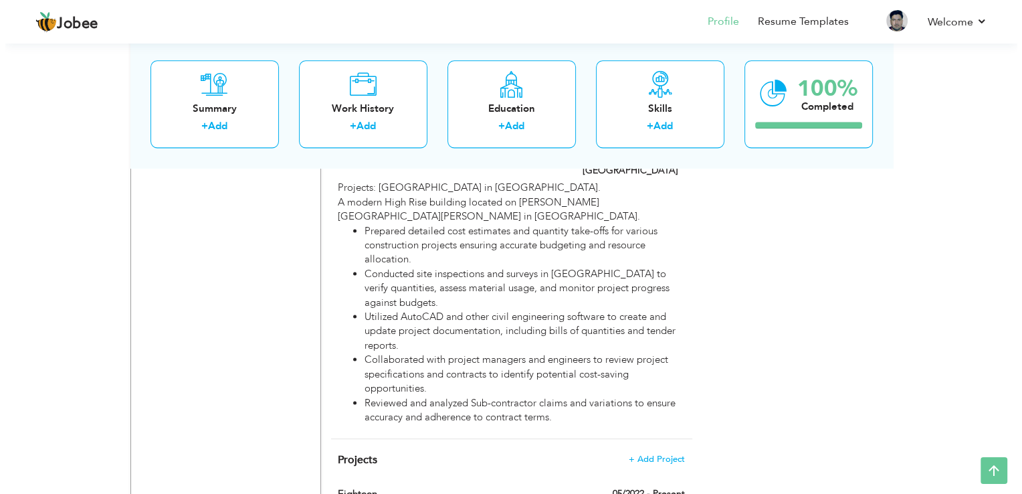
scroll to position [1751, 0]
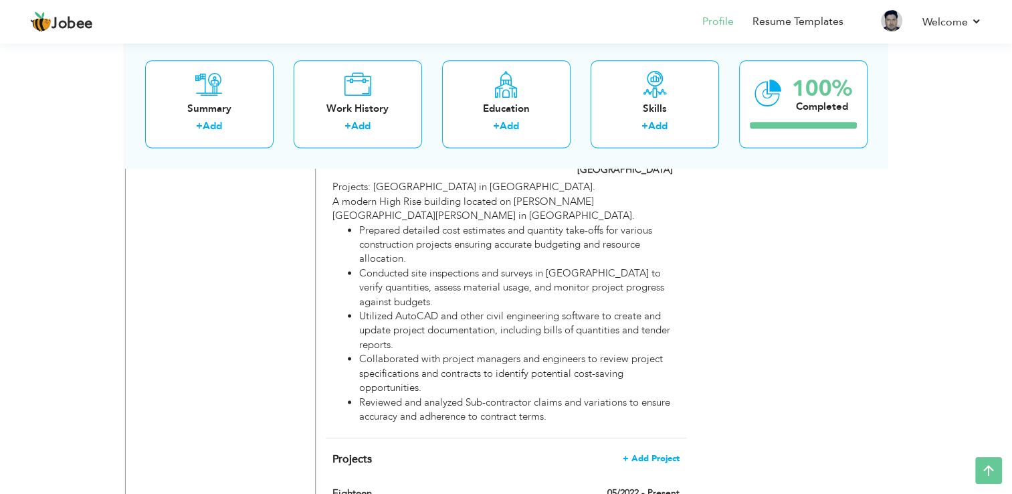
click at [658, 454] on span "+ Add Project" at bounding box center [651, 458] width 57 height 9
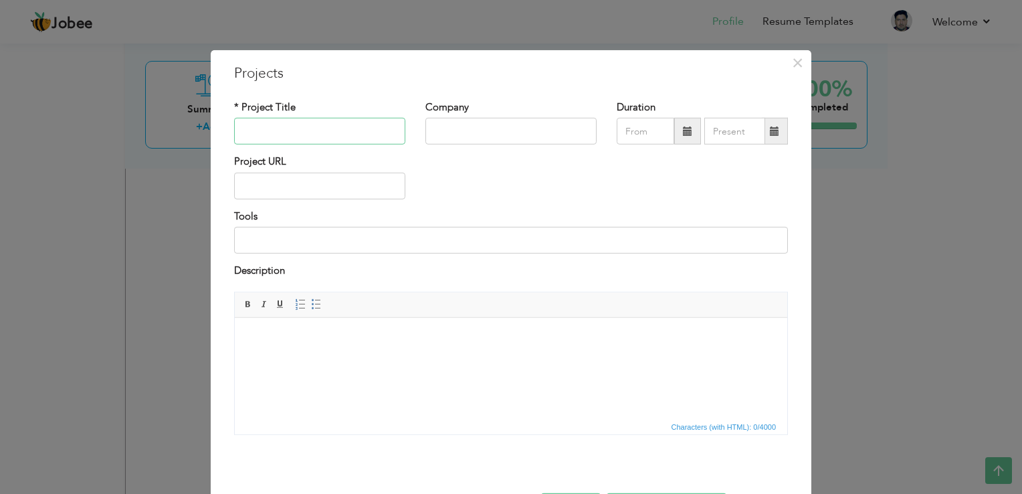
click at [298, 132] on input "text" at bounding box center [319, 131] width 171 height 27
type input "S"
type input "[GEOGRAPHIC_DATA]"
click at [515, 135] on input "text" at bounding box center [510, 131] width 171 height 27
type input "Samsung C & T Corporation"
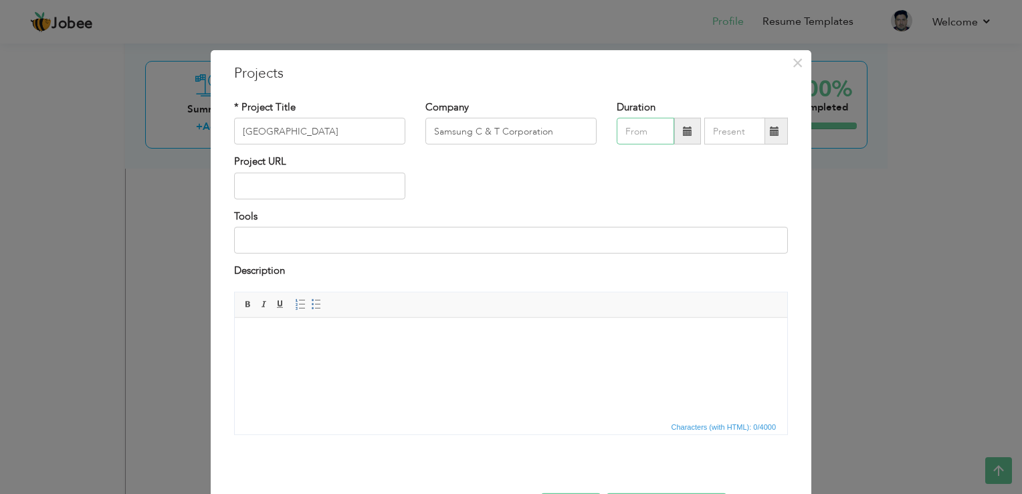
click at [645, 138] on input "text" at bounding box center [646, 131] width 58 height 27
click at [308, 135] on input "[GEOGRAPHIC_DATA]" at bounding box center [319, 131] width 171 height 27
click at [682, 143] on span at bounding box center [687, 131] width 27 height 27
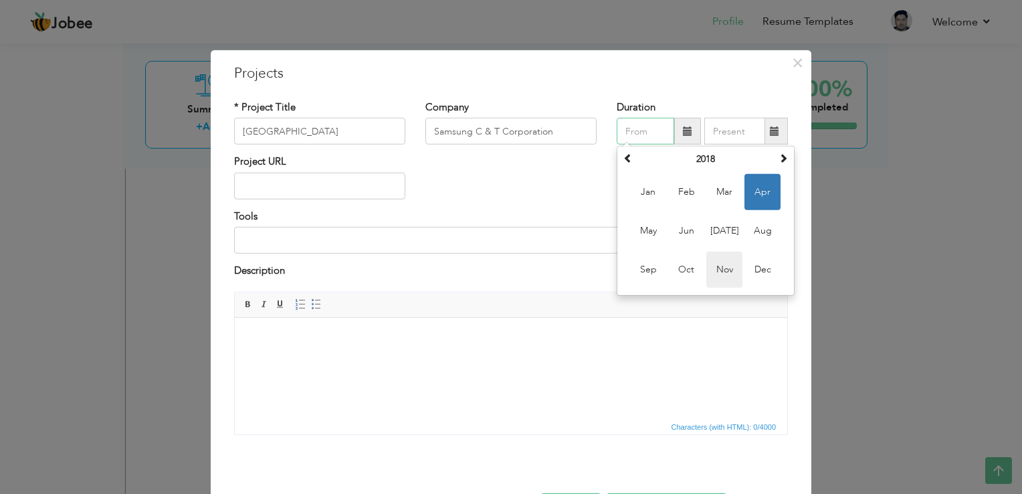
click at [736, 268] on span "Nov" at bounding box center [724, 270] width 36 height 36
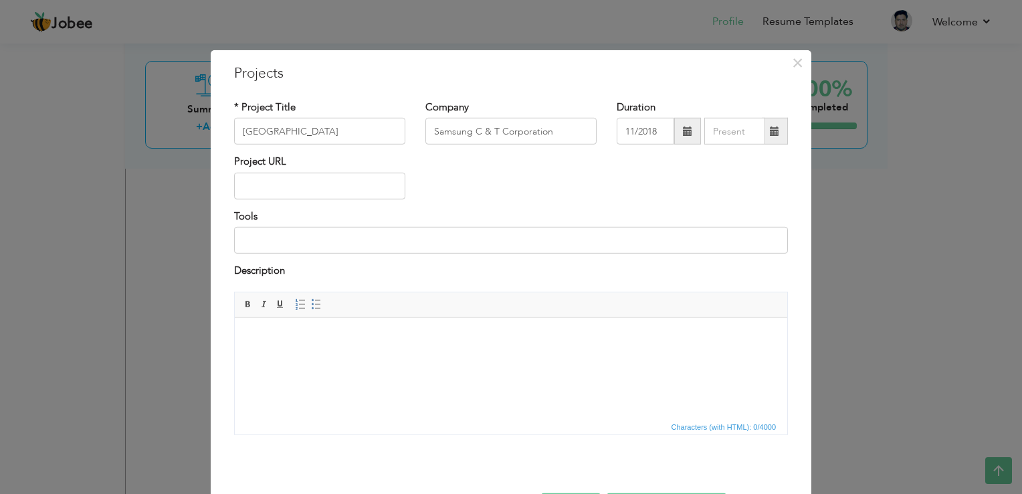
click at [676, 134] on span at bounding box center [687, 131] width 27 height 27
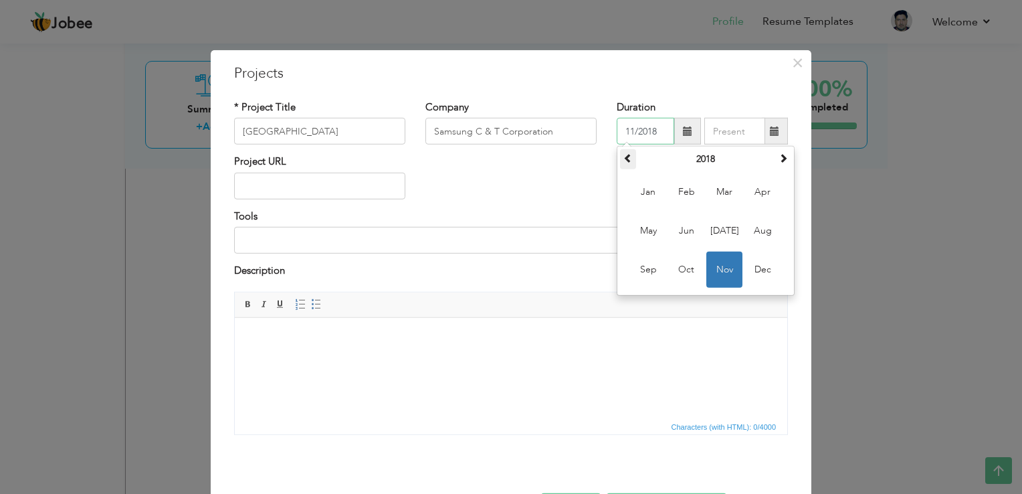
click at [629, 157] on th at bounding box center [628, 159] width 16 height 20
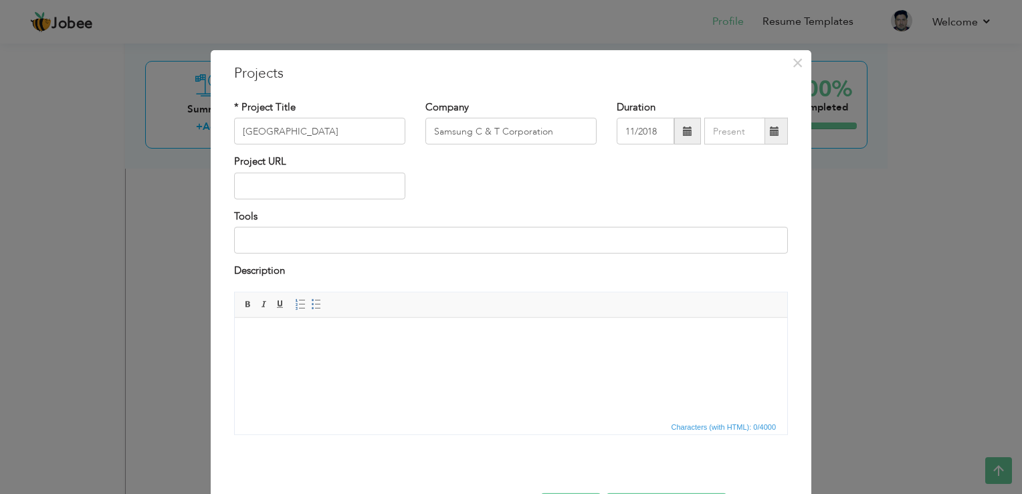
click at [538, 202] on div "Project URL" at bounding box center [511, 182] width 574 height 54
click at [684, 121] on span at bounding box center [687, 131] width 27 height 27
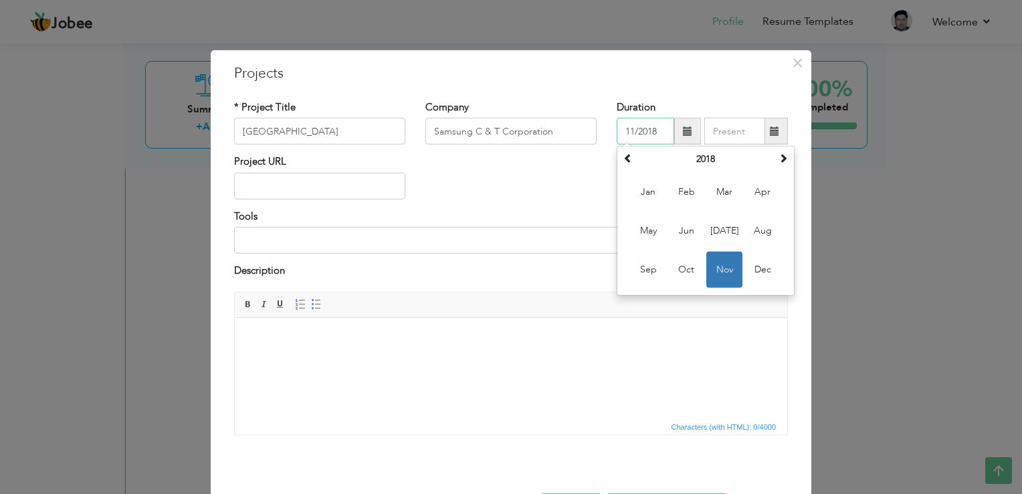
click at [661, 130] on input "11/2018" at bounding box center [646, 131] width 58 height 27
type input "11/2013"
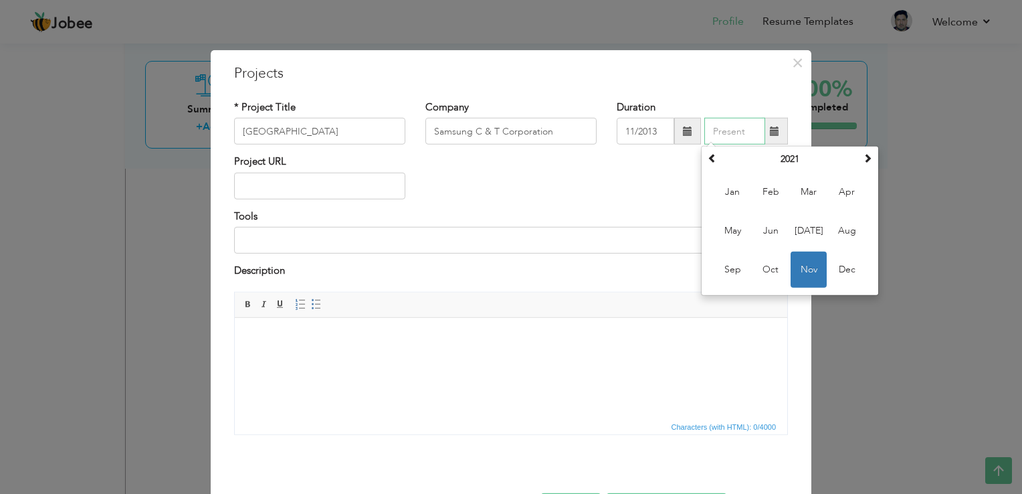
click at [728, 125] on input "text" at bounding box center [734, 131] width 61 height 27
click at [800, 197] on span "Mar" at bounding box center [809, 192] width 36 height 36
click at [747, 132] on input "03/2021" at bounding box center [734, 131] width 61 height 27
type input "03/2015"
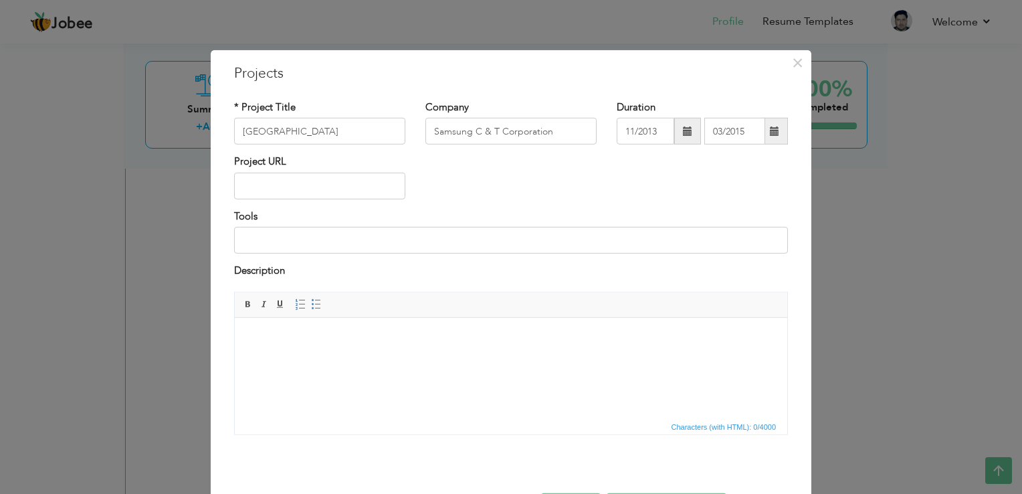
click at [643, 180] on div "Project URL" at bounding box center [511, 182] width 574 height 54
click at [312, 241] on input at bounding box center [511, 240] width 554 height 27
click at [312, 184] on input "text" at bounding box center [319, 186] width 171 height 27
paste input "[URL][DOMAIN_NAME]"
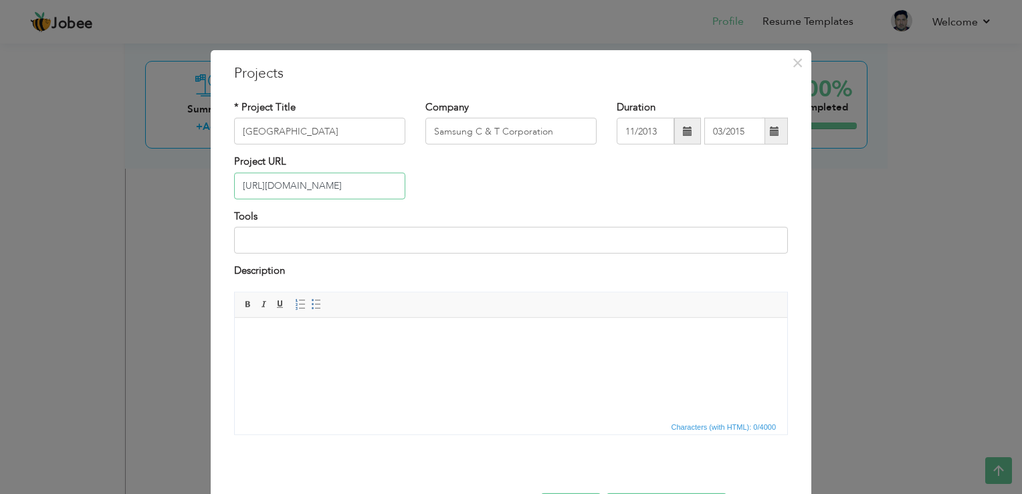
type input "[URL][DOMAIN_NAME]"
click at [524, 183] on div "Project URL https://www.skyscrapercenter.com/building/al-rajhi-bank-tower/881" at bounding box center [511, 182] width 574 height 54
click at [298, 321] on html at bounding box center [511, 337] width 553 height 41
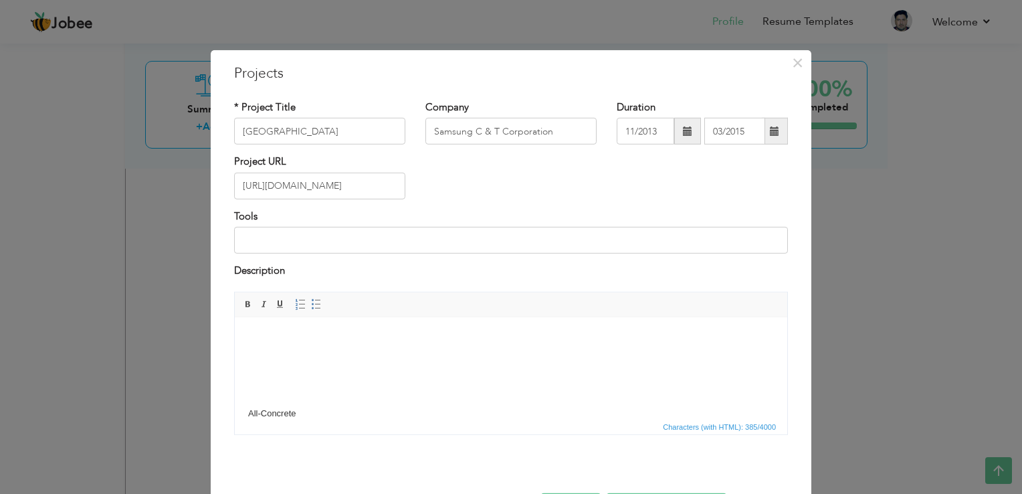
click at [298, 321] on body "Height205 m / 673 ft Floors36 Official Name Al Rajhi Bank Tower Type Building S…" at bounding box center [511, 109] width 526 height 621
click at [310, 385] on body "Height205 m / 673 ft Floors36 Official Name Al Rajhi Bank Tower Type Building S…" at bounding box center [511, 109] width 526 height 621
drag, startPoint x: 310, startPoint y: 415, endPoint x: 235, endPoint y: 310, distance: 128.5
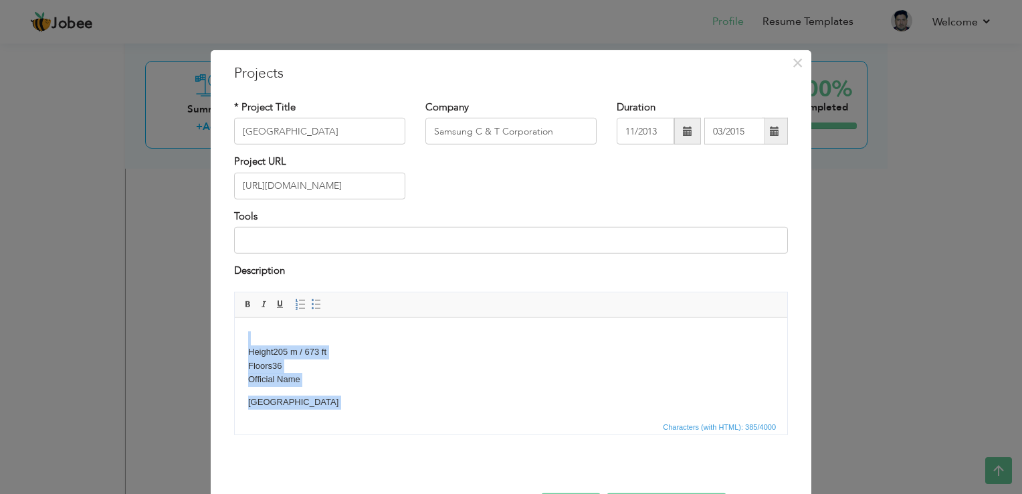
click at [412, 407] on p "Al Rajhi Bank Tower" at bounding box center [511, 402] width 526 height 14
drag, startPoint x: 246, startPoint y: 344, endPoint x: 686, endPoint y: 755, distance: 602.0
click at [457, 418] on html "Height205 m / 673 ft Floors36 Official Name Al Rajhi Bank Tower Type Building S…" at bounding box center [511, 95] width 553 height 648
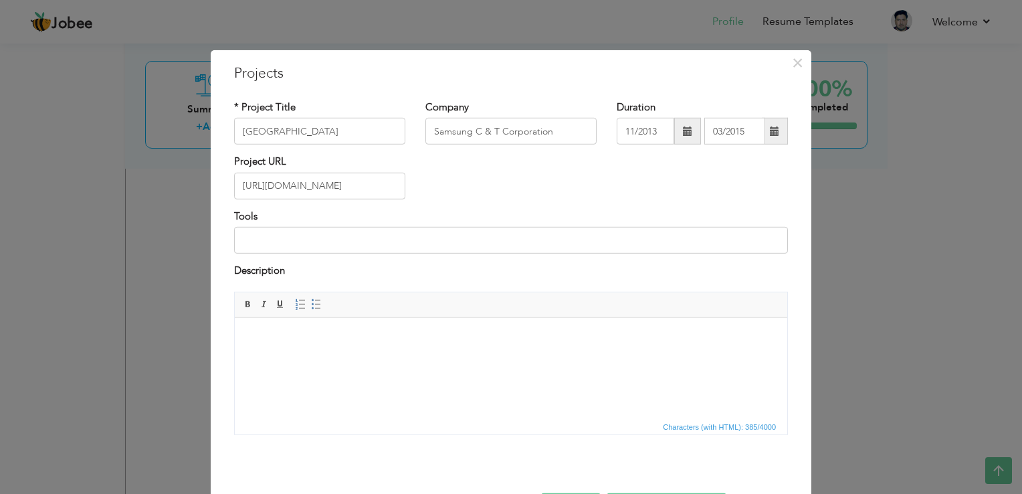
click at [250, 335] on body at bounding box center [511, 344] width 526 height 28
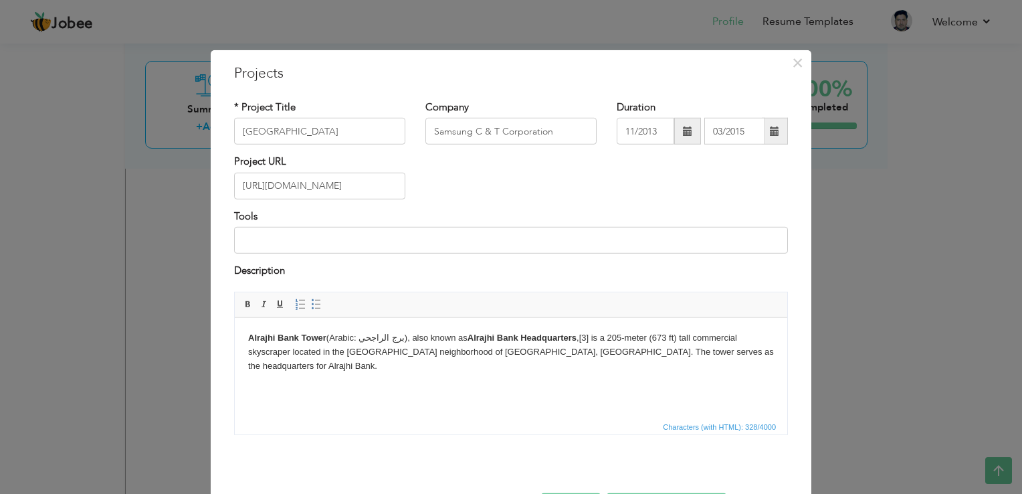
click at [401, 387] on html "Alrajhi Bank Tower (Arabic: برج الراجحي), also known as Alrajhi Bank Headquarte…" at bounding box center [511, 358] width 553 height 82
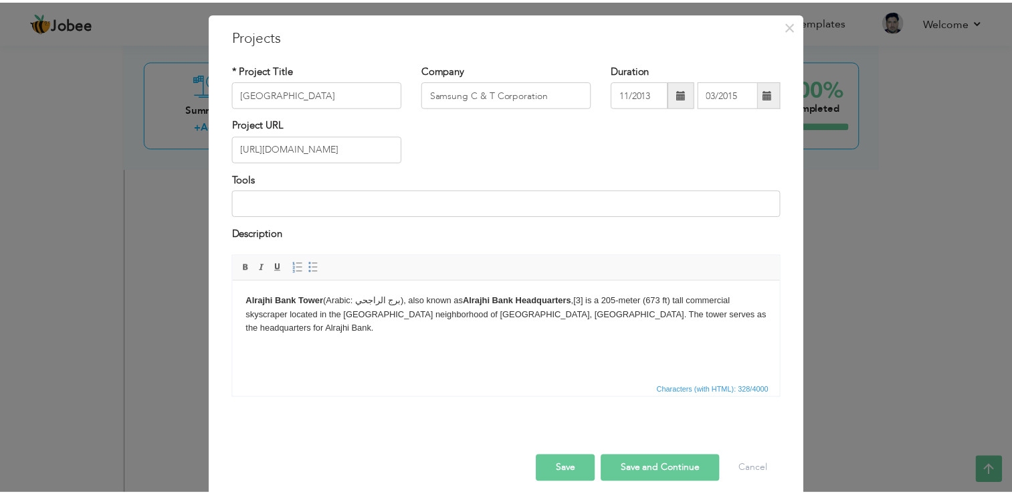
scroll to position [48, 0]
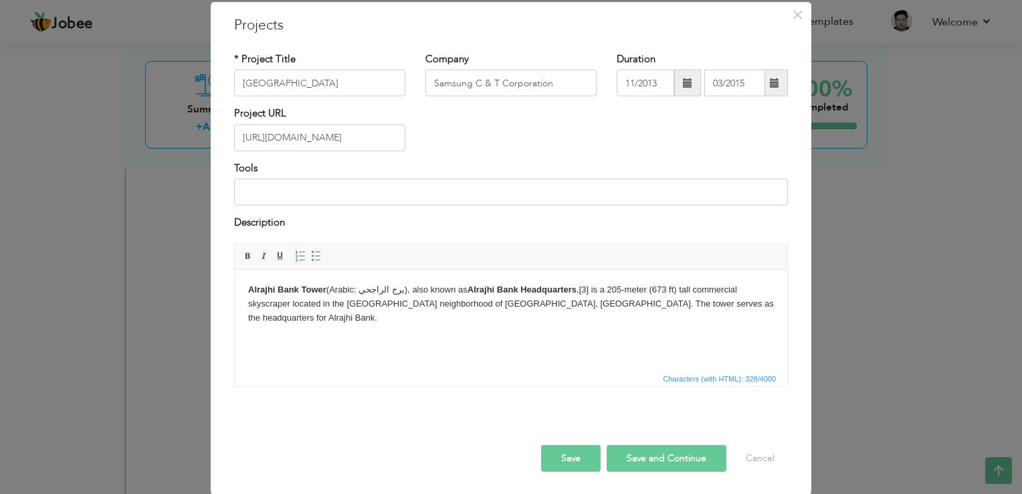
click at [669, 449] on button "Save and Continue" at bounding box center [667, 457] width 120 height 27
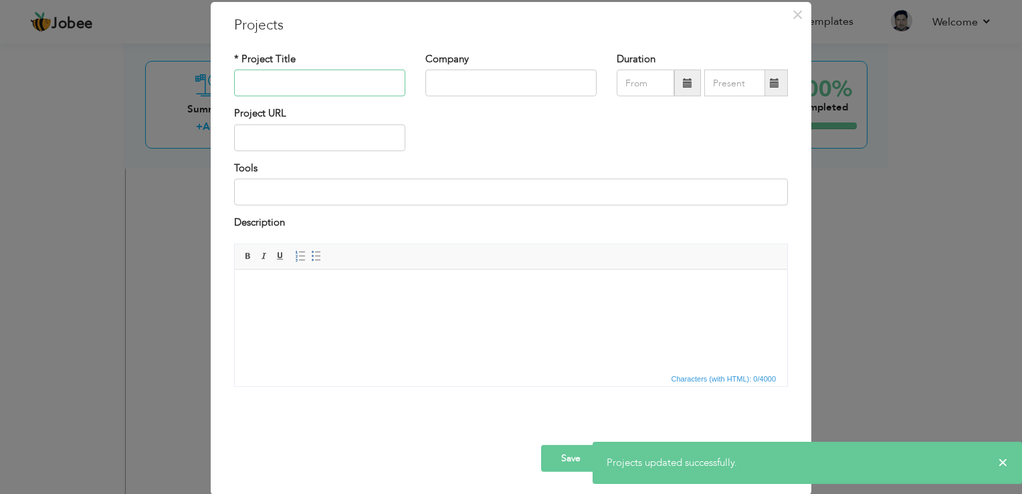
click at [368, 86] on input "text" at bounding box center [319, 83] width 171 height 27
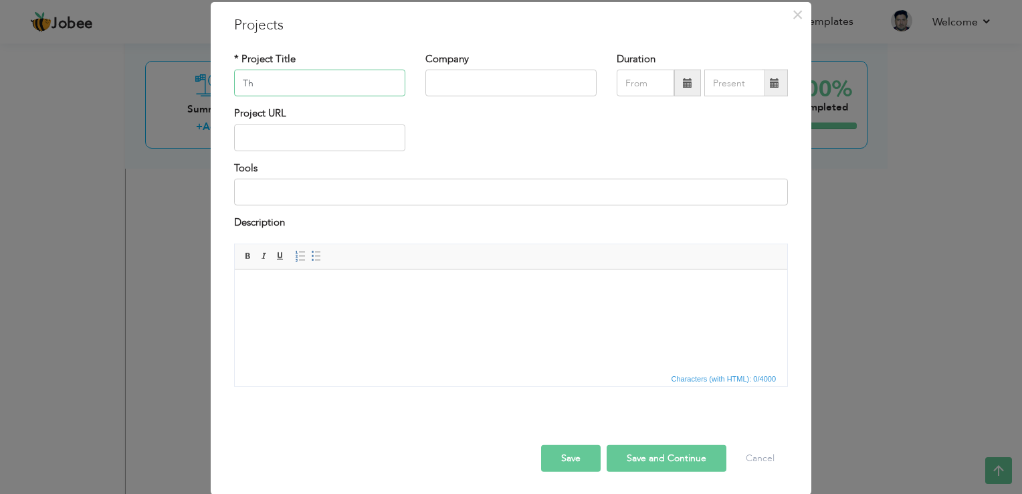
type input "T"
click at [792, 15] on span "×" at bounding box center [797, 15] width 11 height 24
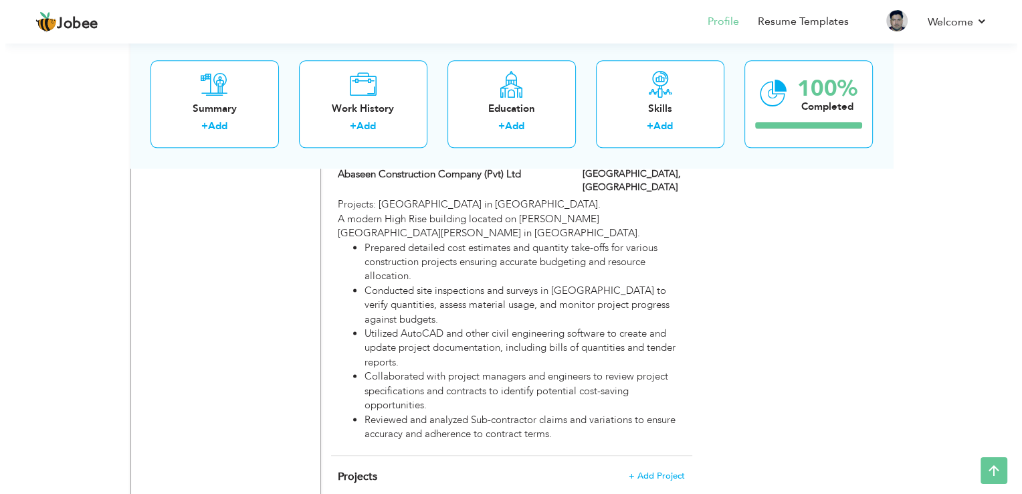
scroll to position [1710, 0]
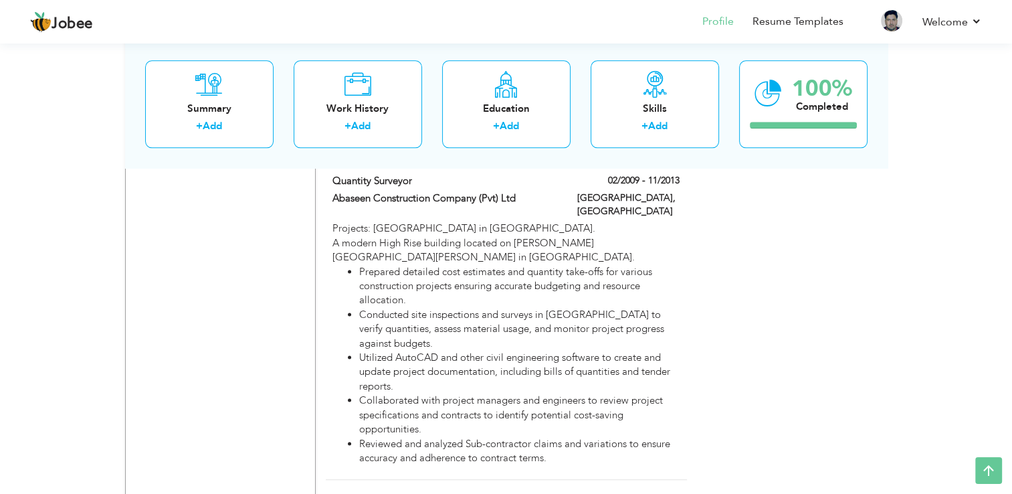
click at [655, 493] on span "+ Add Project" at bounding box center [651, 499] width 57 height 9
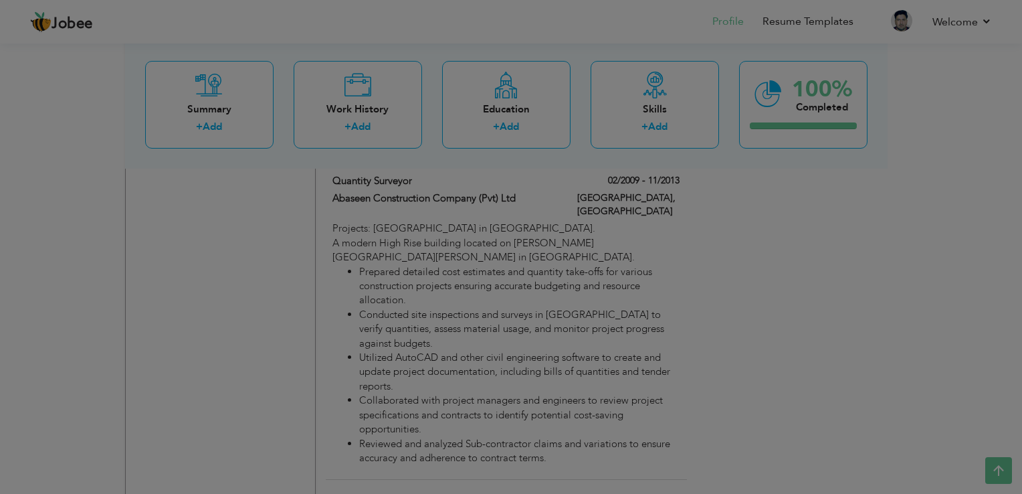
scroll to position [0, 0]
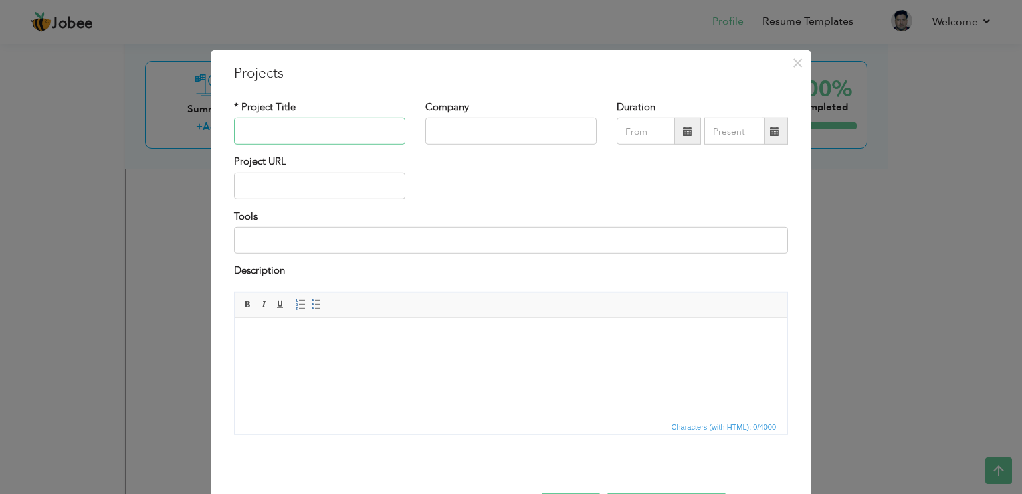
click at [294, 131] on input "text" at bounding box center [319, 131] width 171 height 27
paste input "The Residence [GEOGRAPHIC_DATA]"
type input "The Residence [GEOGRAPHIC_DATA]"
click at [498, 138] on input "text" at bounding box center [510, 131] width 171 height 27
type input "Abaseen Construction Company"
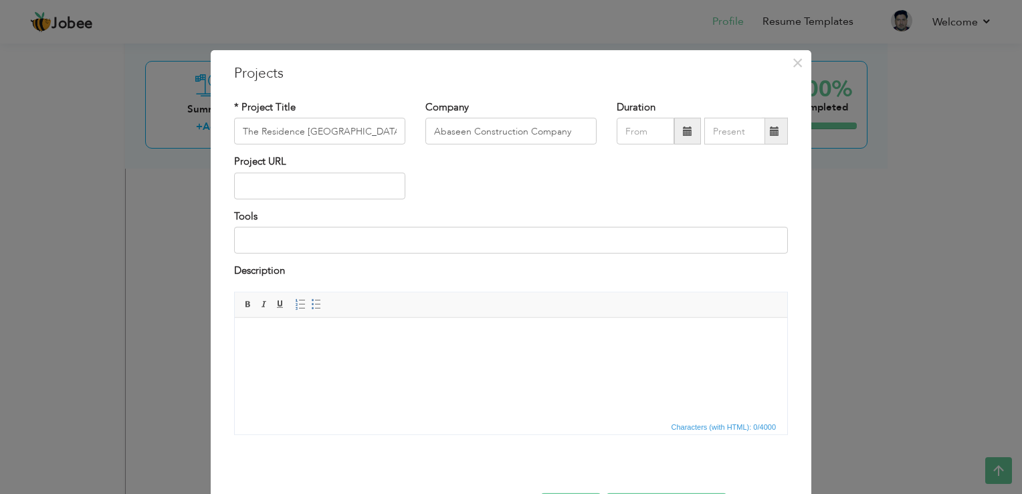
click at [676, 133] on span at bounding box center [687, 131] width 27 height 27
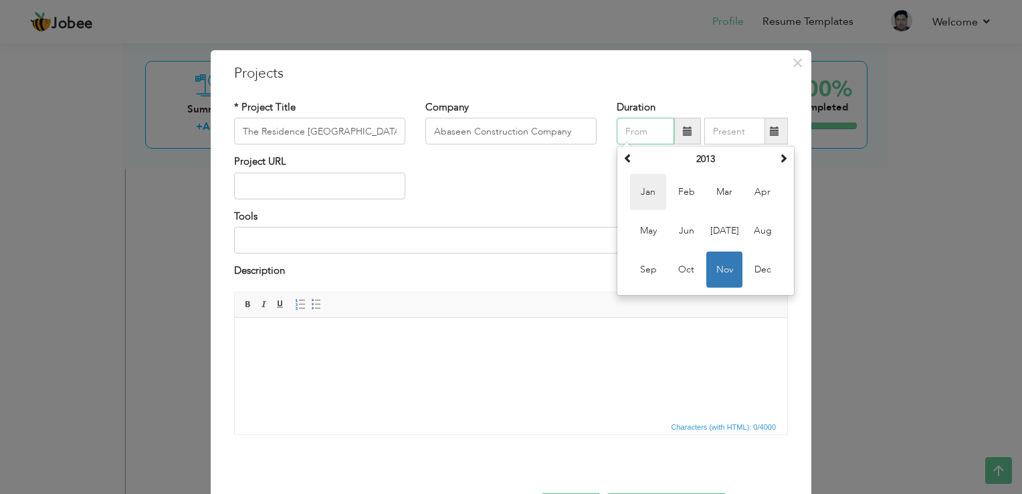
click at [650, 191] on span "Jan" at bounding box center [648, 192] width 36 height 36
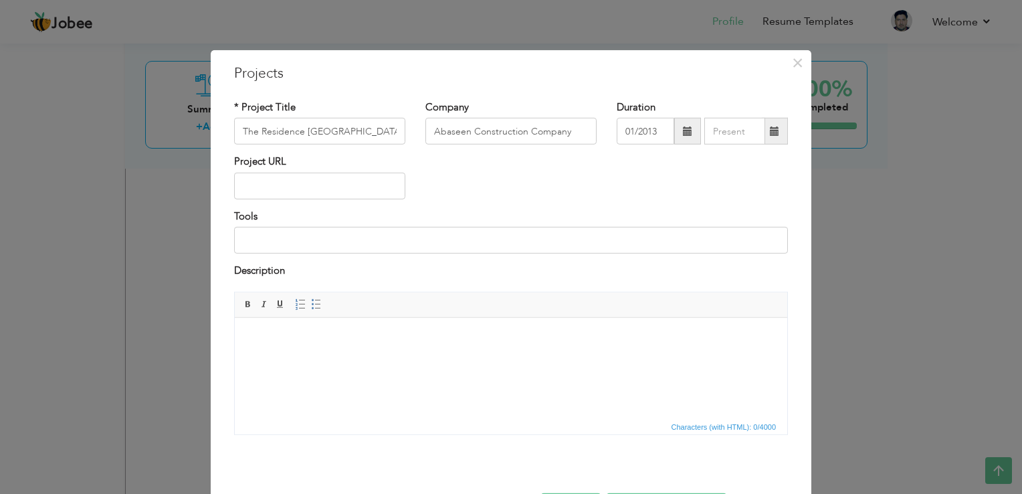
click at [685, 129] on span at bounding box center [687, 130] width 9 height 9
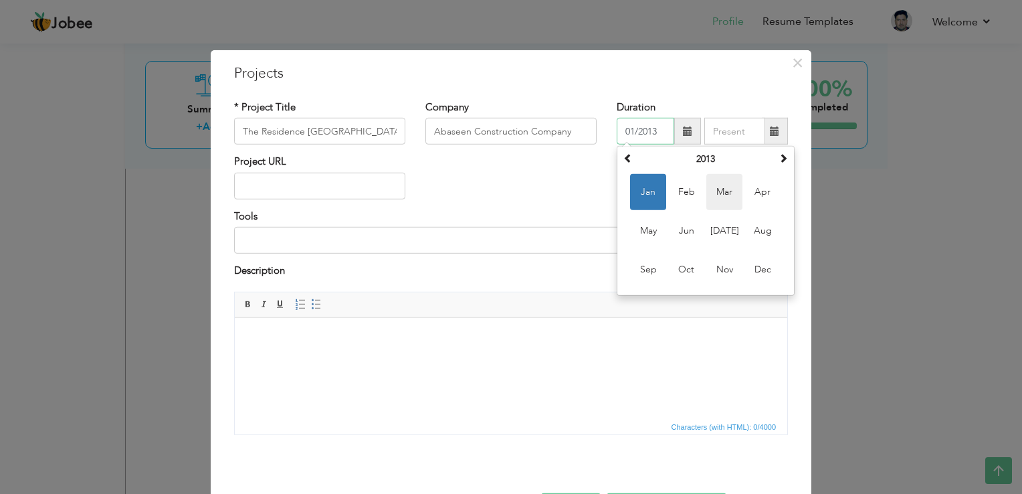
click at [730, 202] on span "Mar" at bounding box center [724, 192] width 36 height 36
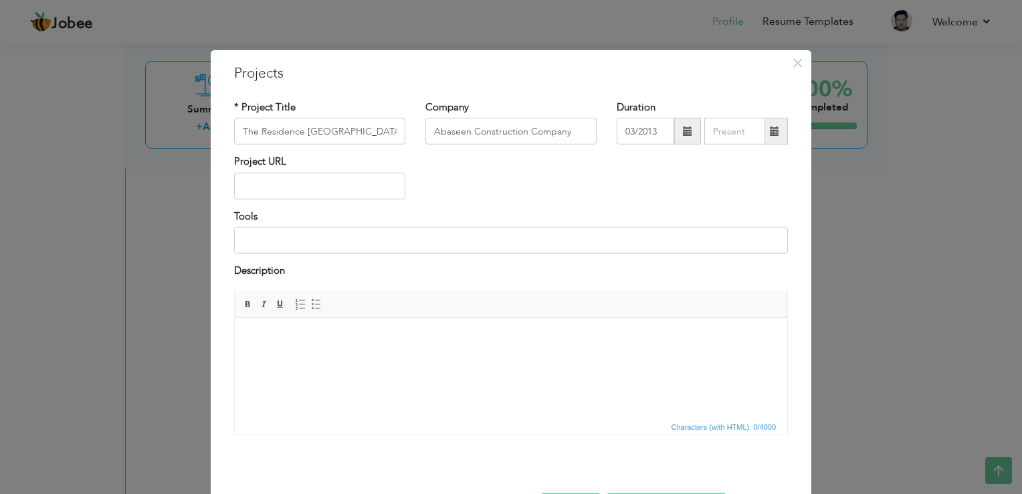
click at [689, 135] on span at bounding box center [687, 131] width 27 height 27
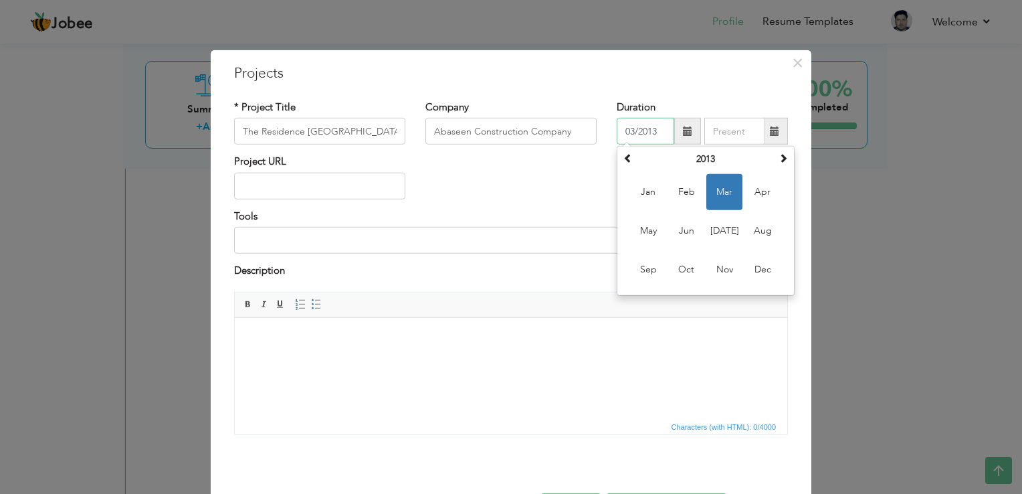
click at [654, 124] on input "03/2013" at bounding box center [646, 131] width 58 height 27
type input "03/2012"
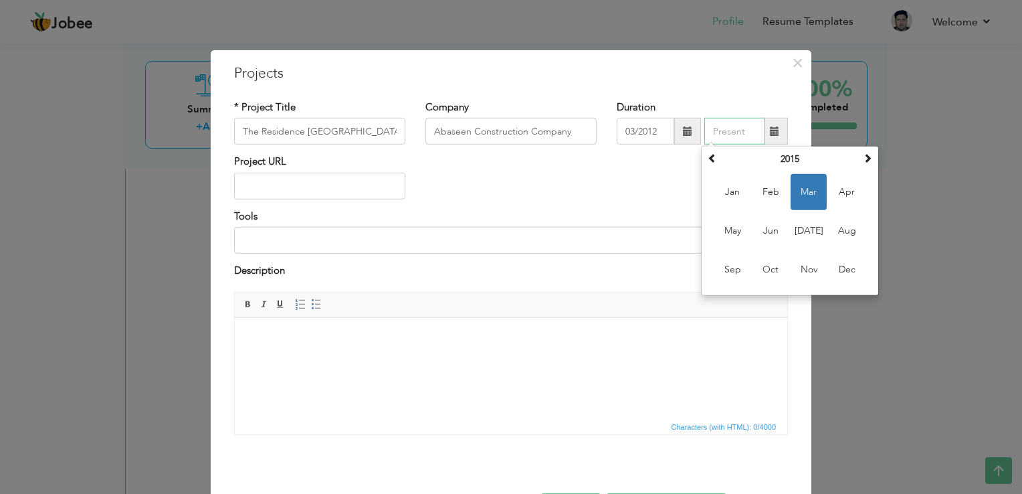
click at [745, 133] on input "text" at bounding box center [734, 131] width 61 height 27
click at [809, 266] on span "Nov" at bounding box center [809, 270] width 36 height 36
click at [745, 136] on input "11/2015" at bounding box center [734, 131] width 61 height 27
type input "11/2013"
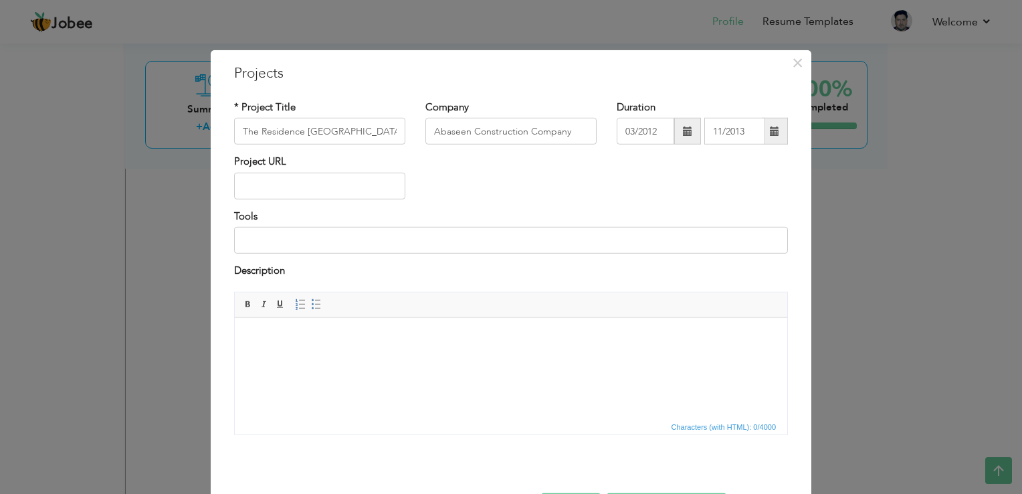
click at [594, 194] on div "Project URL" at bounding box center [511, 182] width 574 height 54
click at [301, 187] on input "text" at bounding box center [319, 186] width 171 height 27
paste input "[URL][DOMAIN_NAME]"
type input "[URL][DOMAIN_NAME]"
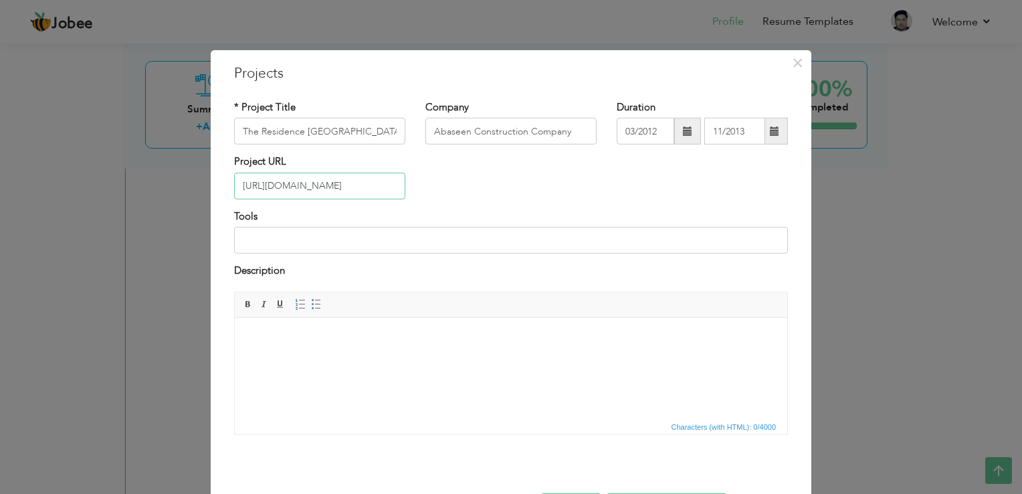
scroll to position [0, 0]
click at [293, 337] on body at bounding box center [511, 337] width 526 height 14
paste body
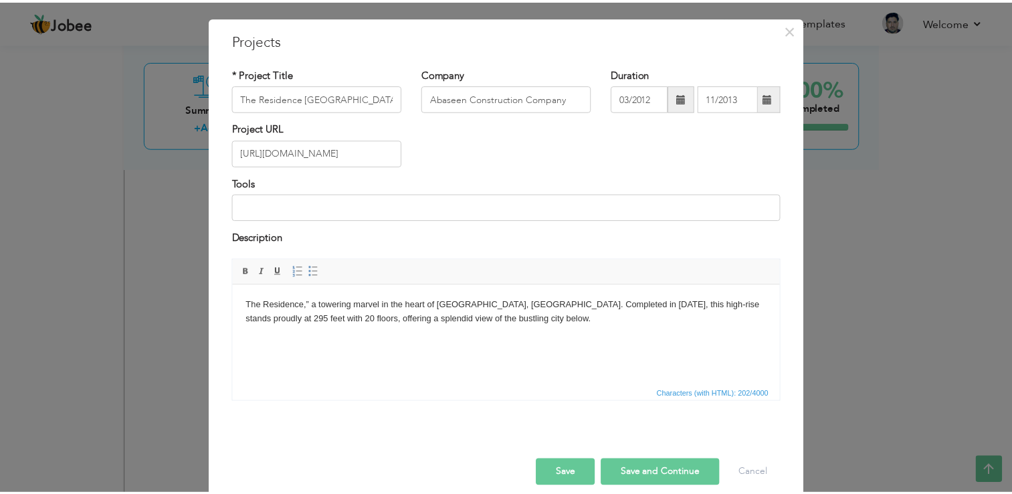
scroll to position [48, 0]
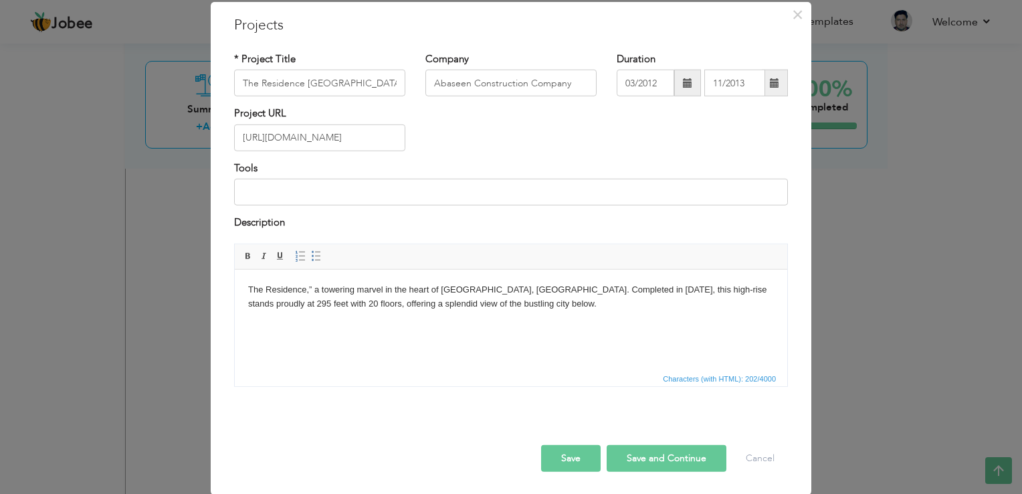
click at [634, 456] on button "Save and Continue" at bounding box center [667, 457] width 120 height 27
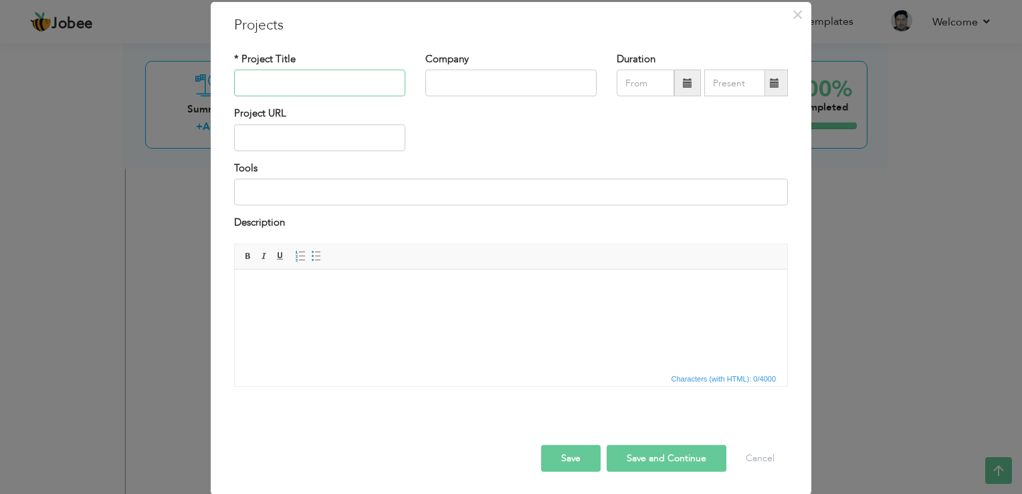
click at [346, 94] on input "text" at bounding box center [319, 83] width 171 height 27
type input "[PERSON_NAME] University"
click at [508, 78] on input "text" at bounding box center [510, 83] width 171 height 27
type input "Abaseen Construction Company"
click at [682, 90] on span at bounding box center [687, 83] width 27 height 27
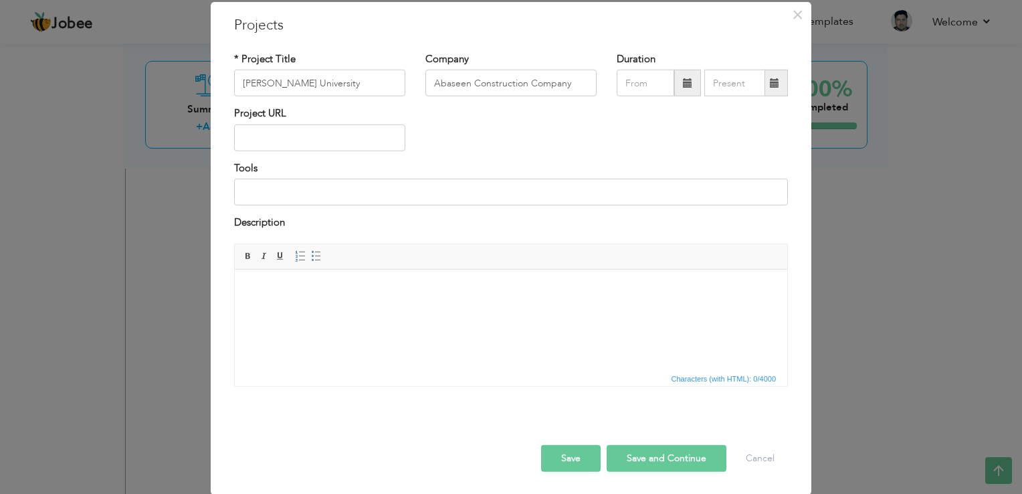
click at [682, 90] on span at bounding box center [687, 83] width 27 height 27
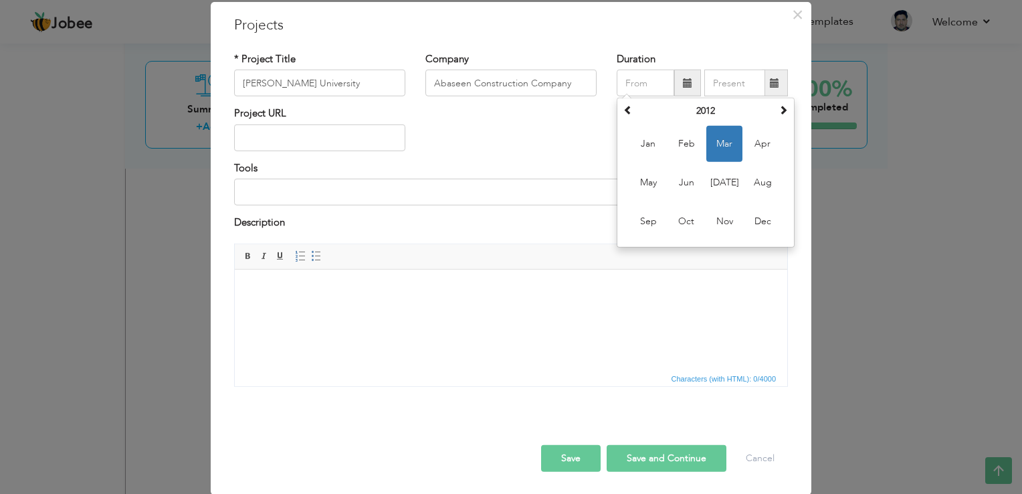
click at [569, 122] on div "Project URL" at bounding box center [511, 133] width 574 height 54
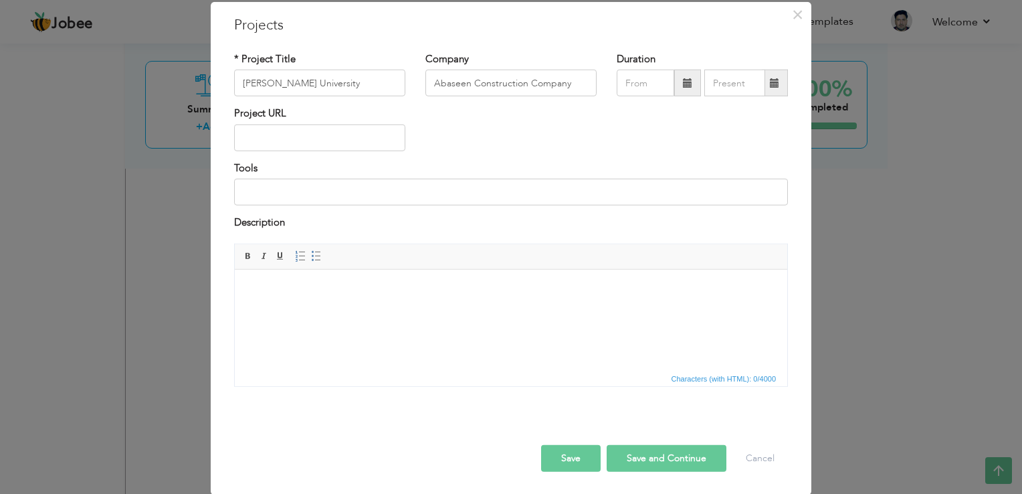
click at [686, 76] on span at bounding box center [687, 83] width 27 height 27
click at [305, 133] on input "text" at bounding box center [319, 137] width 171 height 27
paste input "[URL][DOMAIN_NAME]"
type input "[URL][DOMAIN_NAME]"
click at [265, 277] on html at bounding box center [511, 289] width 553 height 41
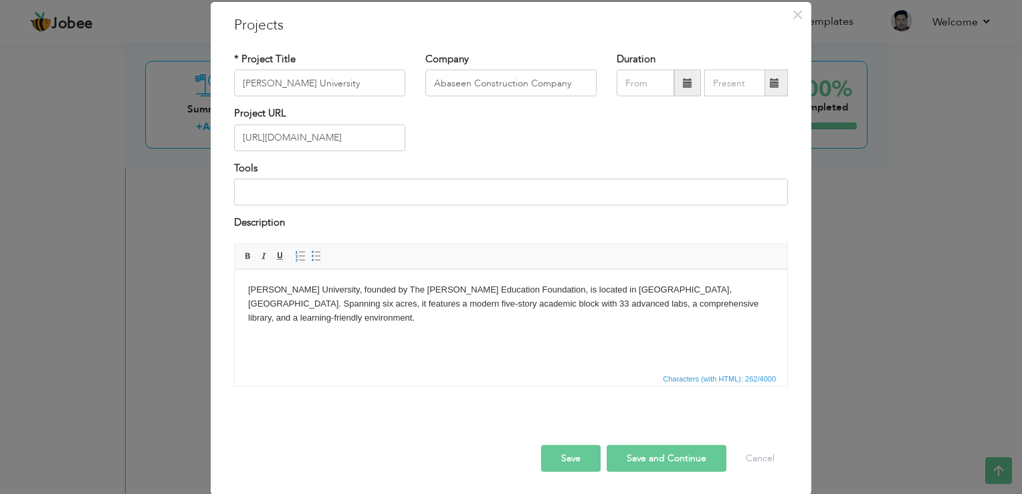
click at [679, 90] on span at bounding box center [687, 83] width 27 height 27
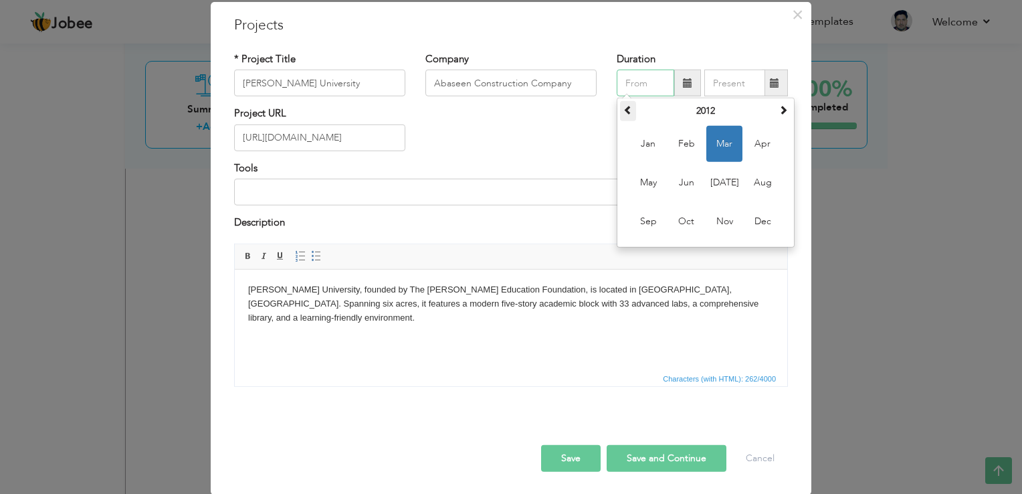
click at [620, 107] on th at bounding box center [628, 111] width 16 height 20
click at [674, 157] on span "Feb" at bounding box center [686, 144] width 36 height 36
type input "02/2009"
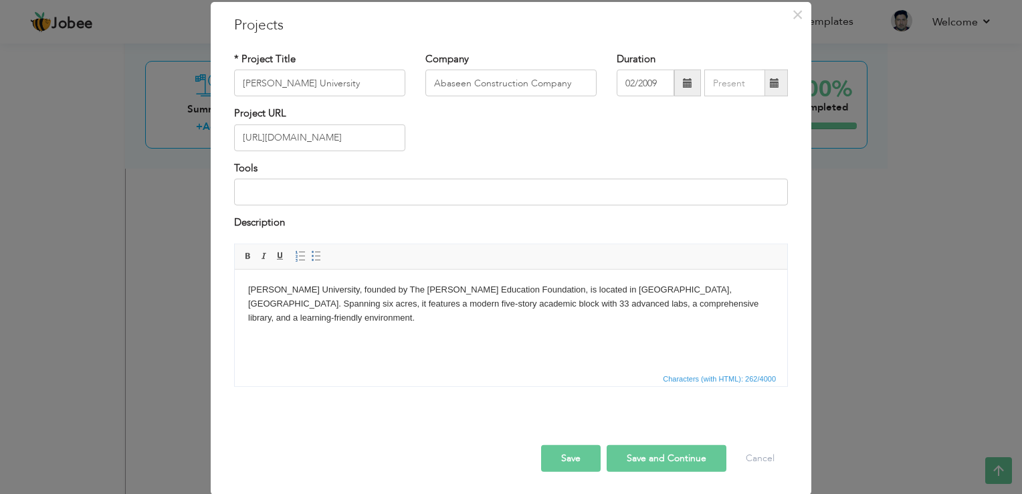
click at [771, 87] on span at bounding box center [774, 82] width 9 height 9
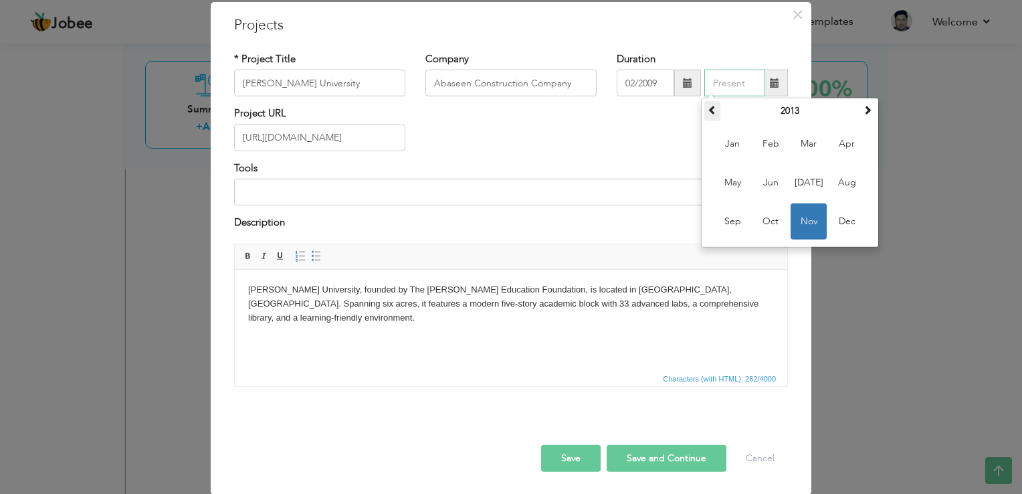
click at [709, 113] on span at bounding box center [712, 109] width 9 height 9
click at [775, 225] on span "Oct" at bounding box center [771, 221] width 36 height 36
type input "10/2012"
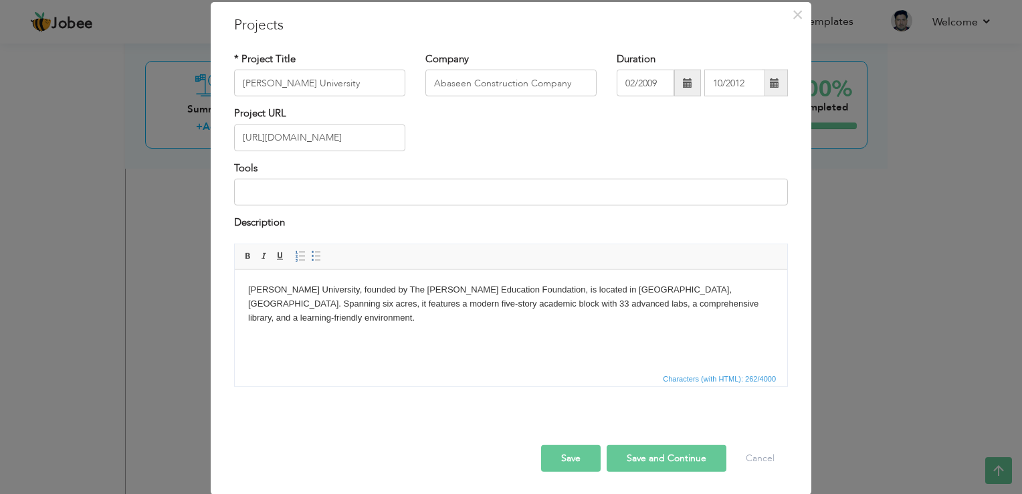
click at [576, 456] on button "Save" at bounding box center [571, 457] width 60 height 27
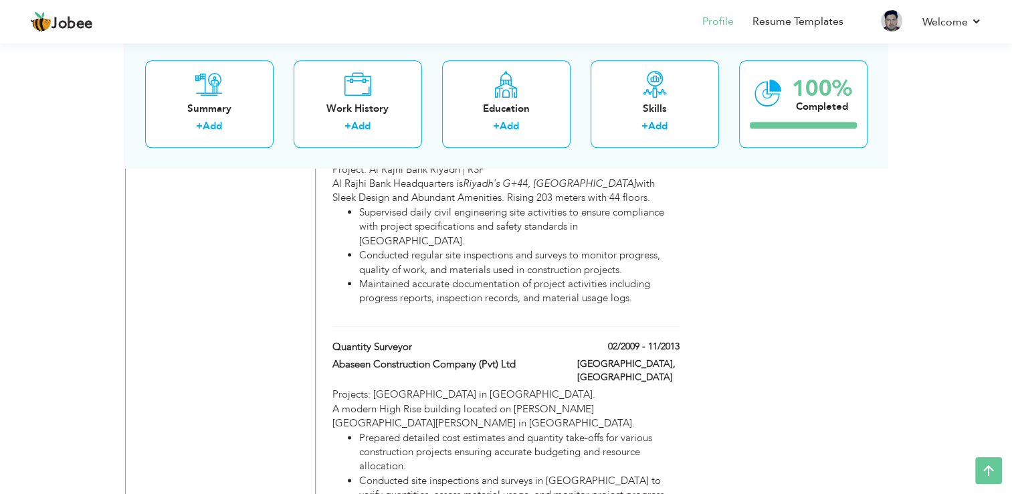
scroll to position [1543, 0]
click at [521, 360] on span at bounding box center [521, 365] width 10 height 10
type input "Quantity Surveyor"
type input "Abaseen Construction Company (Pvt) Ltd"
type input "02/2009"
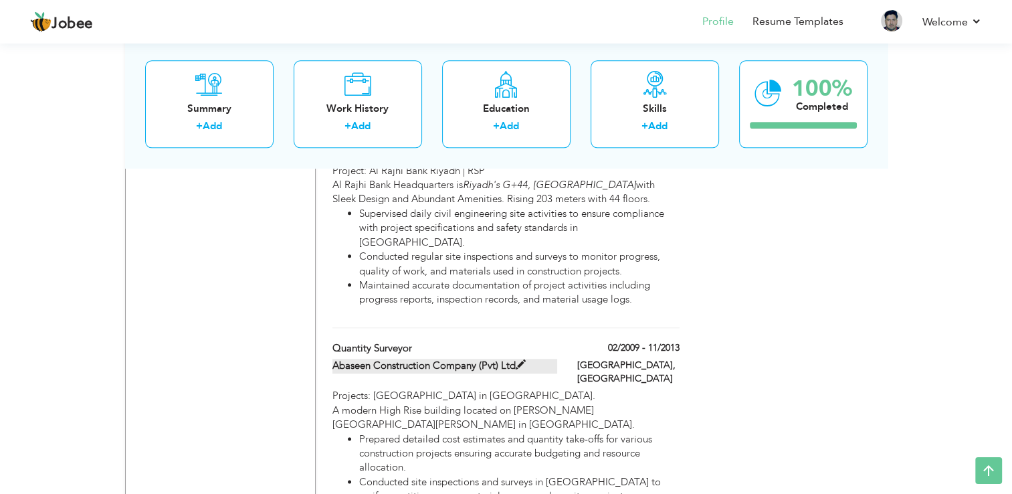
type input "11/2013"
type input "Karachi"
checkbox input "false"
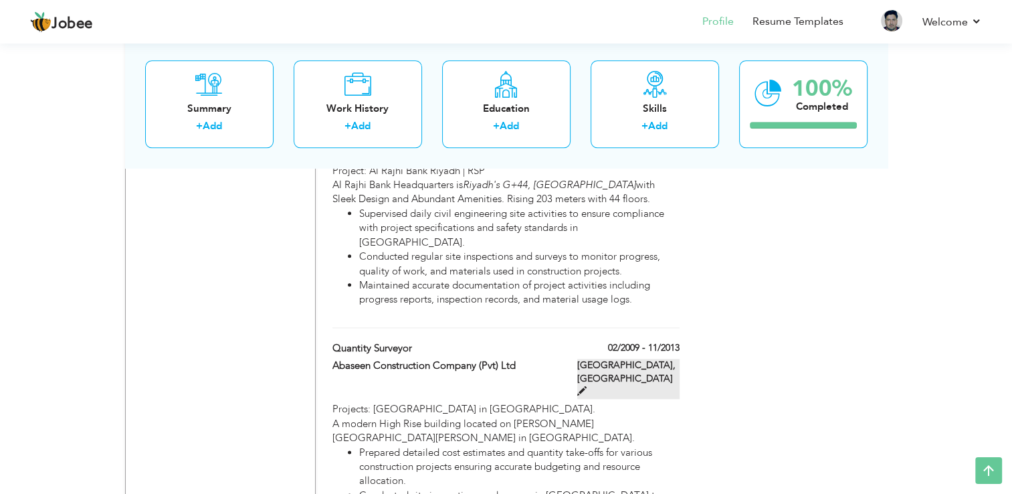
click at [587, 386] on span at bounding box center [581, 390] width 9 height 9
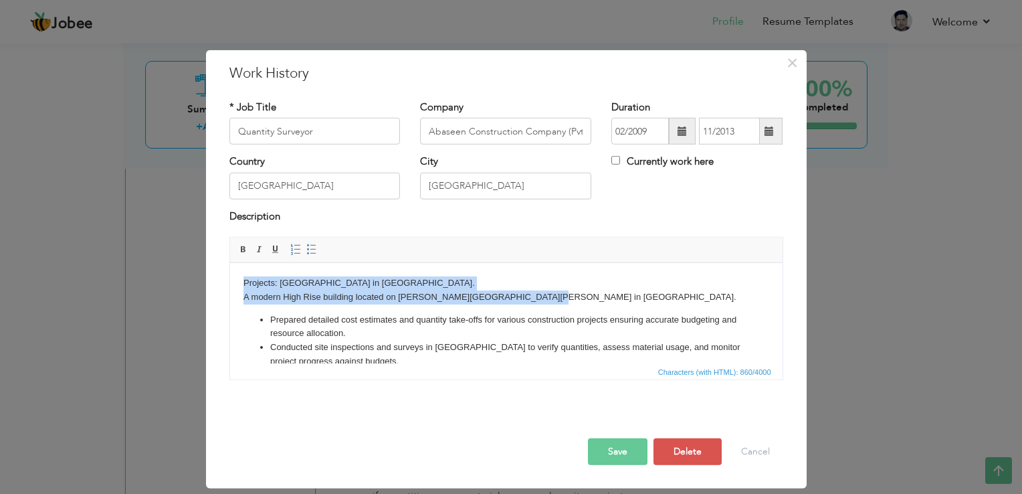
drag, startPoint x: 534, startPoint y: 296, endPoint x: 237, endPoint y: 284, distance: 296.5
click at [237, 284] on html "Projects: The Residence Tower in Karachi. A modern High Rise building located o…" at bounding box center [505, 357] width 553 height 189
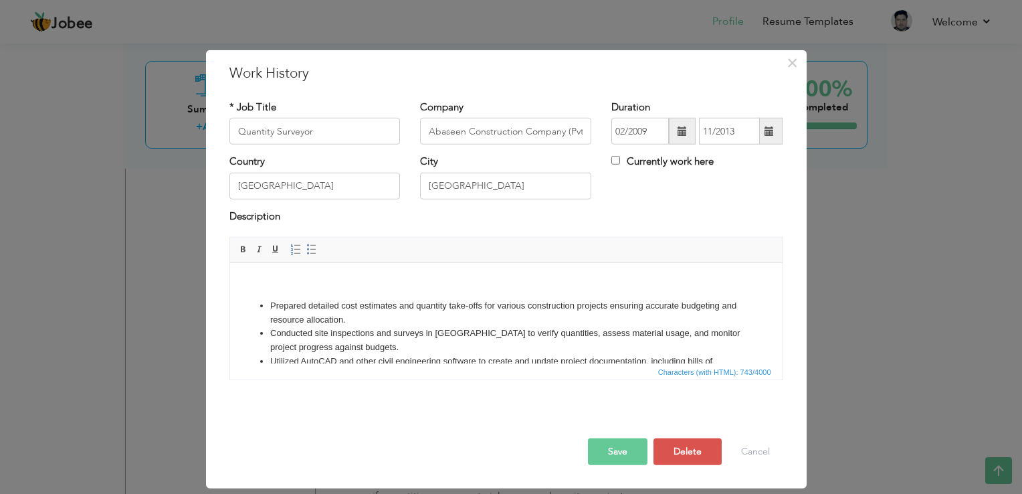
click at [613, 448] on button "Save" at bounding box center [618, 451] width 60 height 27
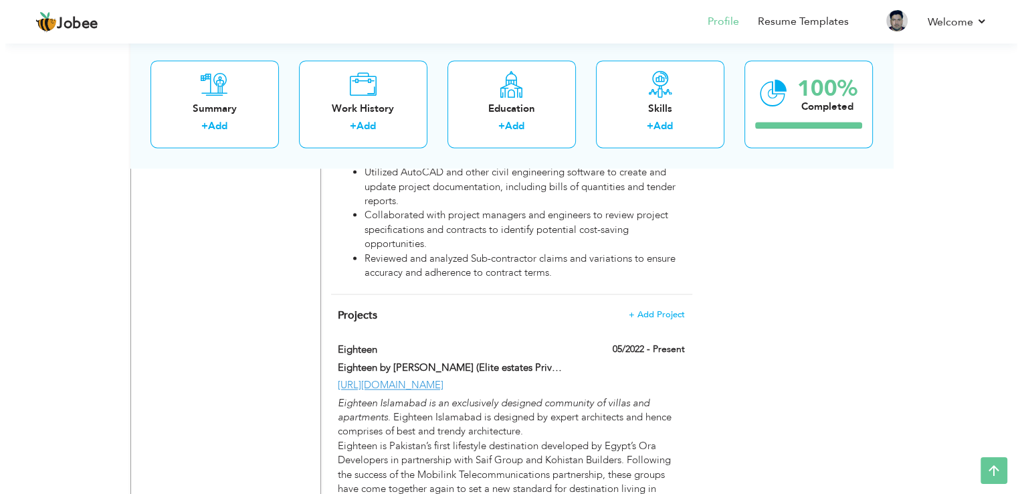
scroll to position [1864, 0]
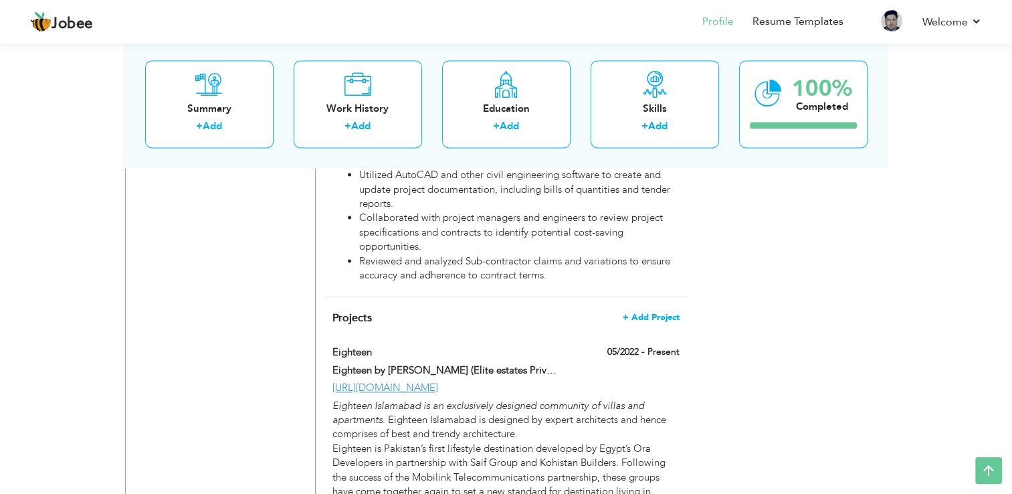
click at [671, 312] on span "+ Add Project" at bounding box center [651, 316] width 57 height 9
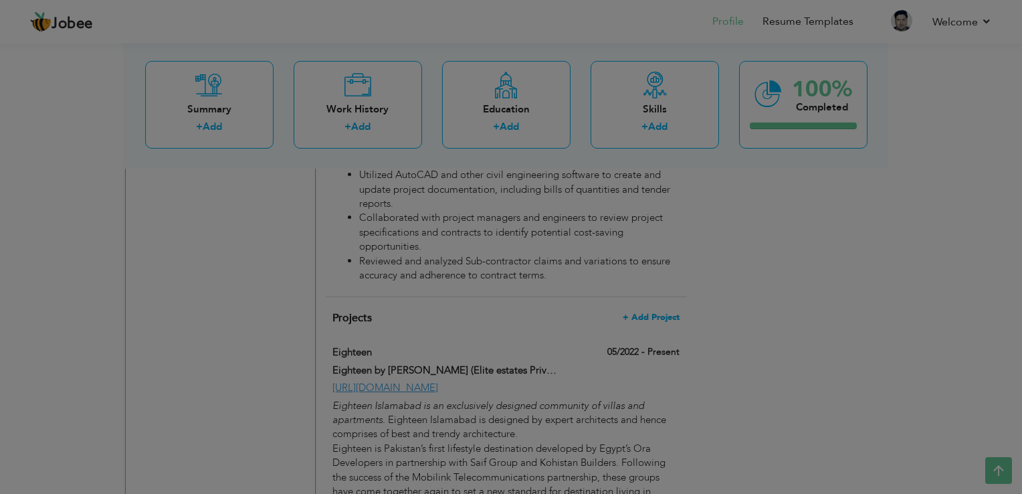
scroll to position [0, 0]
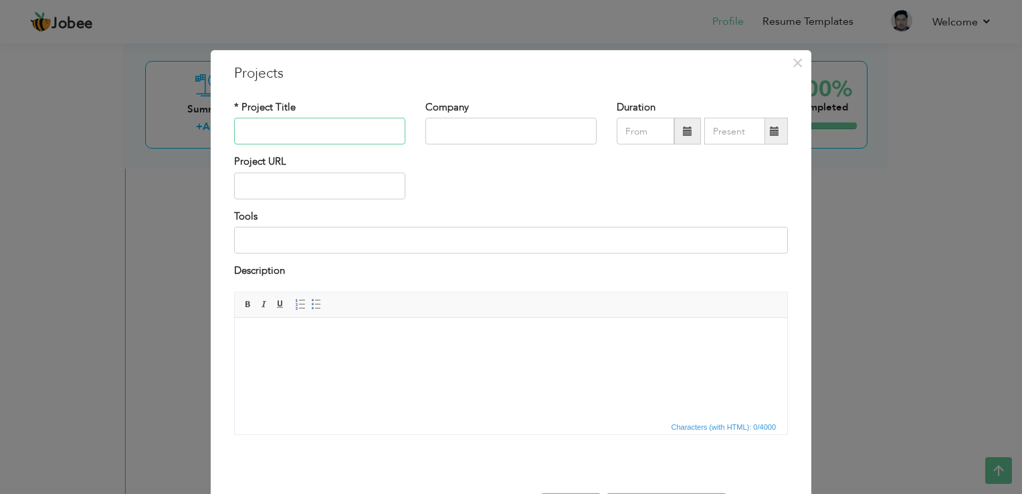
click at [274, 121] on input "text" at bounding box center [319, 131] width 171 height 27
paste input "DOHA METRO STATIONS PROJECT ( QR 1 billion )"
type input "DOHA METRO STATIONS PROJECT"
click at [476, 130] on input "text" at bounding box center [510, 131] width 171 height 27
type input "Abaseen Construction Company"
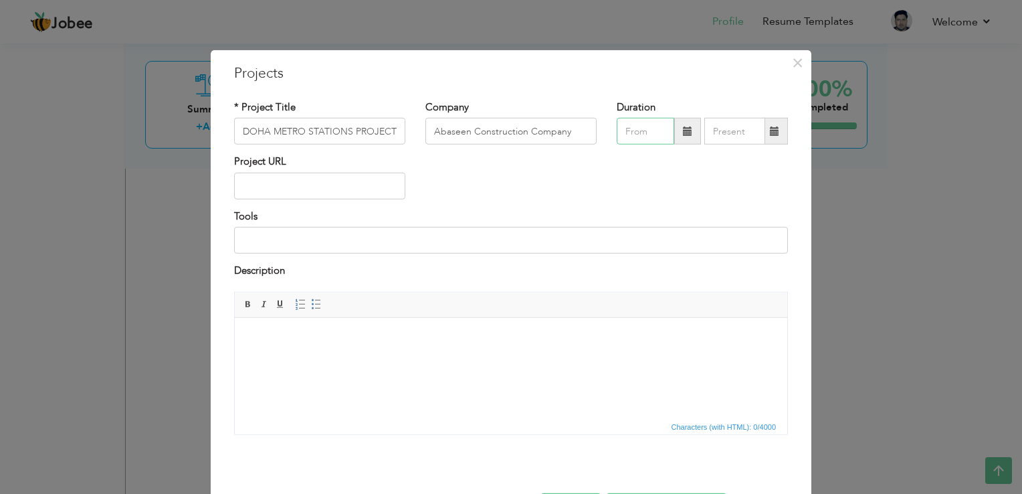
click at [631, 121] on input "text" at bounding box center [646, 131] width 58 height 27
click at [683, 128] on span at bounding box center [687, 130] width 9 height 9
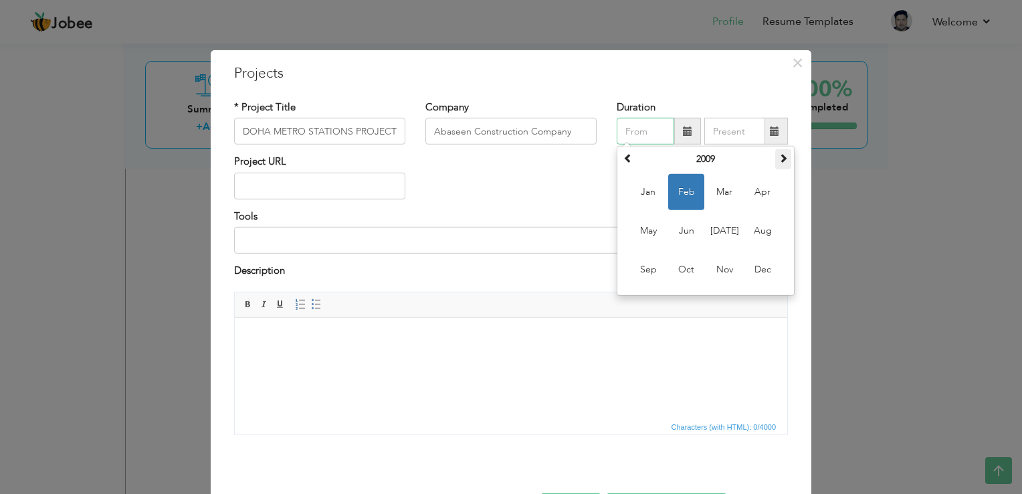
click at [784, 156] on th at bounding box center [783, 159] width 16 height 20
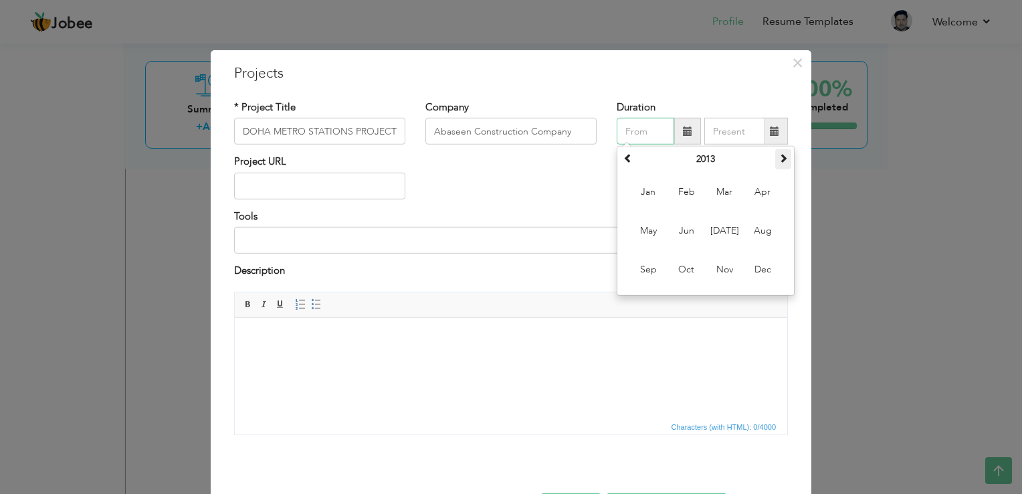
click at [784, 156] on th at bounding box center [783, 159] width 16 height 20
click at [752, 195] on span "Apr" at bounding box center [763, 192] width 36 height 36
type input "04/2016"
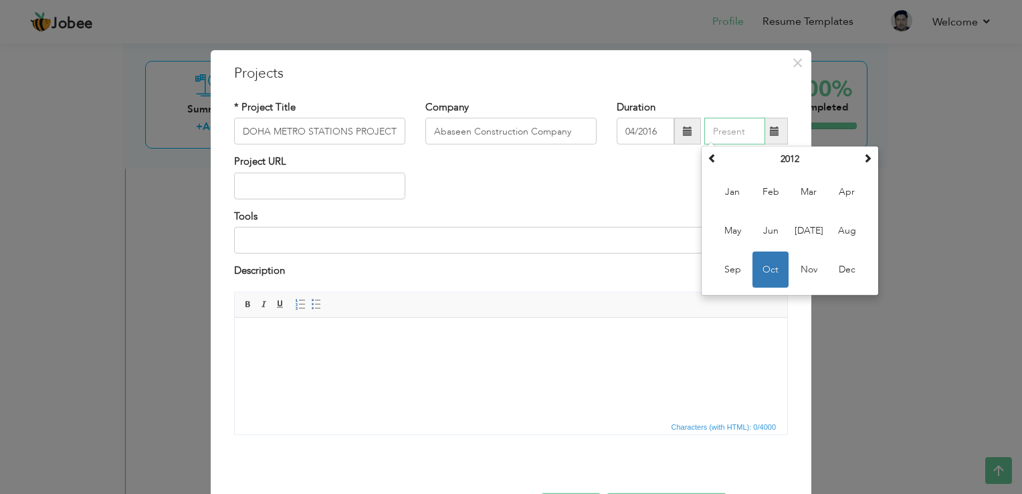
click at [726, 124] on input "text" at bounding box center [734, 131] width 61 height 27
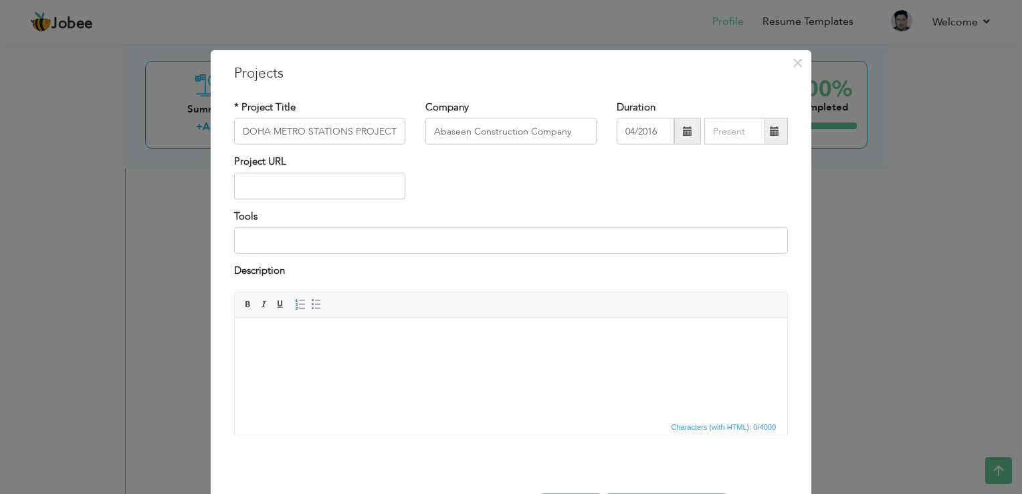
click at [772, 132] on span at bounding box center [774, 130] width 9 height 9
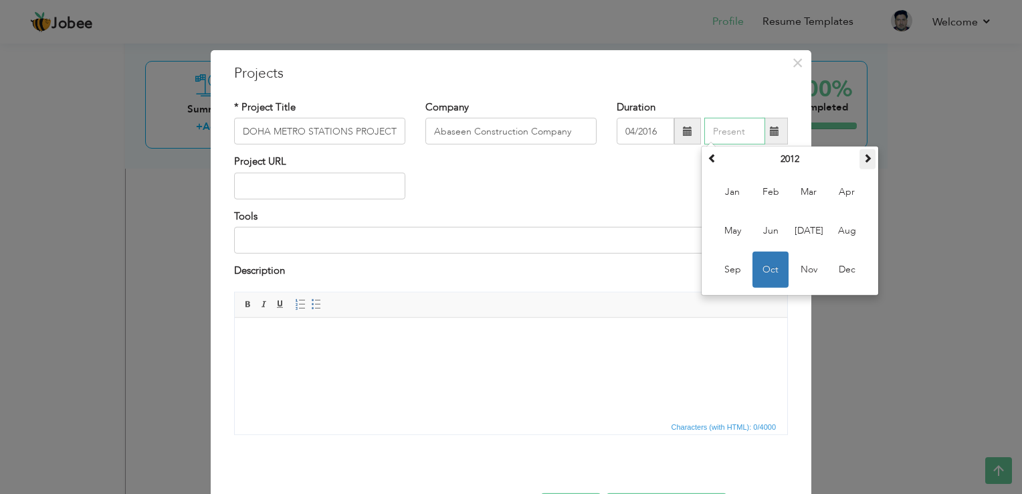
click at [863, 162] on span at bounding box center [867, 157] width 9 height 9
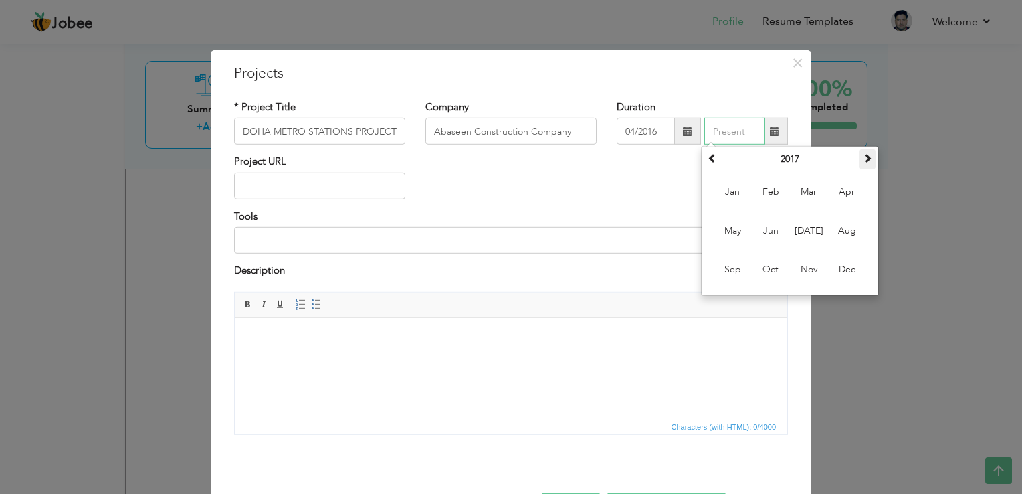
click at [863, 162] on span at bounding box center [867, 157] width 9 height 9
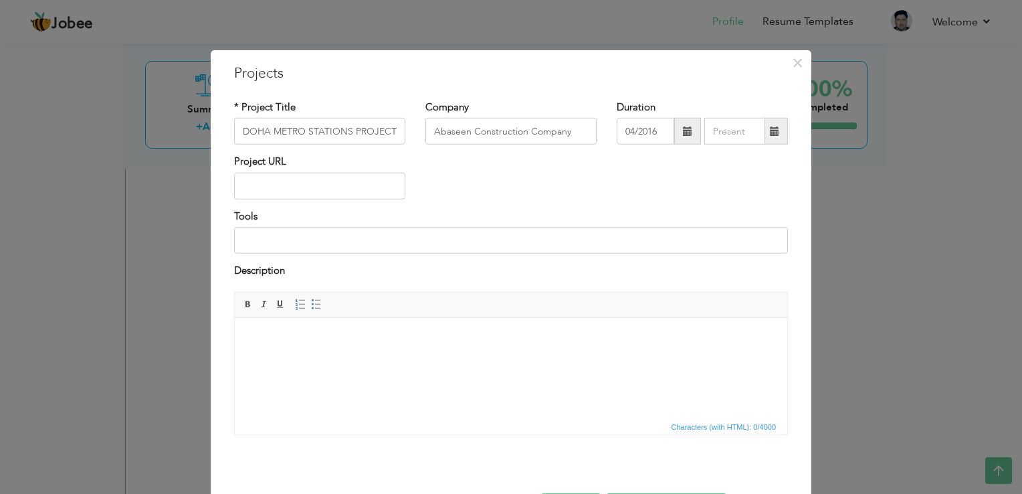
click at [770, 134] on span at bounding box center [774, 130] width 9 height 9
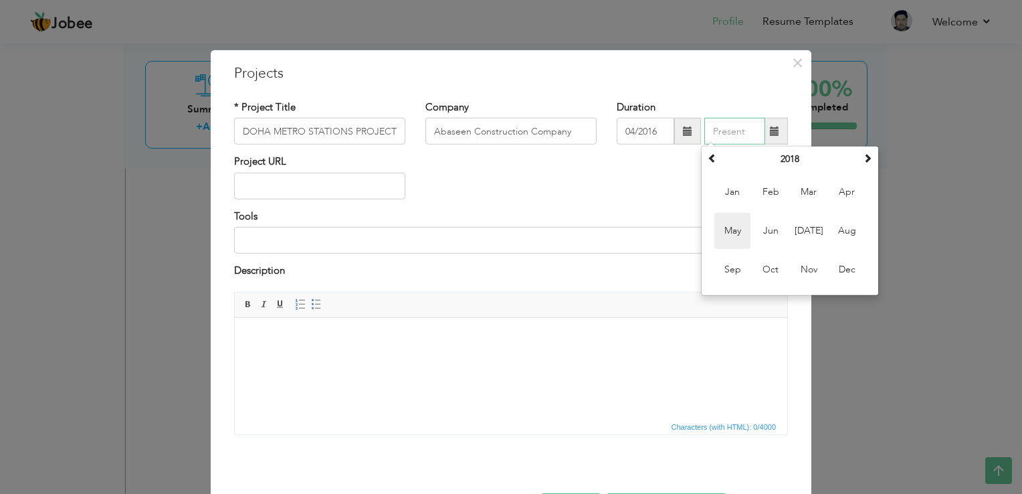
click at [730, 233] on span "May" at bounding box center [732, 231] width 36 height 36
type input "05/2018"
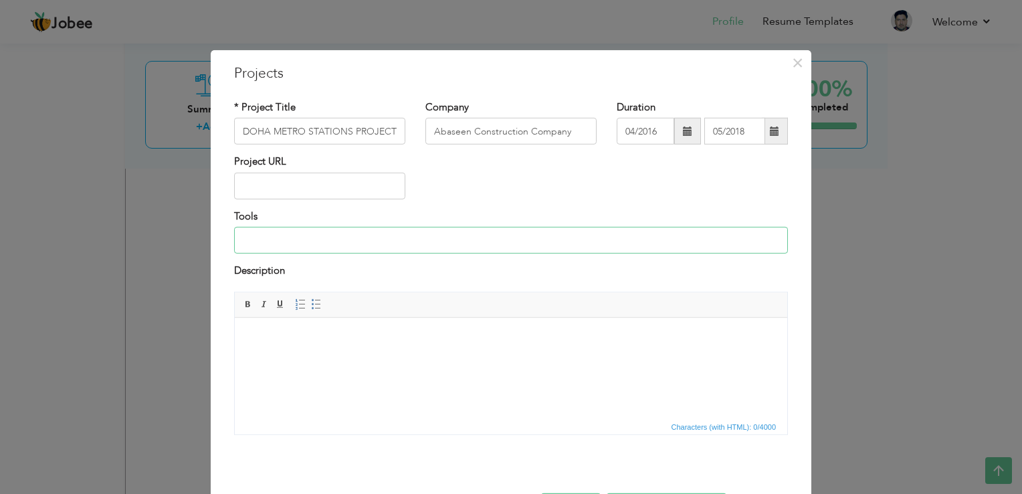
click at [379, 240] on input at bounding box center [511, 240] width 554 height 27
click at [276, 323] on html at bounding box center [511, 337] width 553 height 41
click at [276, 358] on html "Getz Pharma Makes Environmental History - Getz Pharma - We Care For Your Health" at bounding box center [511, 337] width 553 height 41
click at [260, 348] on html "Getz Pharma Makes Environmental History - Getz Pharma - We Care For Your Health" at bounding box center [511, 337] width 553 height 41
click at [607, 345] on html "Getz Pharma Makes Environmental History - Getz Pharma - We Care For Your Health" at bounding box center [511, 337] width 553 height 41
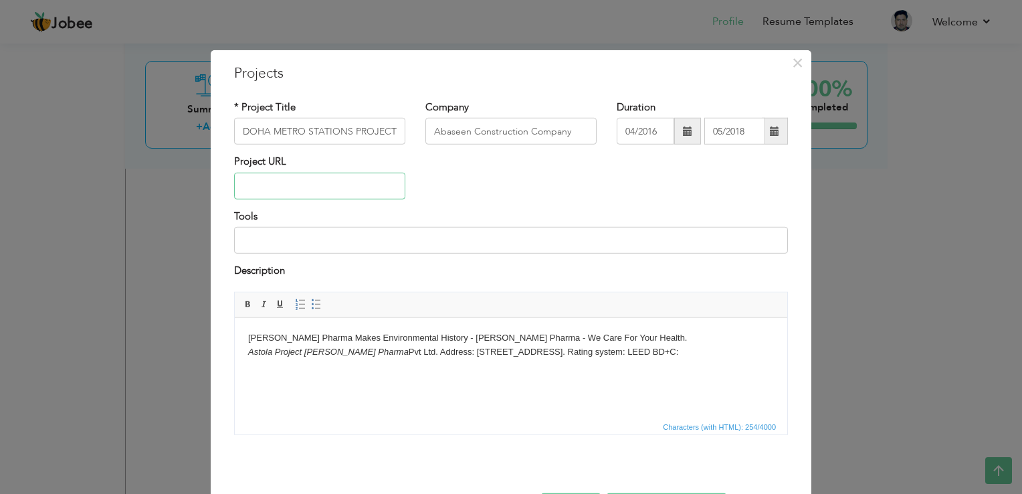
click at [280, 183] on input "text" at bounding box center [319, 186] width 171 height 27
click at [274, 177] on input "text" at bounding box center [319, 186] width 171 height 27
paste input "[URL][DOMAIN_NAME][PERSON_NAME]"
type input "[URL][DOMAIN_NAME][PERSON_NAME]"
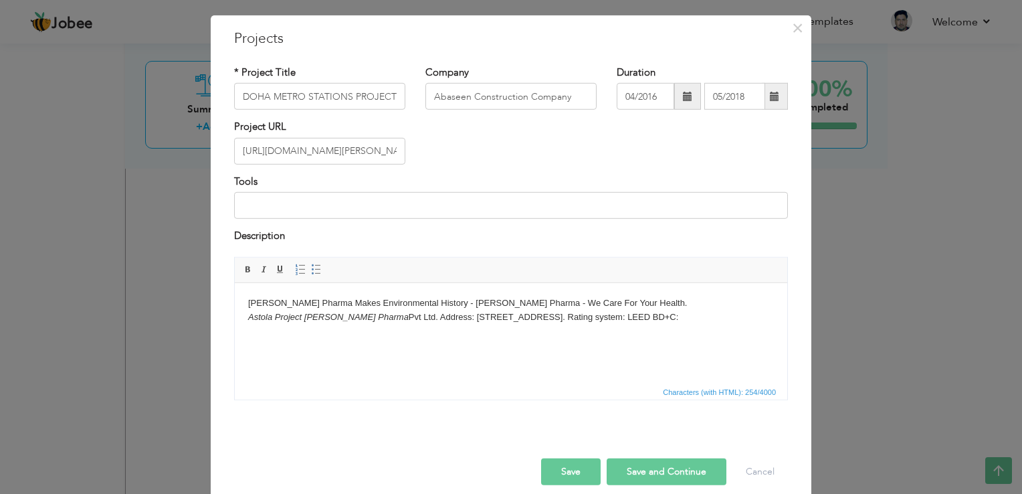
scroll to position [48, 0]
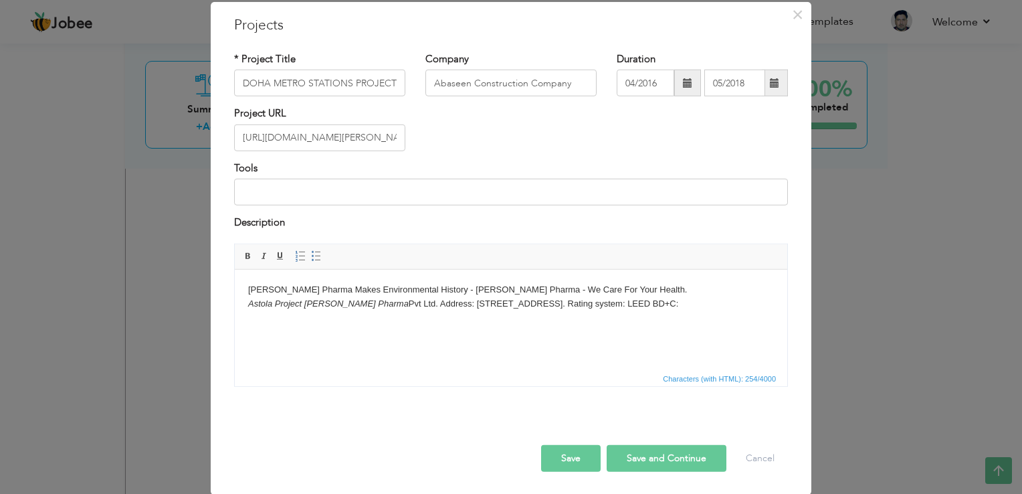
click at [652, 459] on button "Save and Continue" at bounding box center [667, 457] width 120 height 27
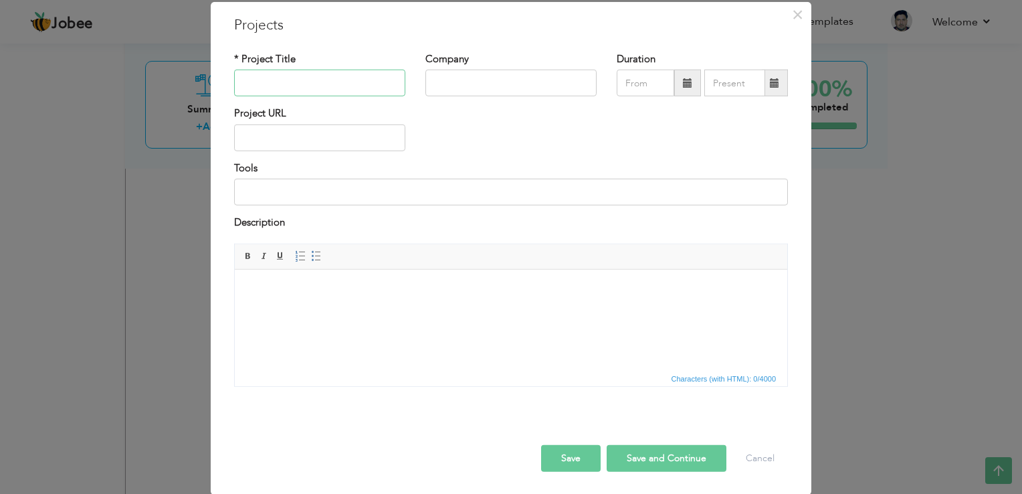
click at [299, 88] on input "text" at bounding box center [319, 83] width 171 height 27
type input "O"
click at [248, 140] on input "text" at bounding box center [319, 137] width 171 height 27
paste input "[URL][DOMAIN_NAME]"
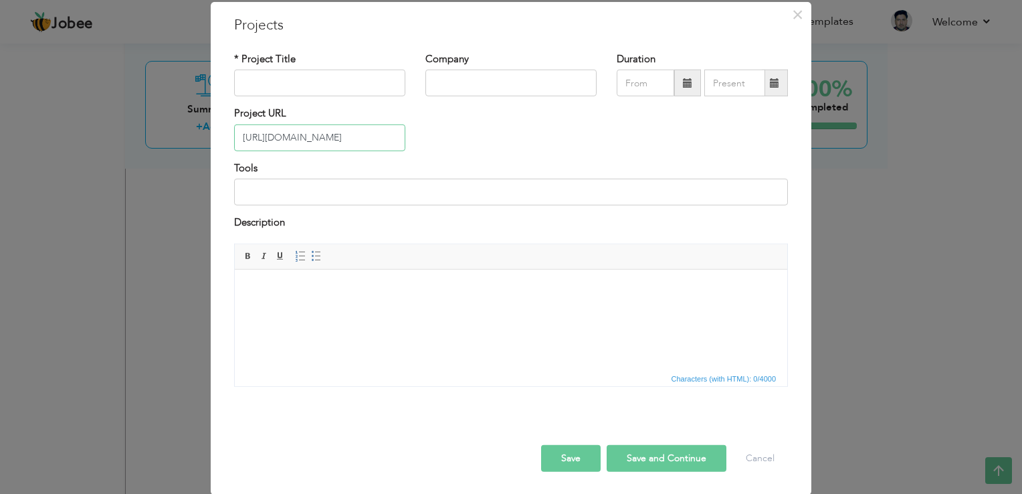
type input "[URL][DOMAIN_NAME]"
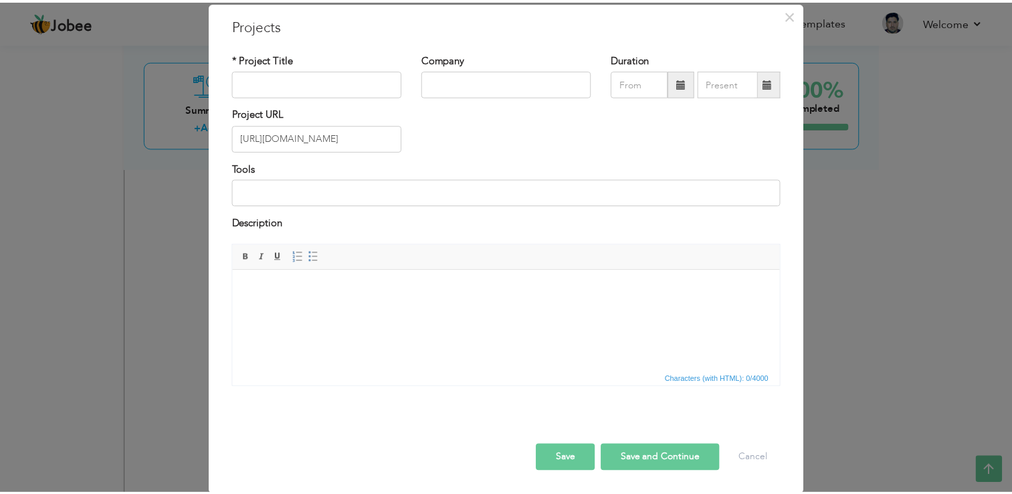
scroll to position [0, 0]
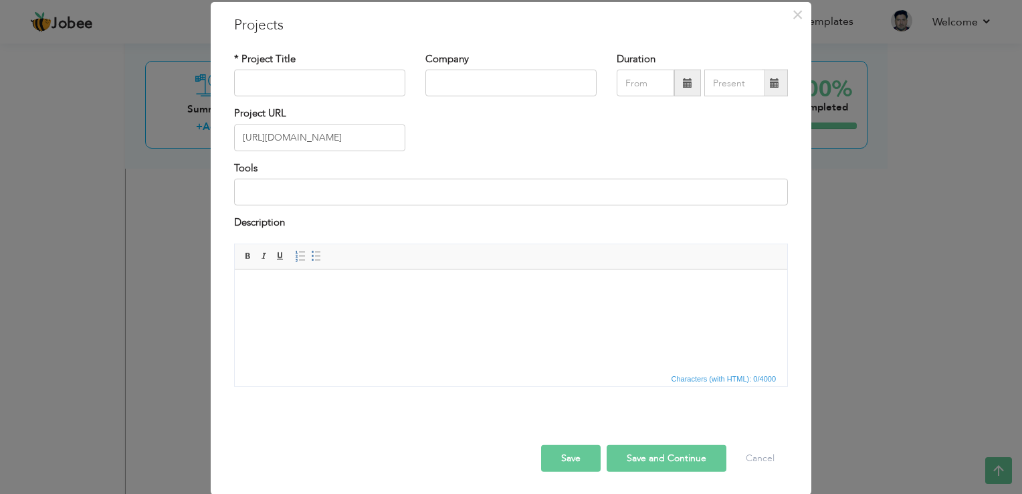
click at [455, 117] on div "Project URL https://aaapartnership.com/project/opal-225-tower-karachi/" at bounding box center [511, 133] width 574 height 54
click at [256, 286] on body at bounding box center [511, 289] width 526 height 14
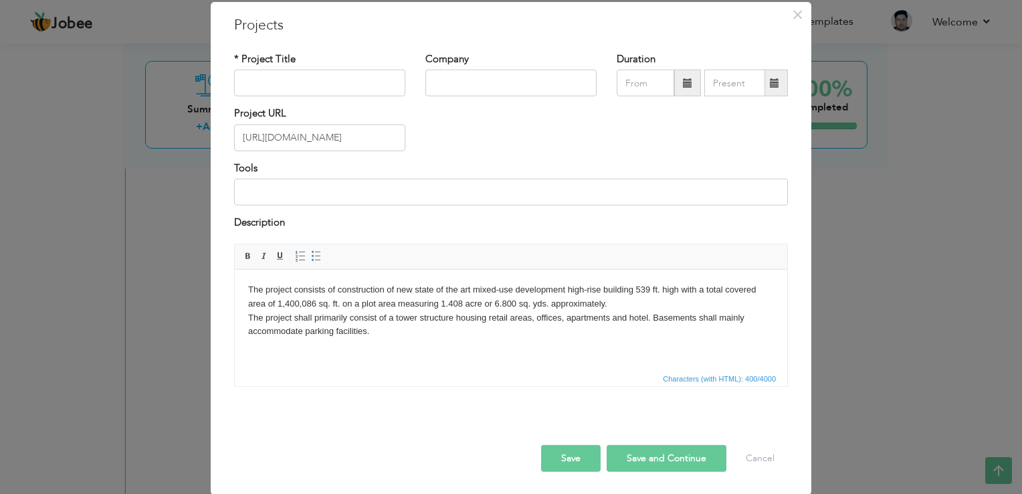
click at [387, 351] on html "The project consists of construction of new state of the art mixed-use developm…" at bounding box center [511, 310] width 553 height 82
click at [292, 88] on input "text" at bounding box center [319, 83] width 171 height 27
paste input "[GEOGRAPHIC_DATA], [GEOGRAPHIC_DATA]"
type input "[GEOGRAPHIC_DATA], [GEOGRAPHIC_DATA]"
click at [495, 74] on input "text" at bounding box center [510, 83] width 171 height 27
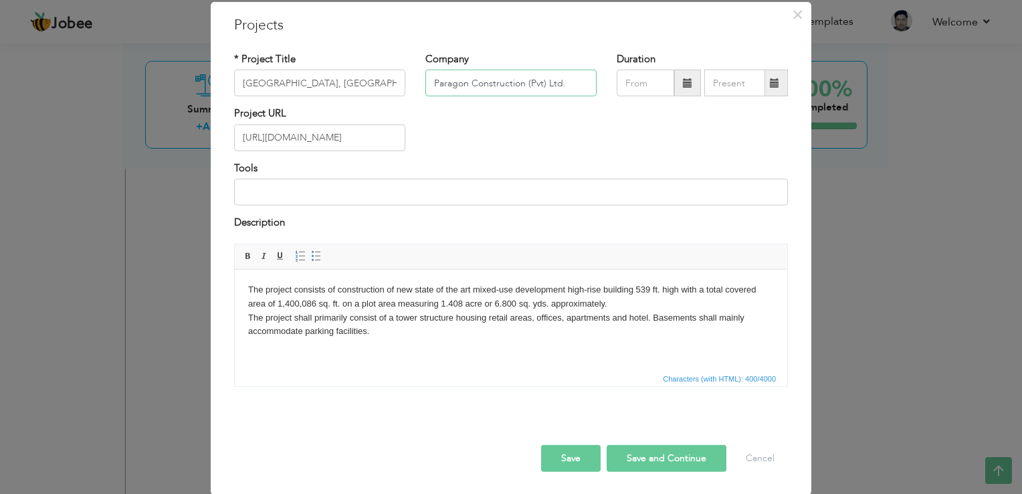
type input "Paragon Construction (Pvt) Ltd."
click at [676, 84] on span at bounding box center [687, 83] width 27 height 27
click at [564, 152] on div "Project URL https://aaapartnership.com/project/opal-225-tower-karachi/" at bounding box center [511, 133] width 574 height 54
click at [683, 85] on span at bounding box center [687, 82] width 9 height 9
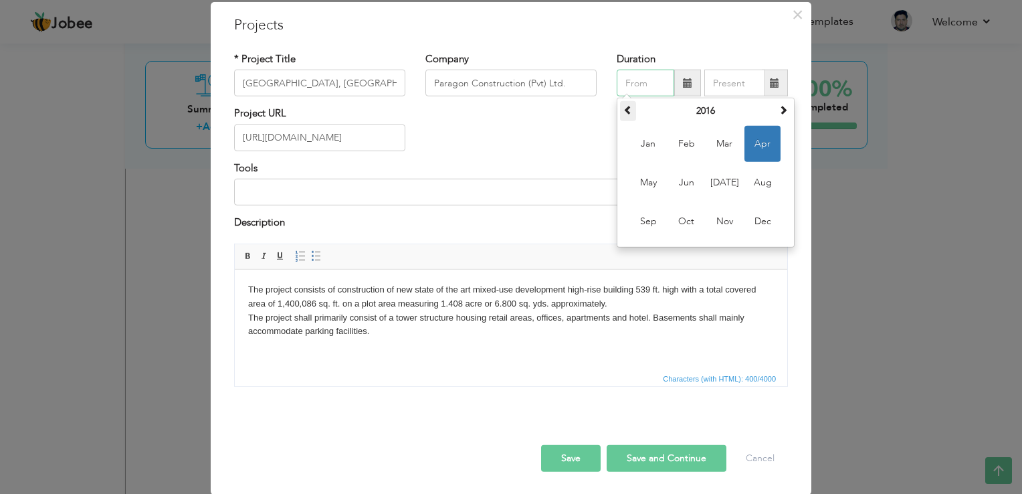
click at [625, 112] on span at bounding box center [627, 109] width 9 height 9
click at [752, 148] on span "Apr" at bounding box center [763, 144] width 36 height 36
type input "04/2015"
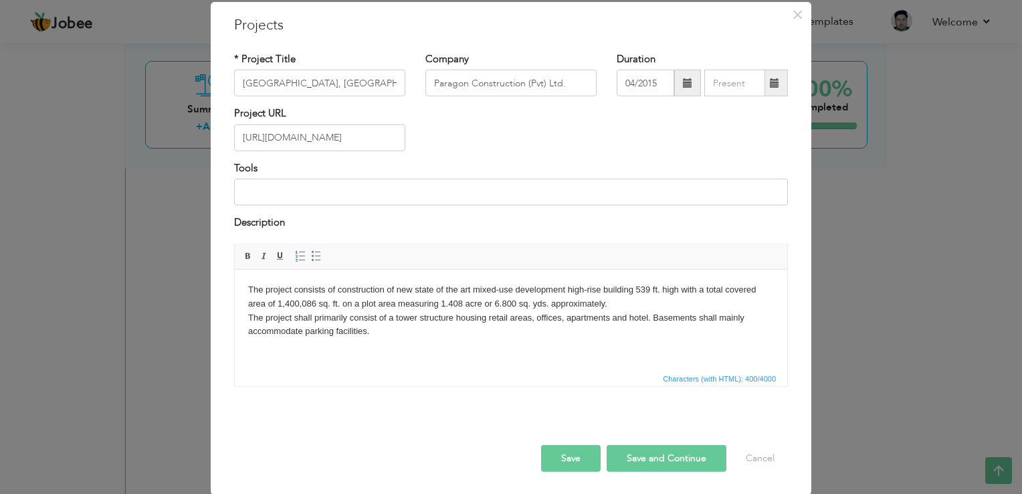
click at [770, 86] on span at bounding box center [774, 82] width 9 height 9
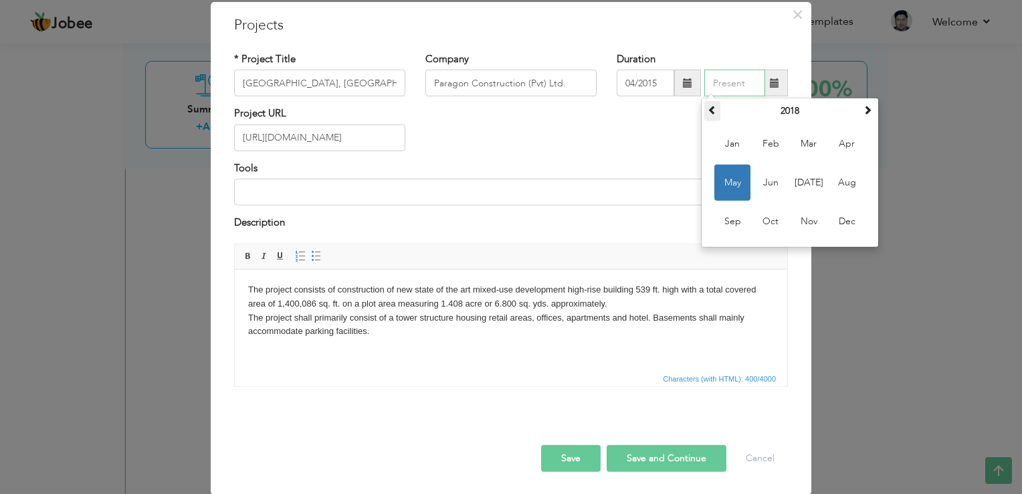
click at [712, 108] on span at bounding box center [712, 109] width 9 height 9
click at [841, 151] on span "Apr" at bounding box center [847, 144] width 36 height 36
type input "04/2016"
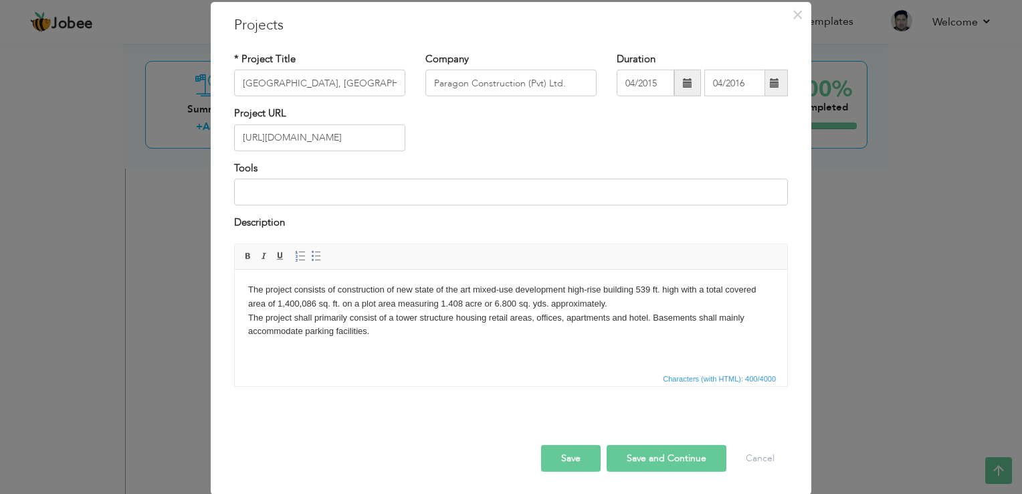
click at [652, 454] on button "Save and Continue" at bounding box center [667, 457] width 120 height 27
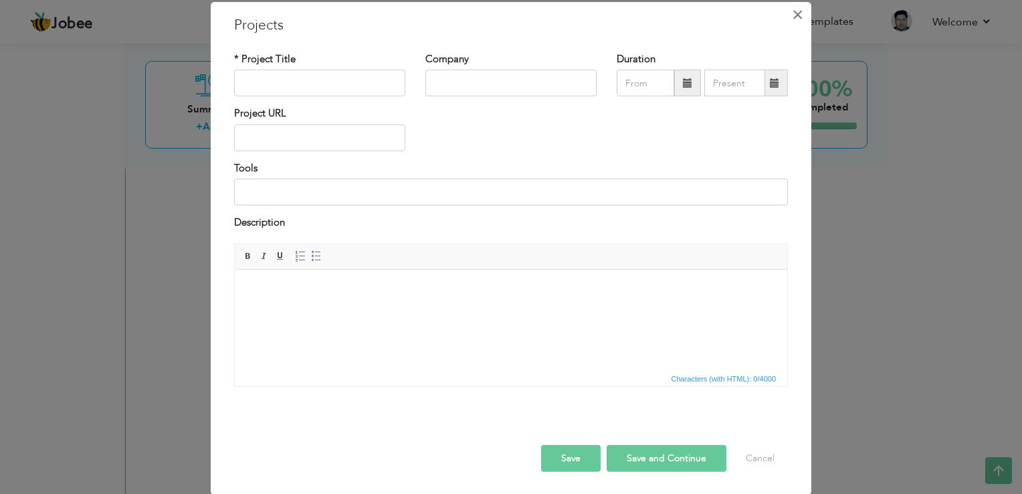
click at [794, 19] on span "×" at bounding box center [797, 15] width 11 height 24
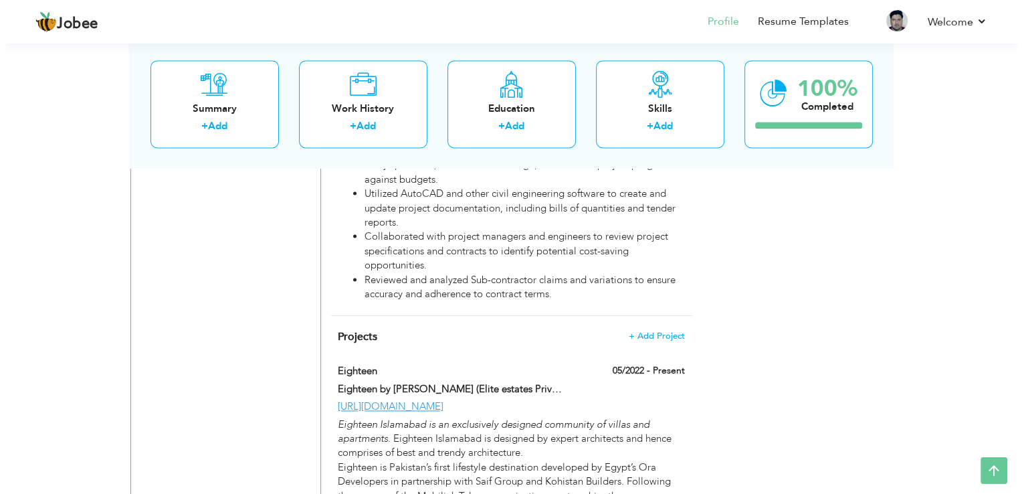
scroll to position [1847, 0]
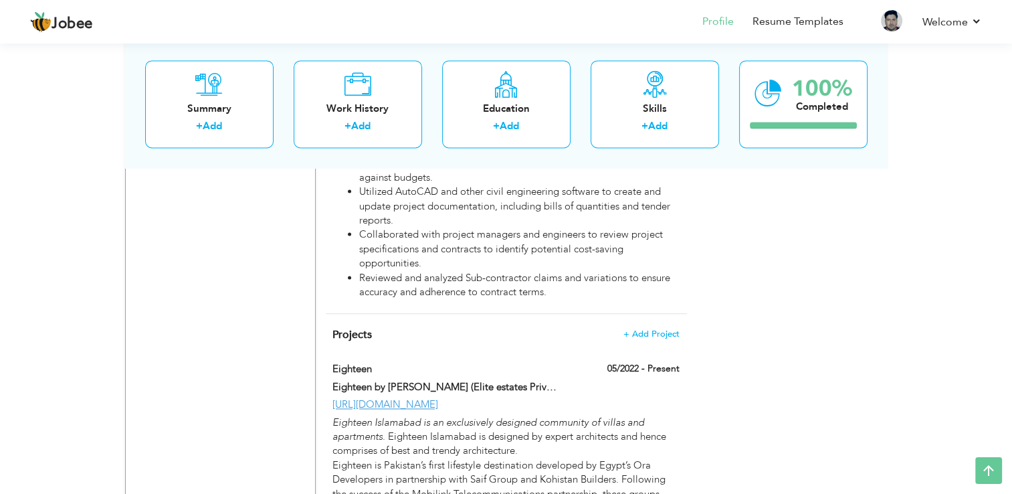
click at [325, 362] on div "Eighteen" at bounding box center [444, 370] width 245 height 17
type input "Eighteen"
type input "Eighteen by [PERSON_NAME] (Elite estates Private Limited)"
type input "05/2022"
type input "[URL][DOMAIN_NAME]"
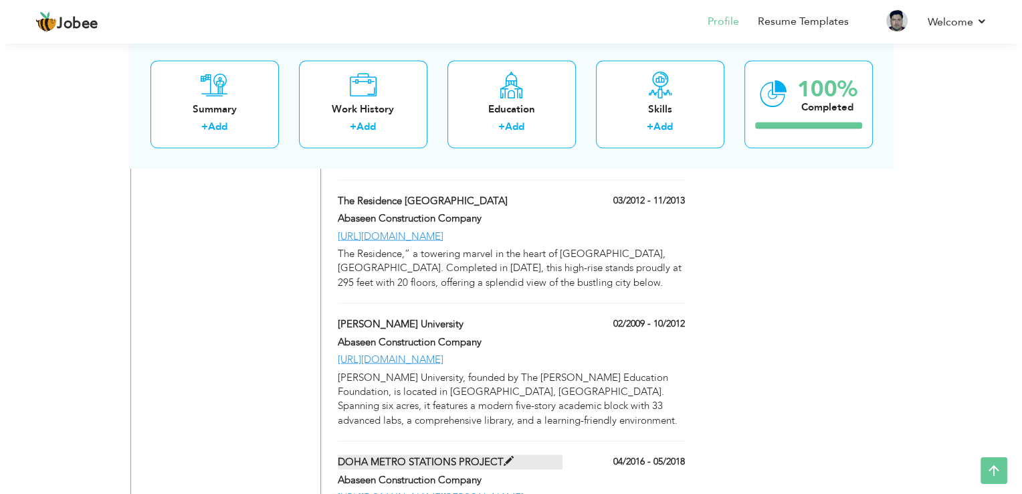
scroll to position [2516, 0]
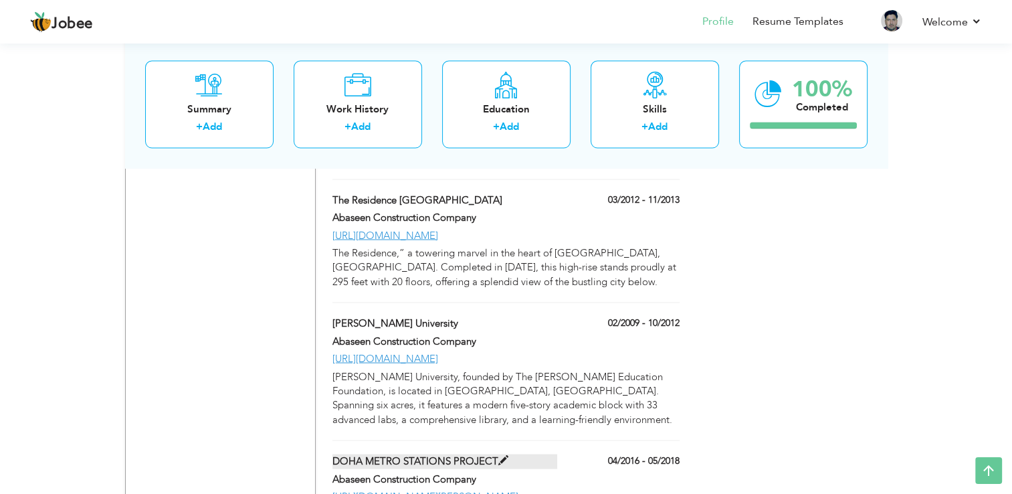
click at [500, 455] on span at bounding box center [503, 460] width 10 height 10
type input "DOHA METRO STATIONS PROJECT"
type input "Abaseen Construction Company"
type input "04/2016"
type input "05/2018"
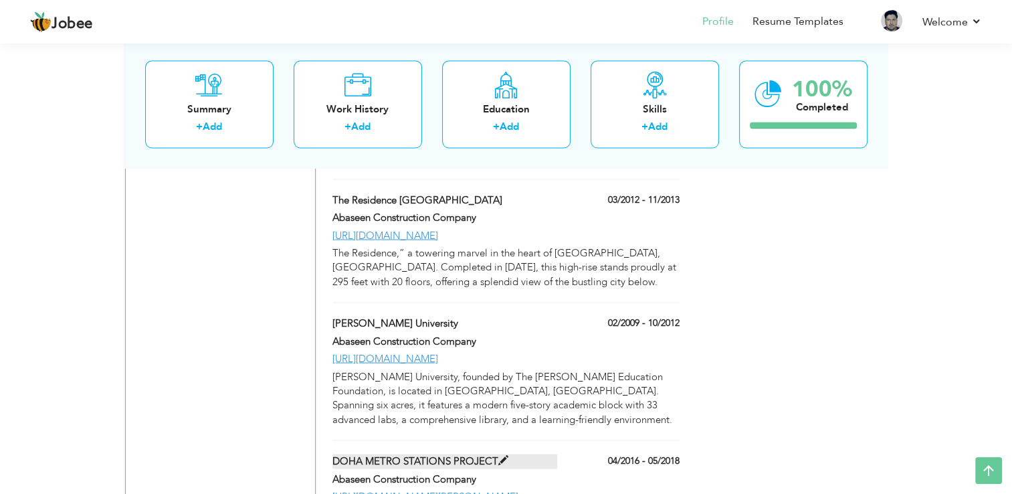
type input "[URL][DOMAIN_NAME][PERSON_NAME]"
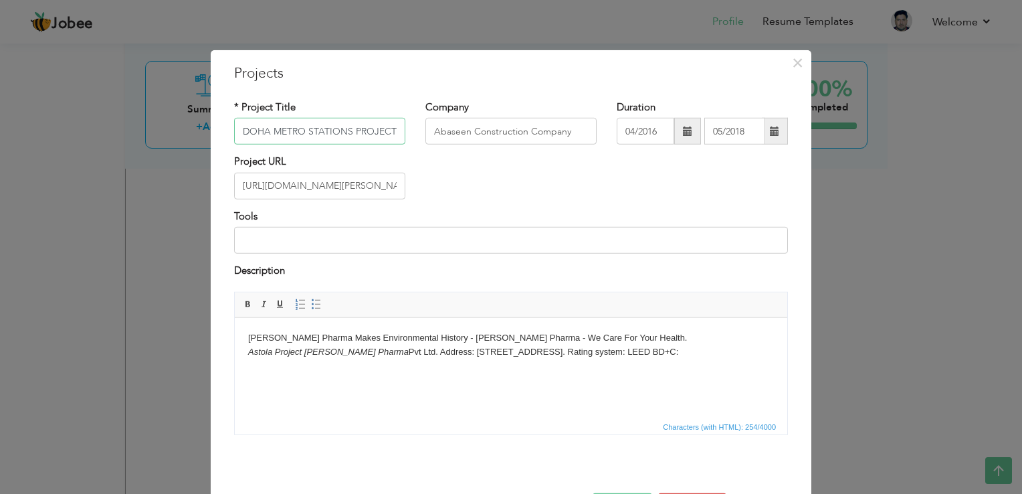
drag, startPoint x: 393, startPoint y: 132, endPoint x: 225, endPoint y: 131, distance: 168.6
click at [225, 131] on div "* Project Title DOHA METRO STATIONS PROJECT" at bounding box center [319, 127] width 191 height 54
click at [313, 128] on input "text" at bounding box center [319, 131] width 171 height 27
paste input "DOHA METRO STATIONS PROJECT"
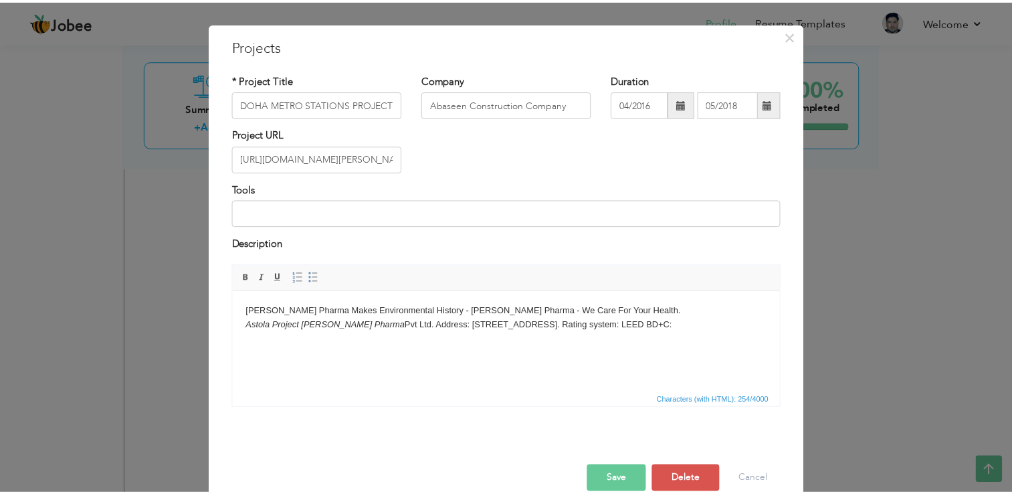
scroll to position [48, 0]
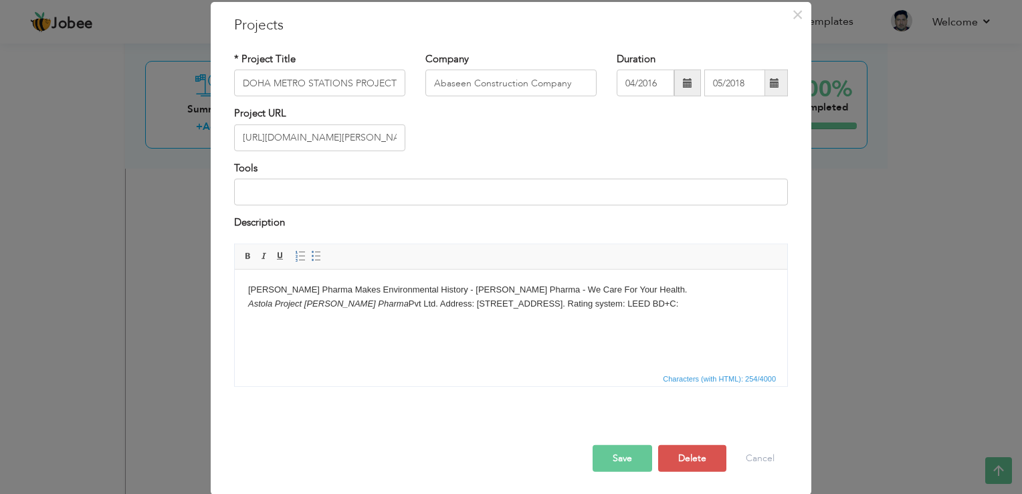
click at [630, 464] on button "Save" at bounding box center [623, 457] width 60 height 27
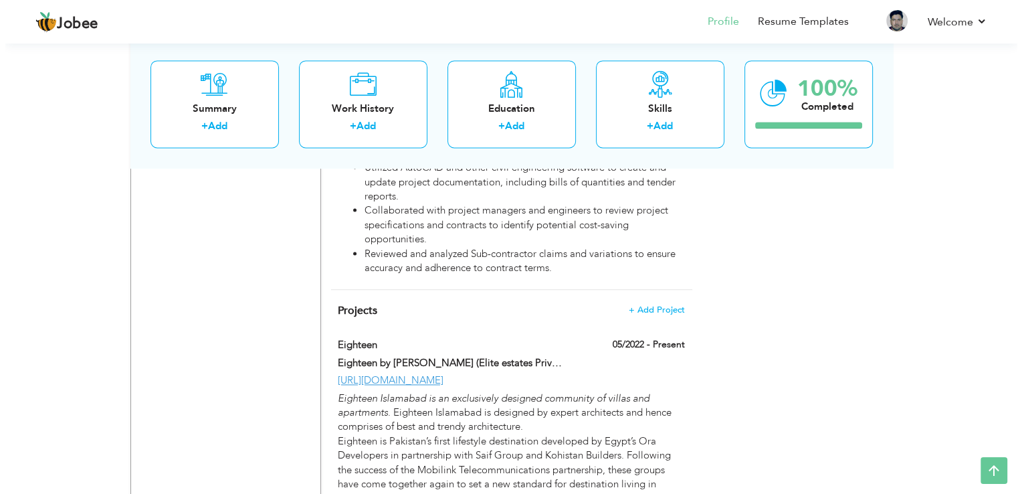
scroll to position [1874, 0]
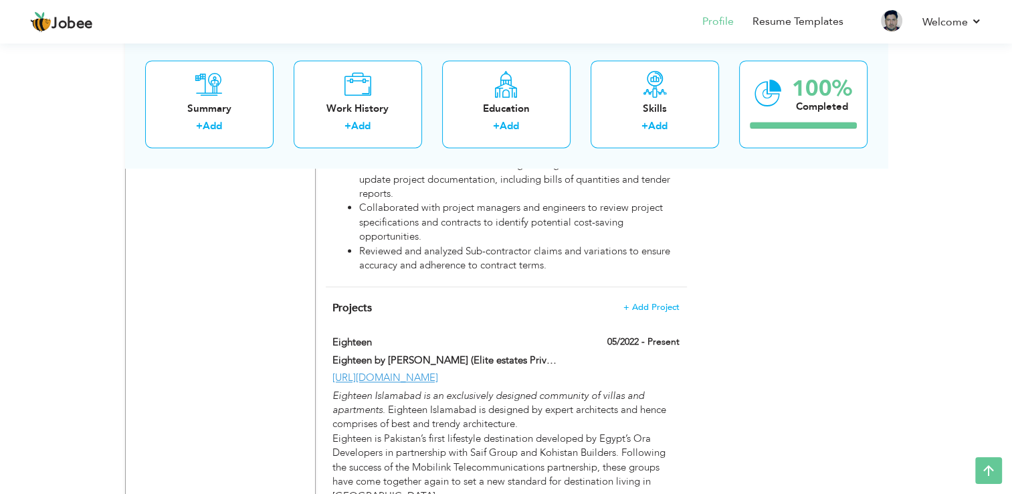
drag, startPoint x: 334, startPoint y: 221, endPoint x: 328, endPoint y: 245, distance: 24.8
click at [332, 335] on div "Eighteen 05/2022 - Present Eighteen 05/2022 - Present Eighteen by Ora (Elite es…" at bounding box center [505, 426] width 346 height 182
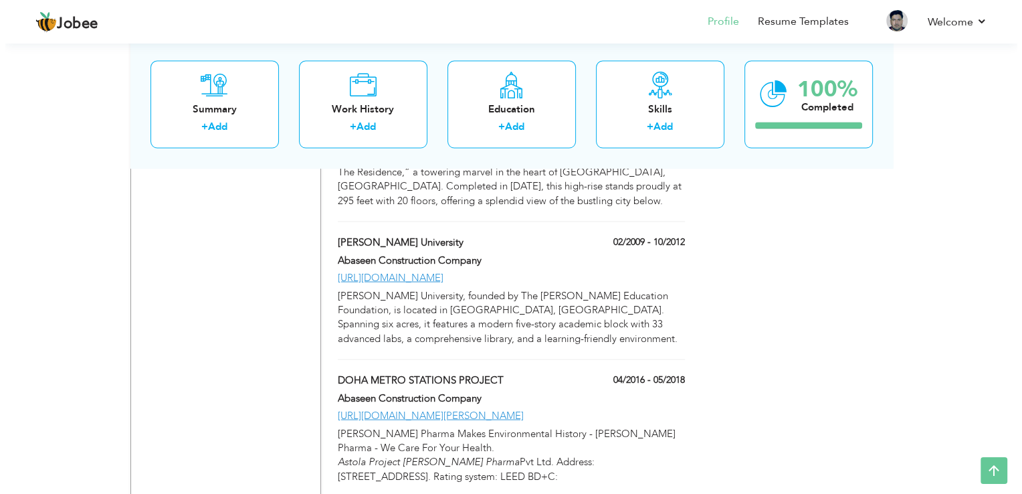
scroll to position [2569, 0]
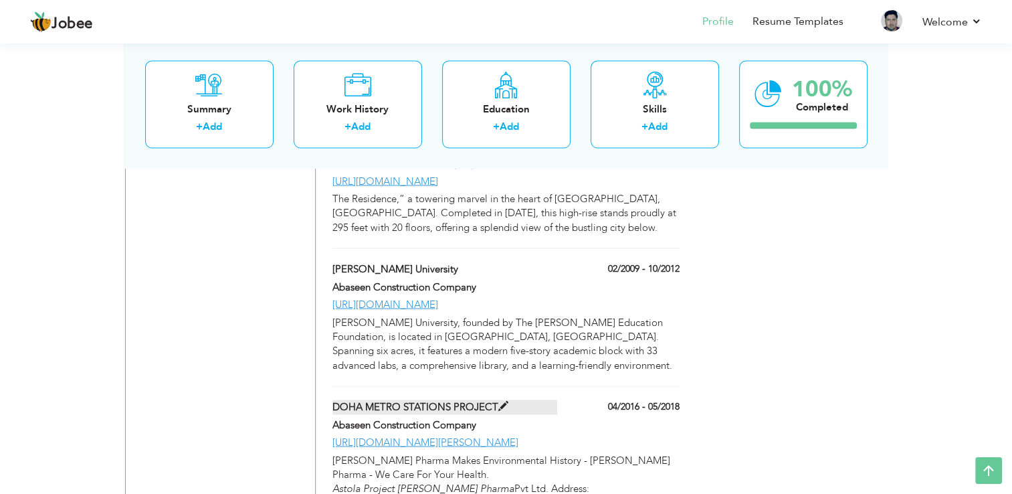
click at [498, 401] on span at bounding box center [503, 406] width 10 height 10
type input "DOHA METRO STATIONS PROJECT"
type input "Abaseen Construction Company"
type input "04/2016"
type input "05/2018"
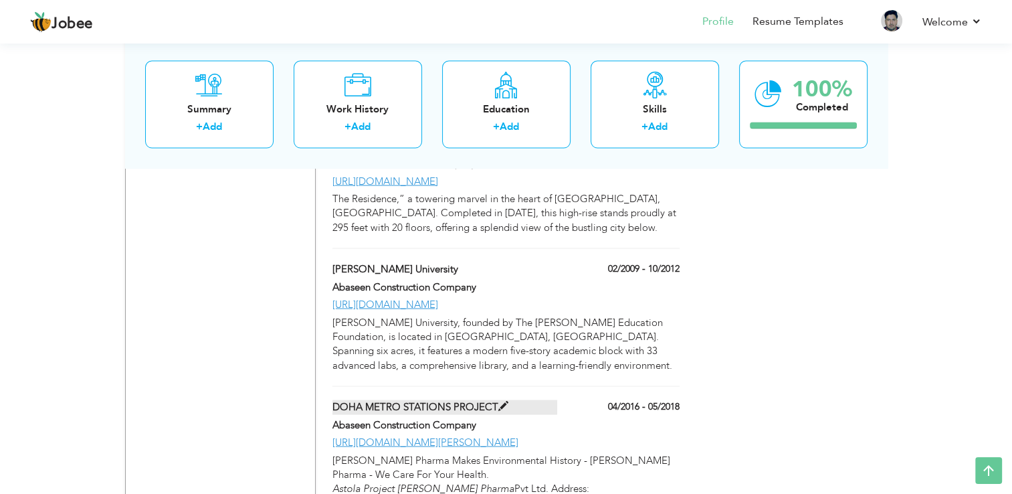
type input "[URL][DOMAIN_NAME][PERSON_NAME]"
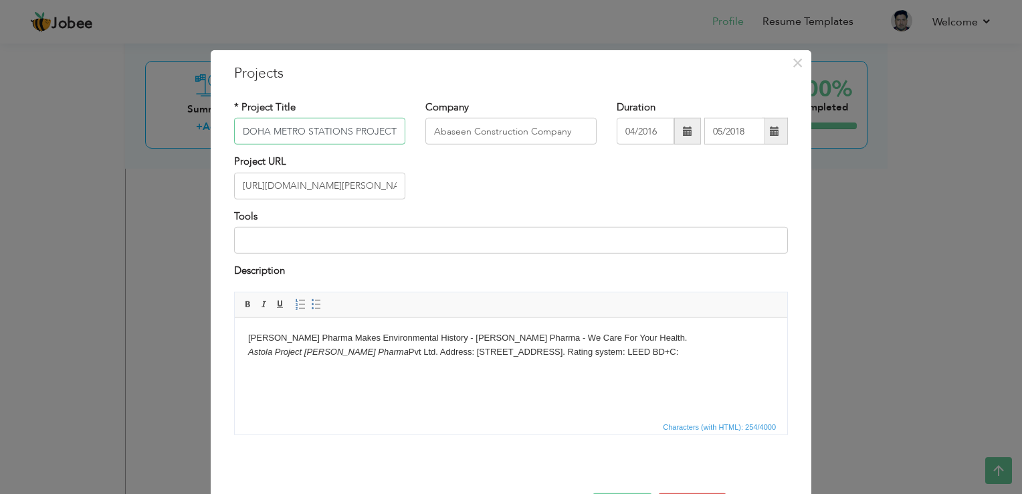
drag, startPoint x: 395, startPoint y: 137, endPoint x: 223, endPoint y: 138, distance: 171.9
click at [224, 138] on div "* Project Title DOHA METRO STATIONS PROJECT" at bounding box center [319, 127] width 191 height 54
paste input "text"
type input "D"
click at [314, 118] on input "text" at bounding box center [319, 131] width 171 height 27
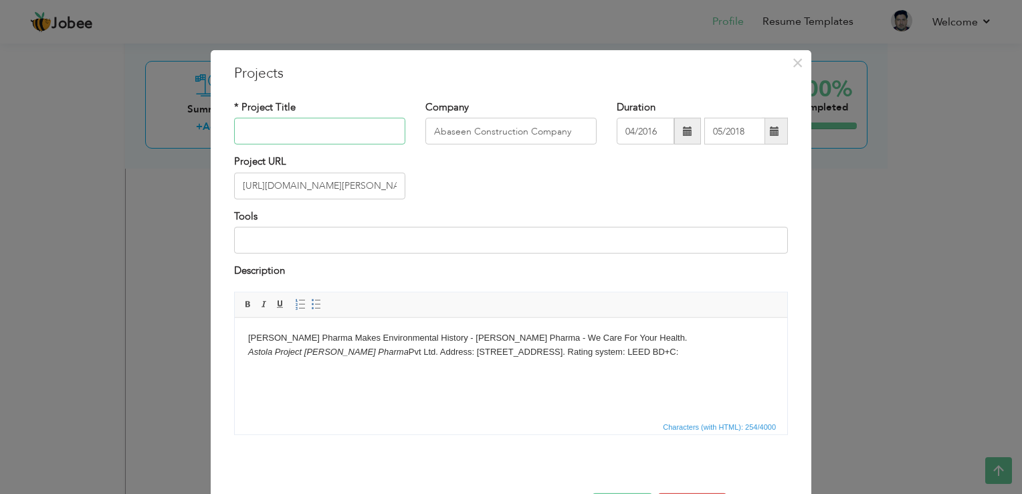
paste input "[PERSON_NAME] Astola- Pharmaceutical Project"
type input "[PERSON_NAME] Astola- Pharmaceutical Project"
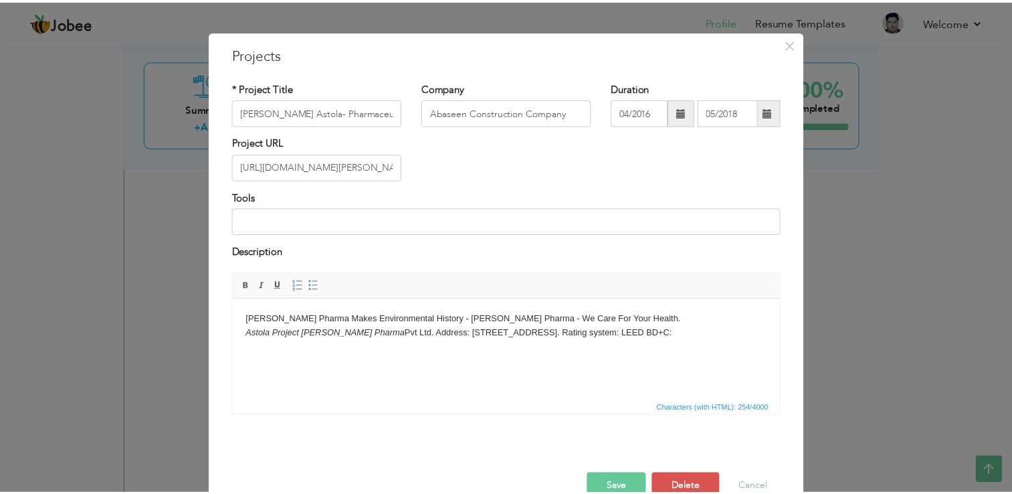
scroll to position [27, 0]
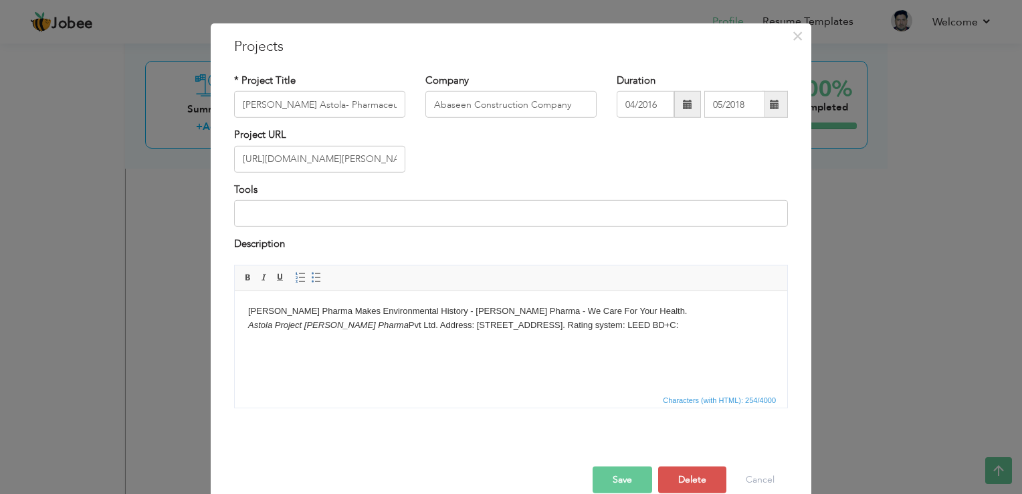
click at [606, 478] on button "Save" at bounding box center [623, 479] width 60 height 27
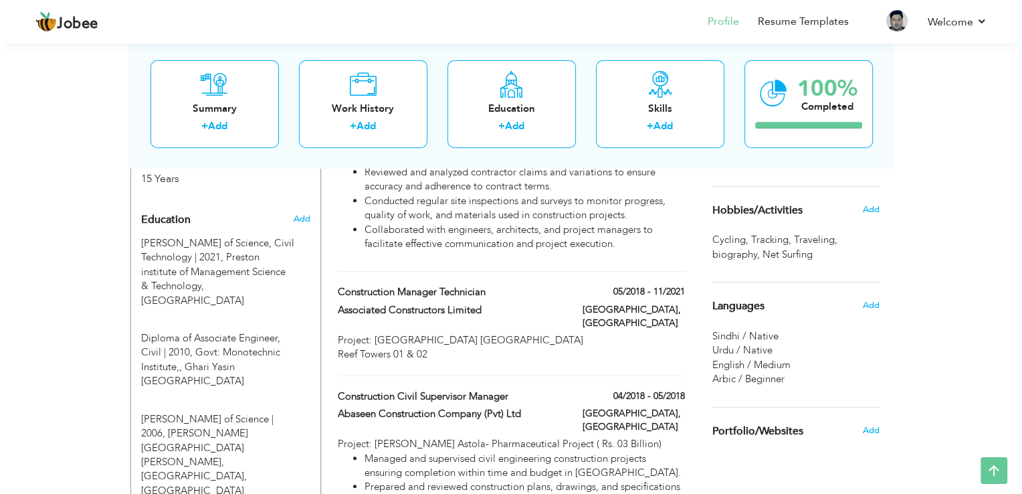
scroll to position [589, 0]
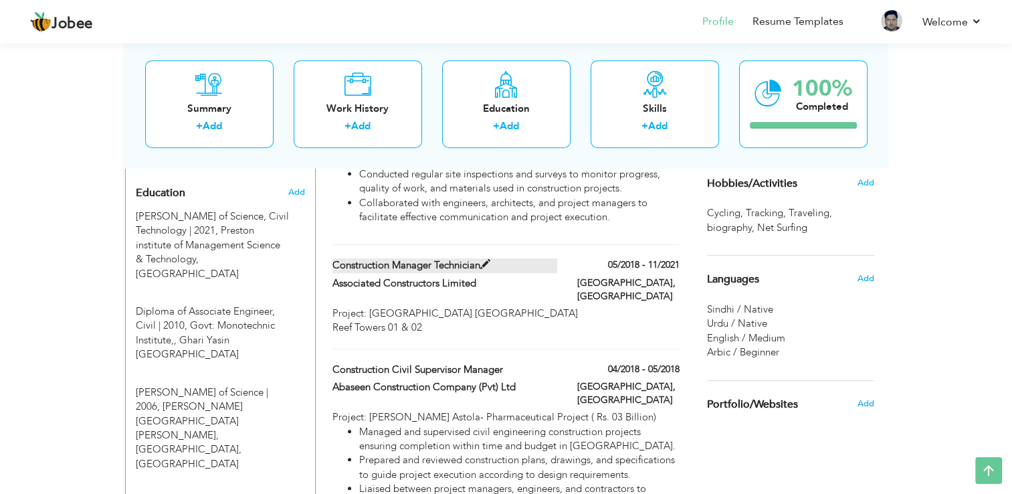
click at [484, 260] on span at bounding box center [485, 265] width 10 height 10
type input "Construction Manager Technician"
type input "Associated Constructors Limited"
type input "05/2018"
type input "11/2021"
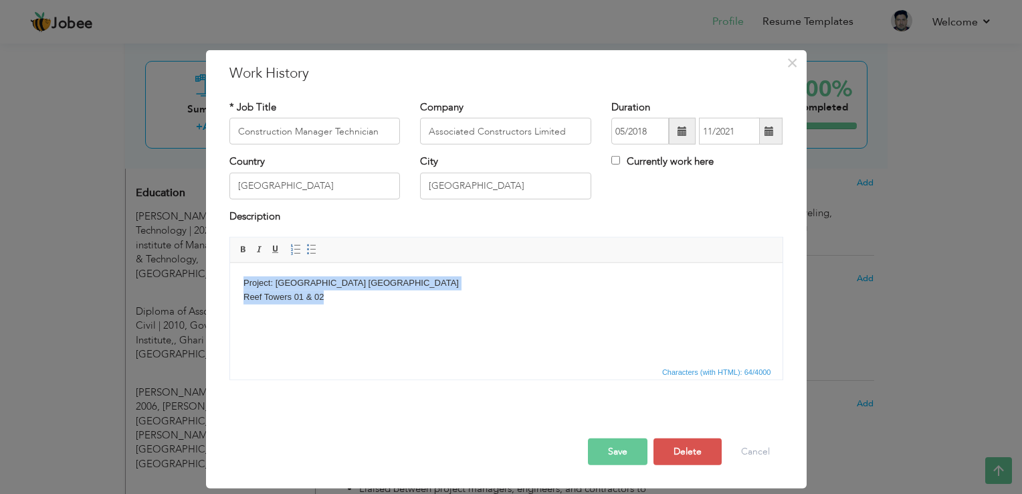
drag, startPoint x: 330, startPoint y: 301, endPoint x: 236, endPoint y: 286, distance: 94.8
click at [236, 286] on html "Project: Emaar crescent bay karachi Reef Towers 01 & 02" at bounding box center [505, 290] width 553 height 55
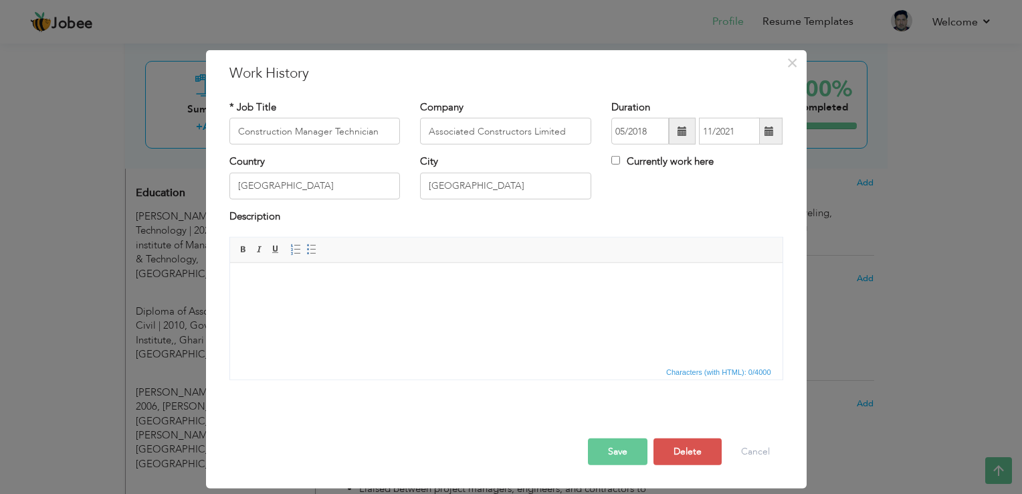
click at [320, 285] on body at bounding box center [506, 283] width 526 height 14
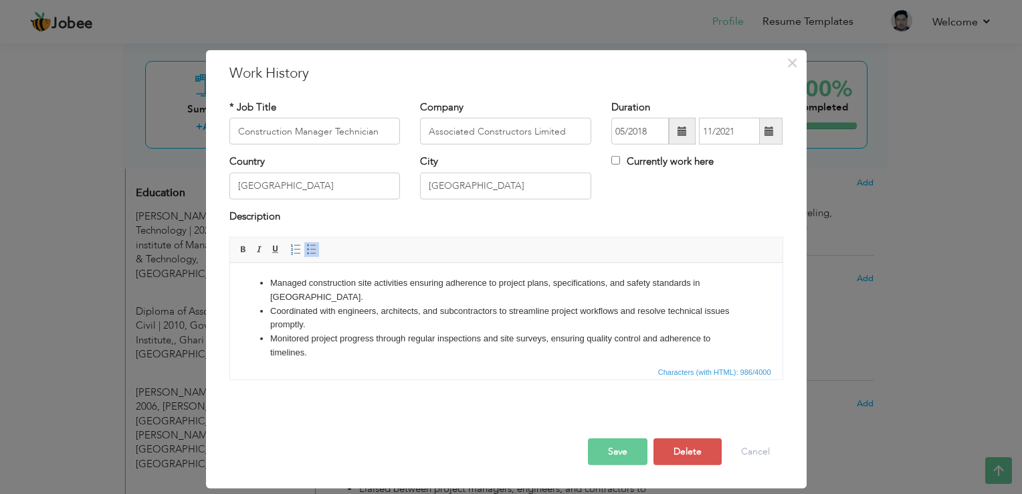
scroll to position [105, 0]
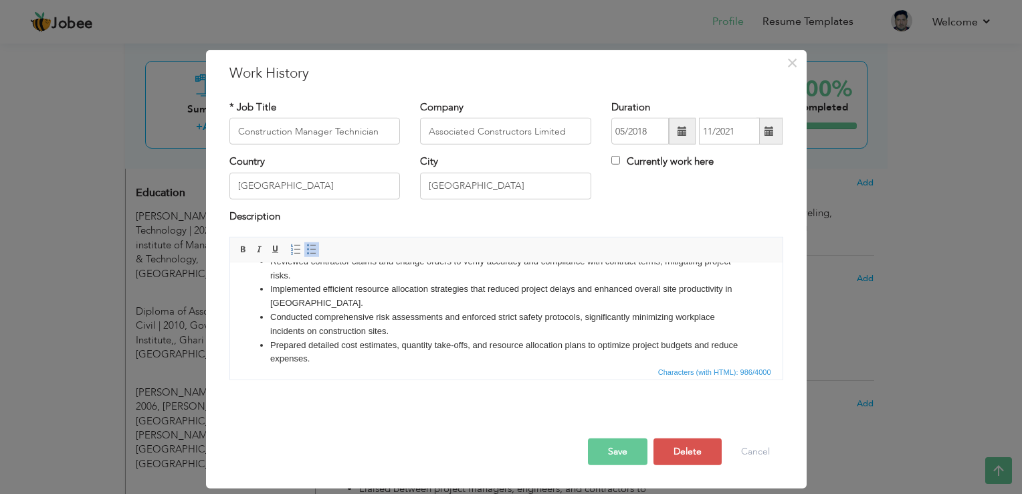
click at [610, 443] on button "Save" at bounding box center [618, 451] width 60 height 27
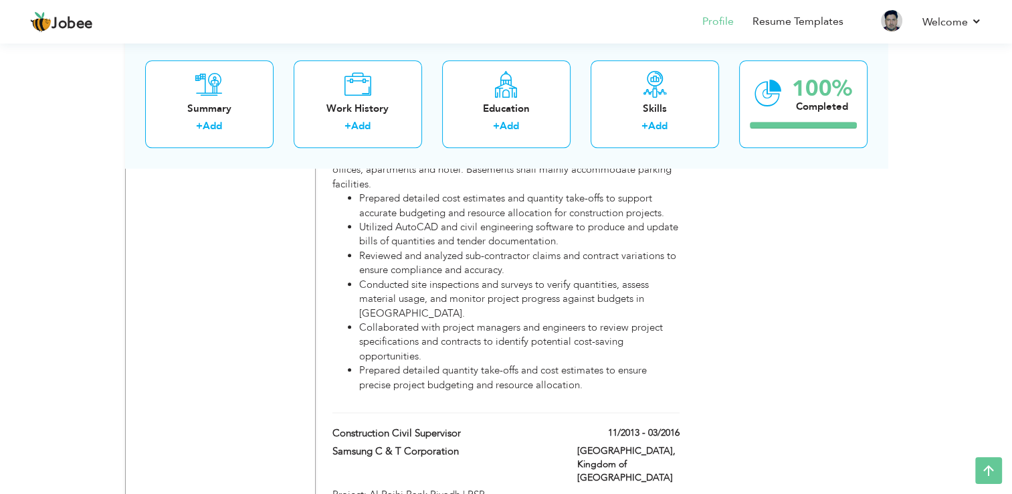
scroll to position [1418, 0]
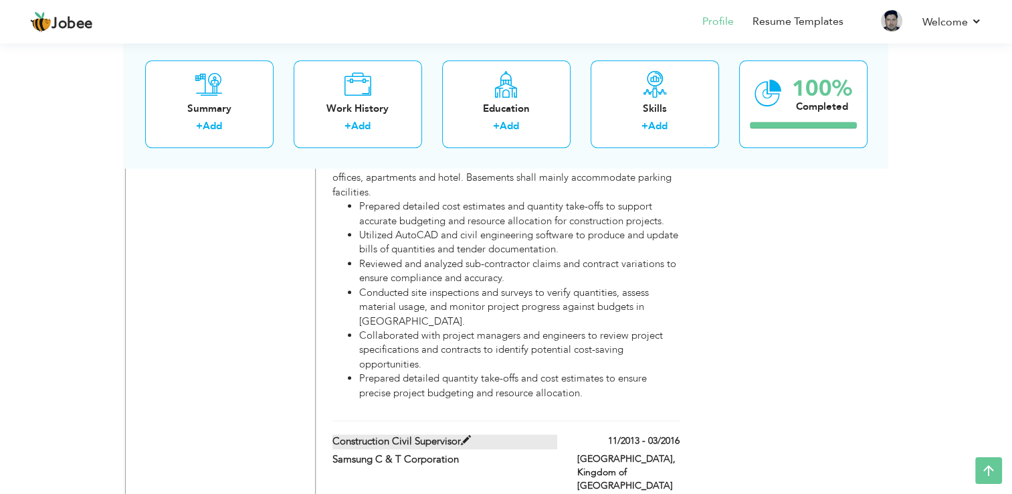
click at [466, 435] on span at bounding box center [466, 440] width 10 height 10
type input "Construction Civil Supervisor"
type input "Samsung C & T Corporation"
type input "11/2013"
type input "03/2016"
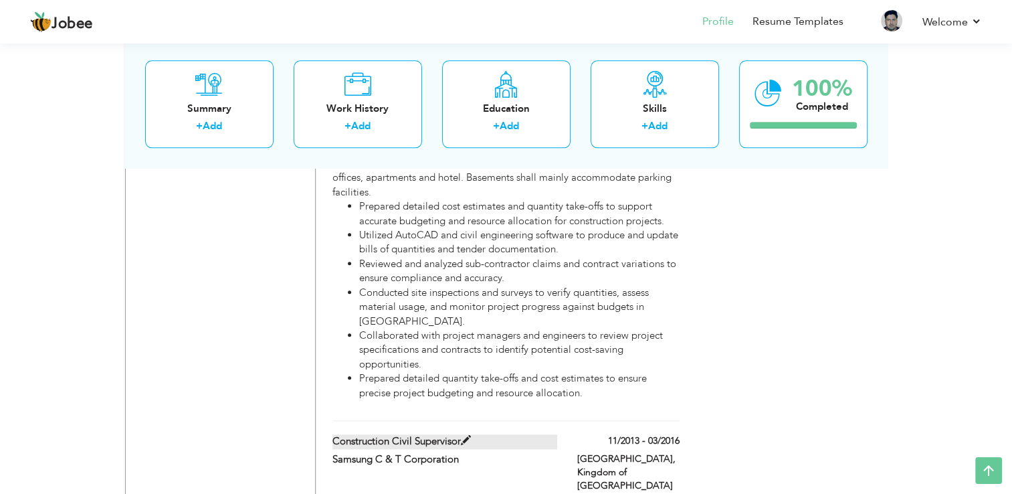
type input "Kingdom of Saudi Arbia"
type input "Riyadh"
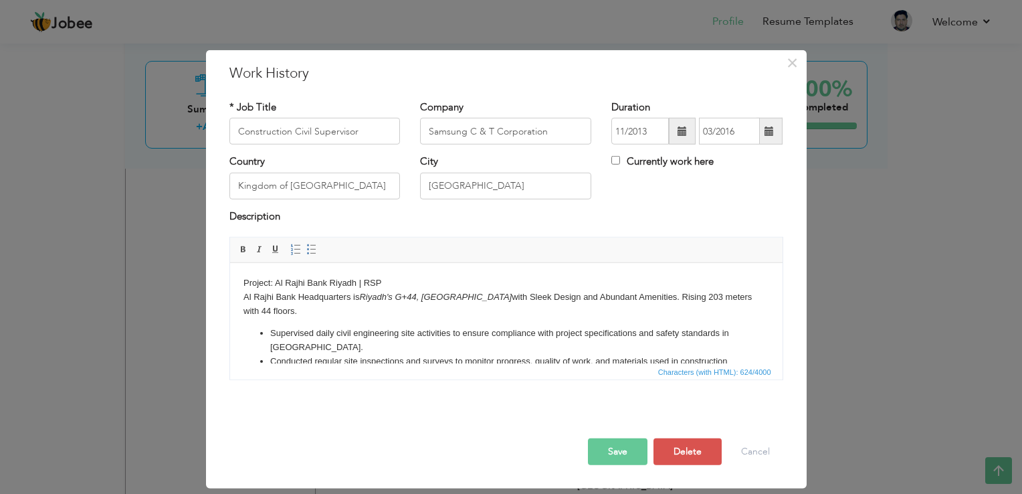
drag, startPoint x: 274, startPoint y: 312, endPoint x: 240, endPoint y: 284, distance: 43.8
click at [240, 284] on html "Project: Al Rajhi Bank Riyadh | RSP Al Rajhi Bank Headquarters is Riyadh's G+44…" at bounding box center [505, 343] width 553 height 161
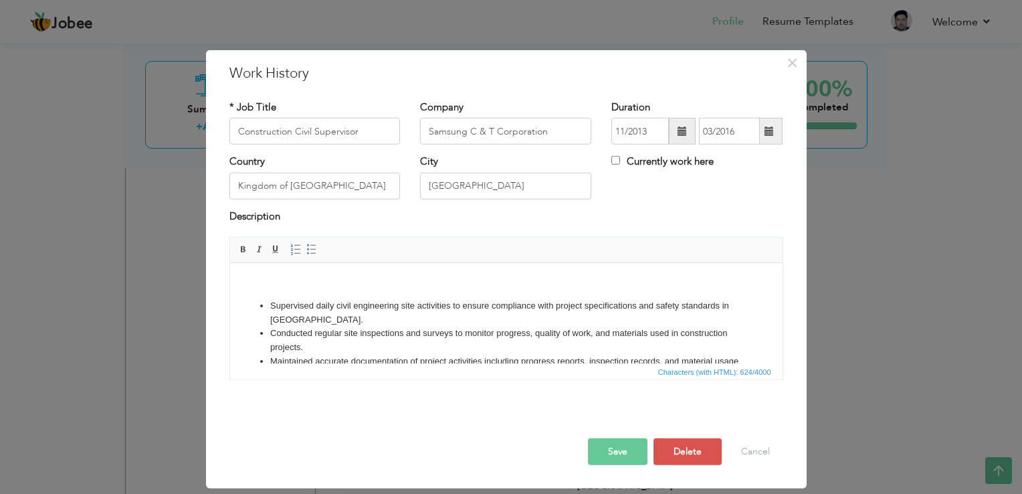
click at [610, 459] on button "Save" at bounding box center [618, 451] width 60 height 27
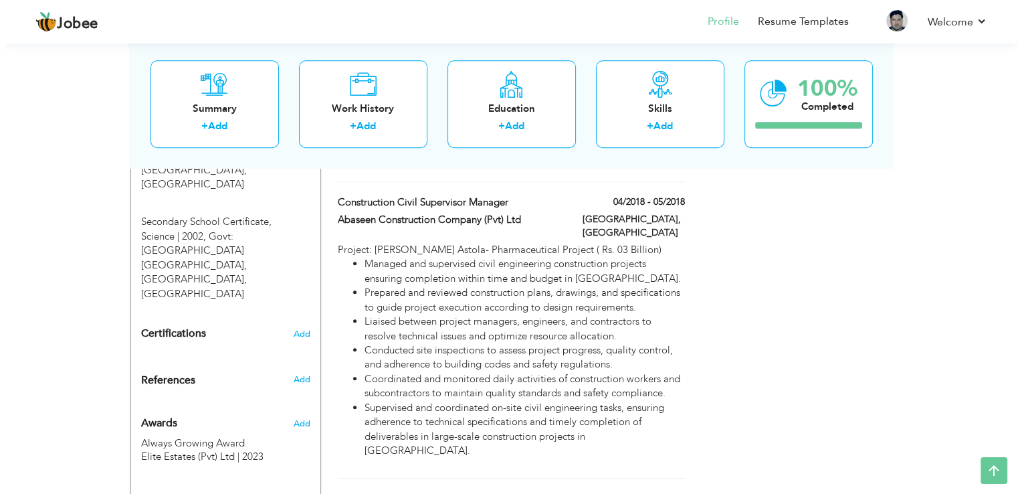
scroll to position [936, 0]
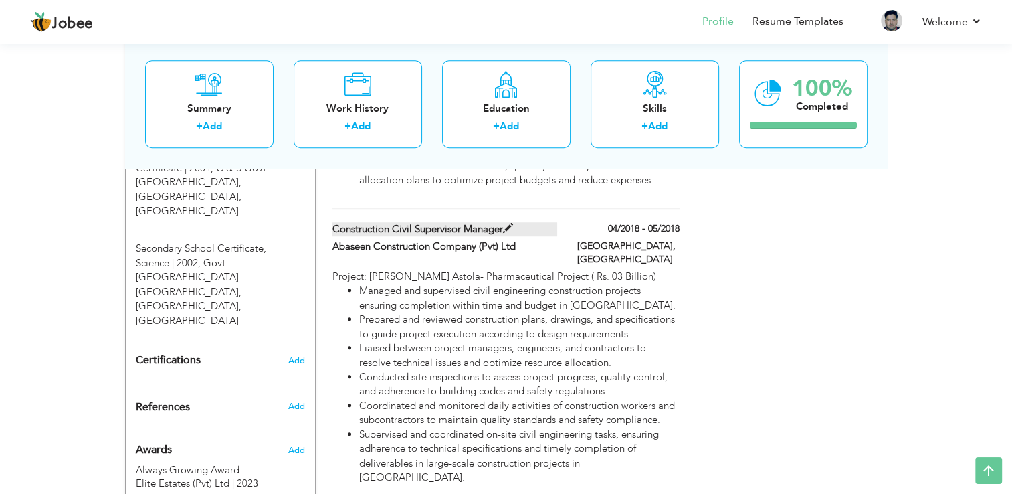
click at [504, 223] on span at bounding box center [508, 228] width 10 height 10
type input "Construction Civil Supervisor Manager"
type input "Abaseen Construction Company (Pvt) Ltd"
type input "04/2018"
type input "05/2018"
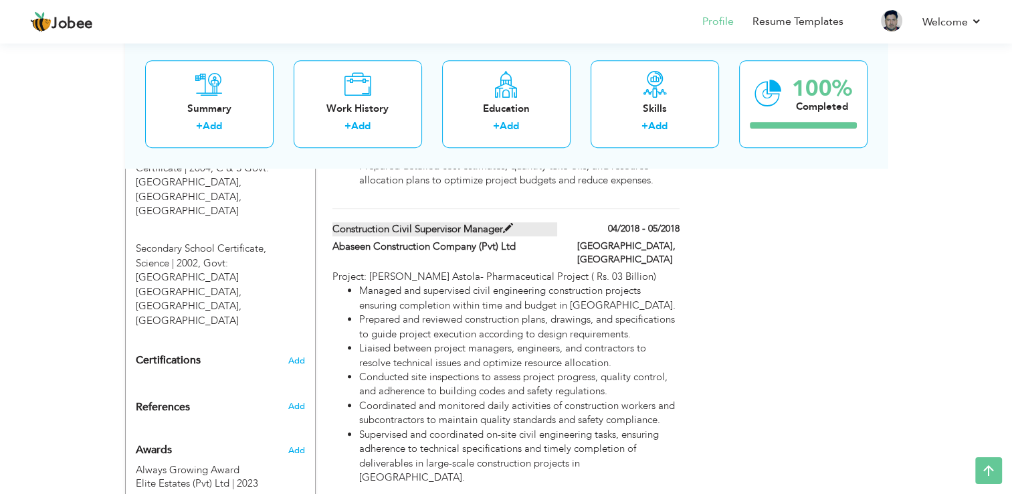
type input "[GEOGRAPHIC_DATA]"
type input "Karachi"
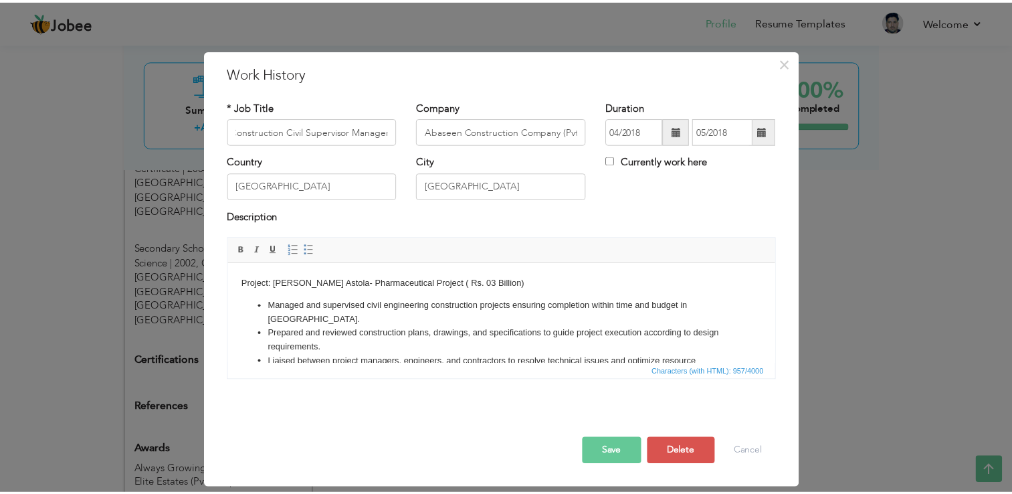
scroll to position [0, 0]
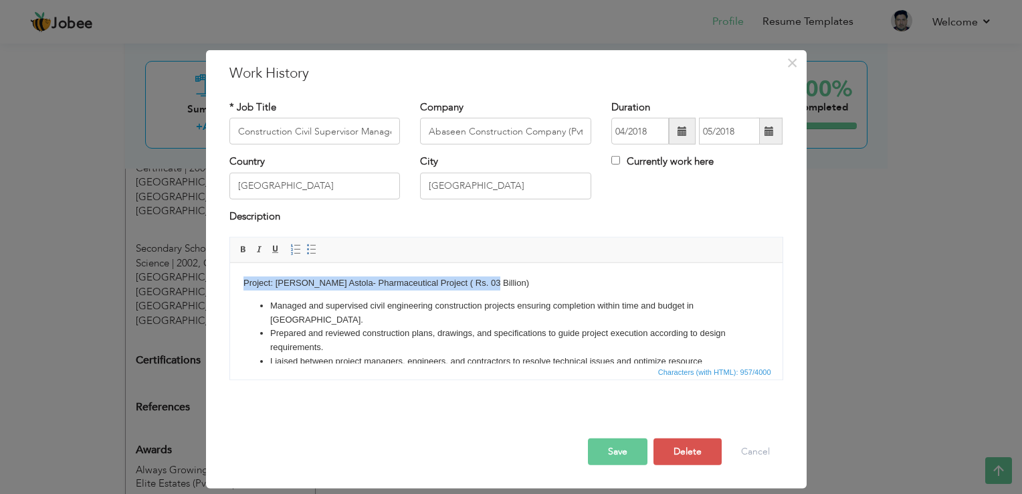
drag, startPoint x: 483, startPoint y: 284, endPoint x: 207, endPoint y: 285, distance: 275.6
click at [229, 285] on html "Project: Getz Astola- Pharmaceutical Project ( Rs. 03 Billion) Managed and supe…" at bounding box center [505, 371] width 553 height 216
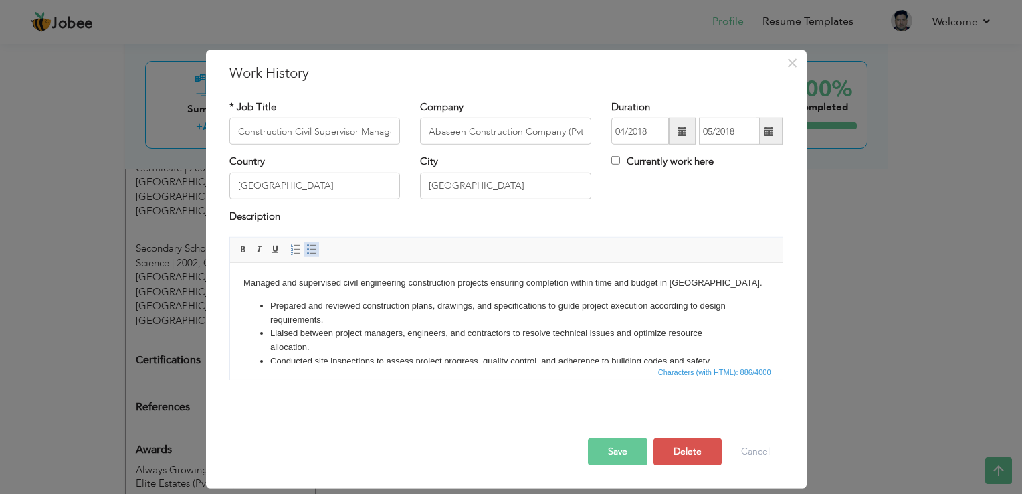
click at [306, 250] on span at bounding box center [311, 249] width 11 height 11
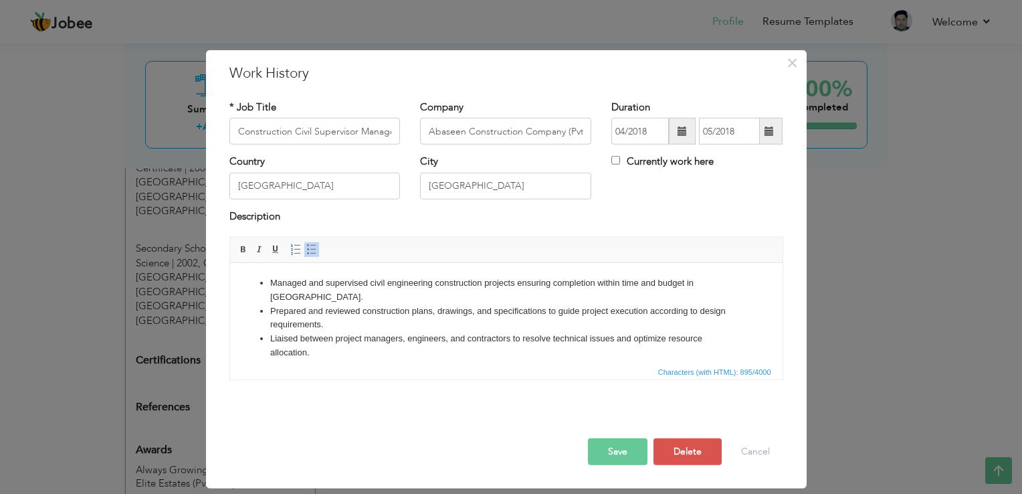
click at [615, 450] on button "Save" at bounding box center [618, 451] width 60 height 27
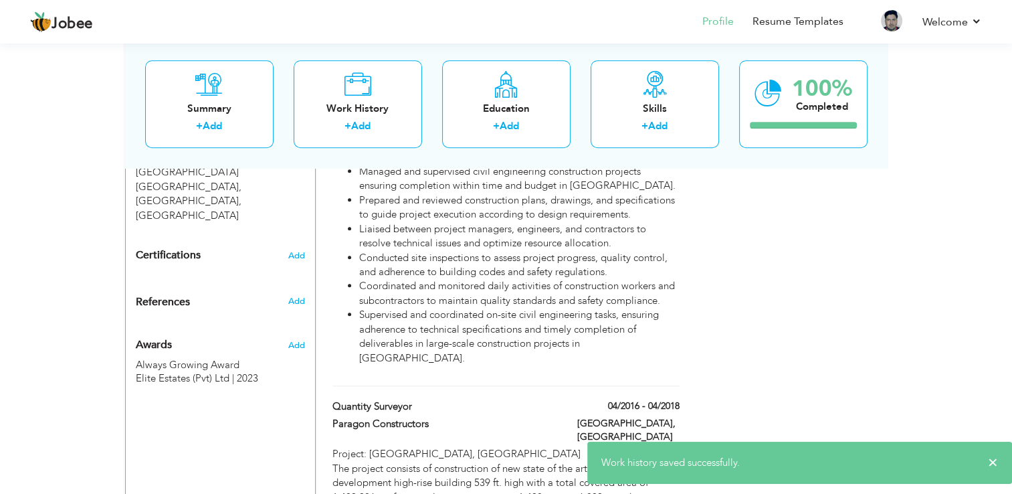
scroll to position [1044, 0]
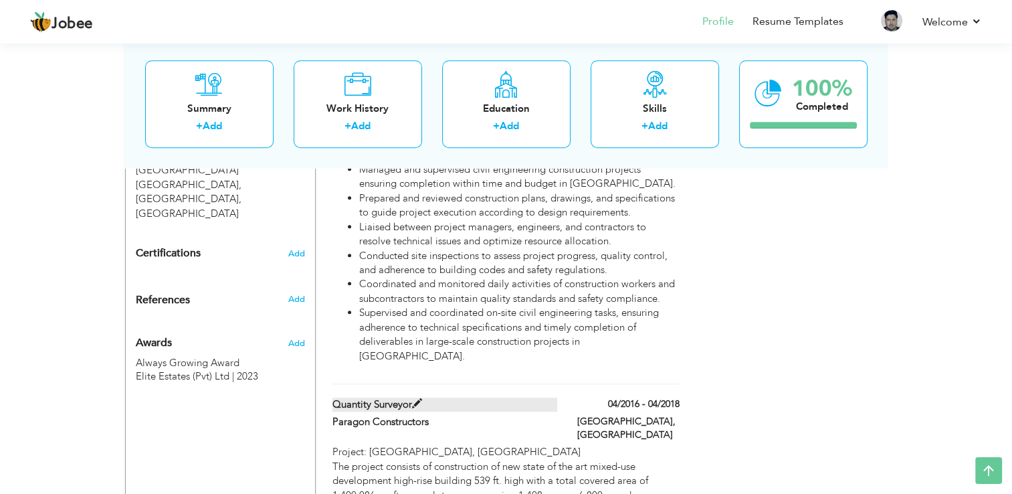
click at [455, 397] on label "Quantity Surveyor" at bounding box center [444, 404] width 225 height 14
type input "Quantity Surveyor"
type input "Paragon Constructors"
type input "04/2016"
type input "04/2018"
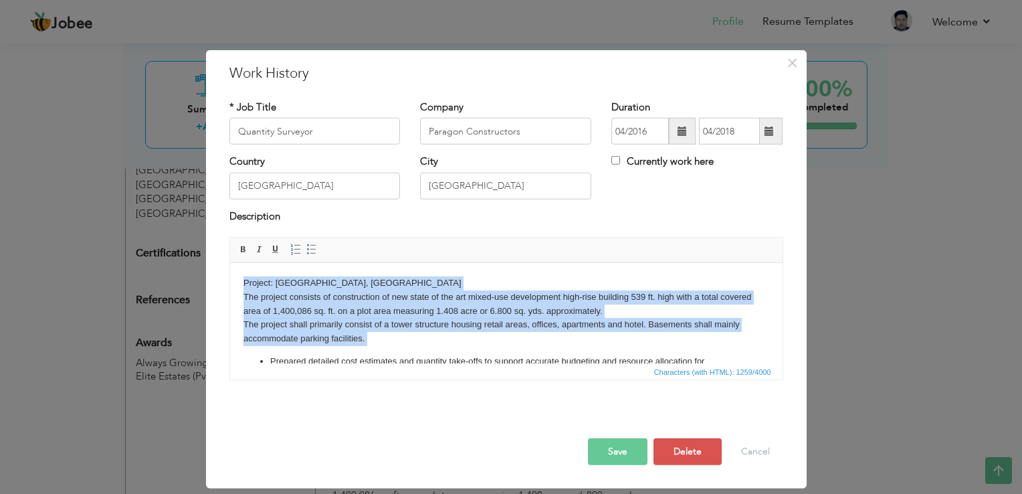
drag, startPoint x: 260, startPoint y: 351, endPoint x: 233, endPoint y: 288, distance: 68.6
click at [233, 288] on html "Project: OPAL 225 TOWER, KARACHI The project consists of construction of new st…" at bounding box center [505, 378] width 553 height 230
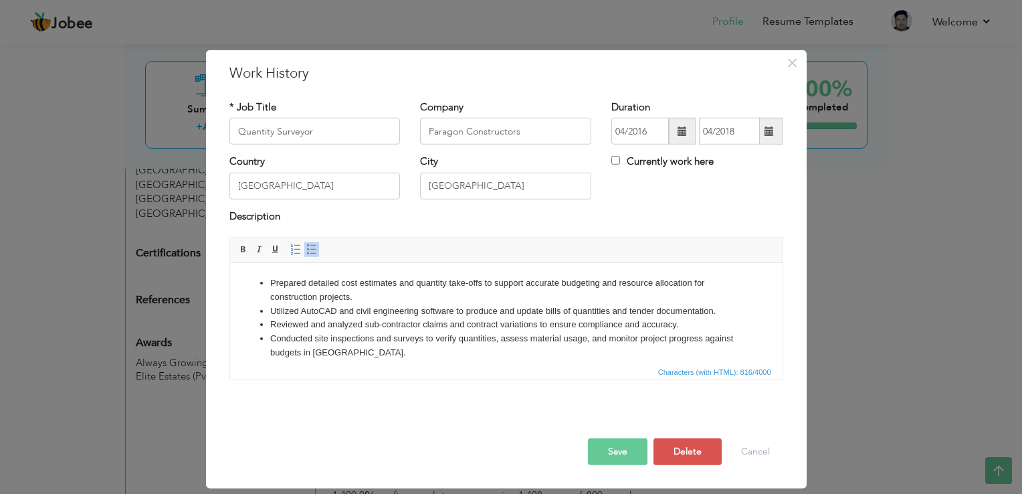
click at [613, 450] on button "Save" at bounding box center [618, 451] width 60 height 27
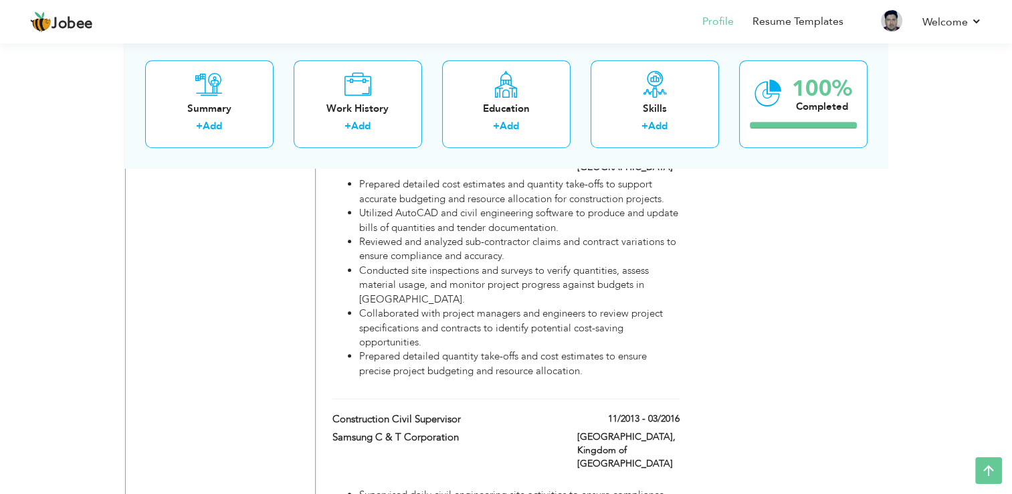
scroll to position [1338, 0]
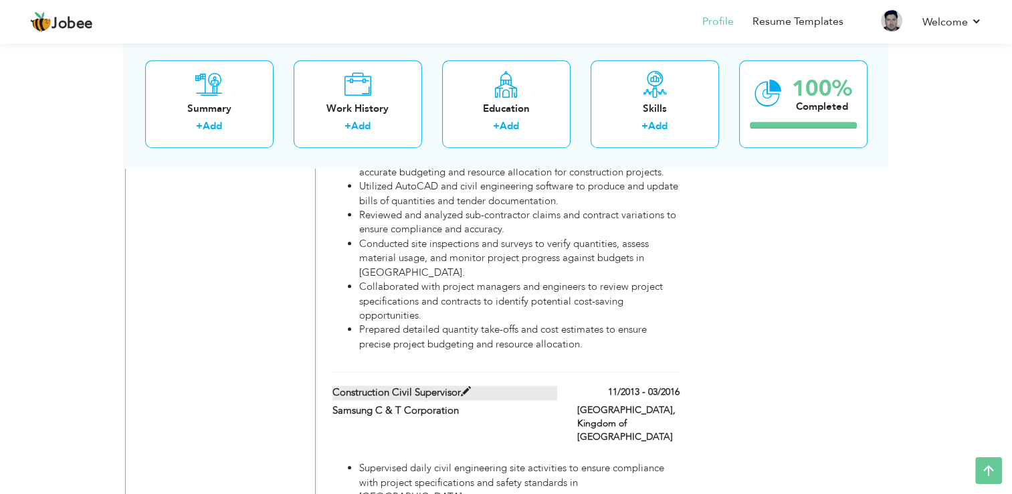
click at [466, 387] on span at bounding box center [466, 392] width 10 height 10
type input "Construction Civil Supervisor"
type input "Samsung C & T Corporation"
type input "11/2013"
type input "03/2016"
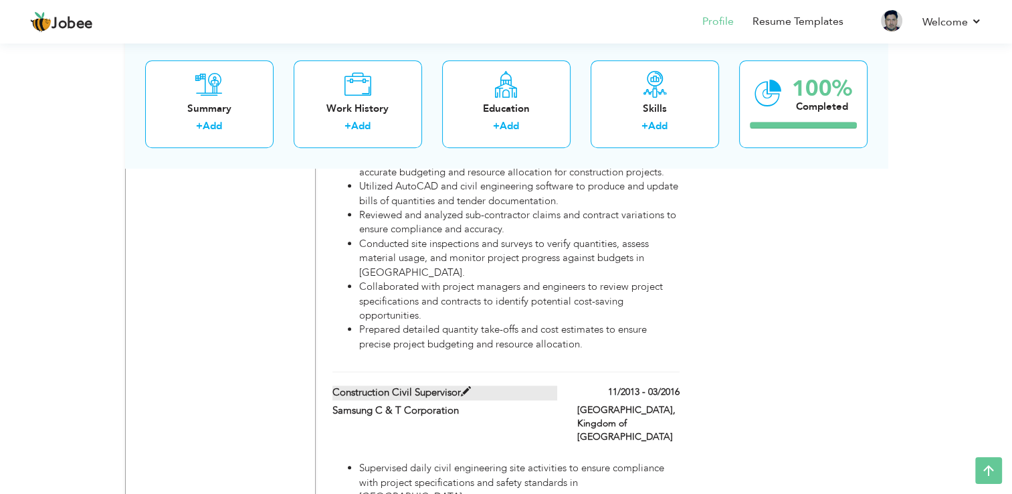
type input "Kingdom of Saudi Arbia"
type input "Riyadh"
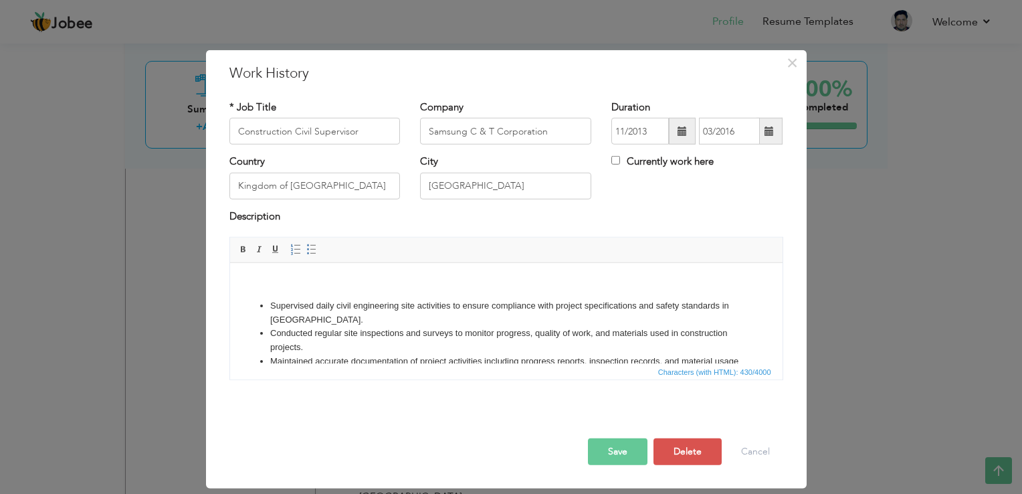
click at [237, 282] on html "Supervised daily civil engineering site activities to ensure compliance with pr…" at bounding box center [505, 329] width 553 height 133
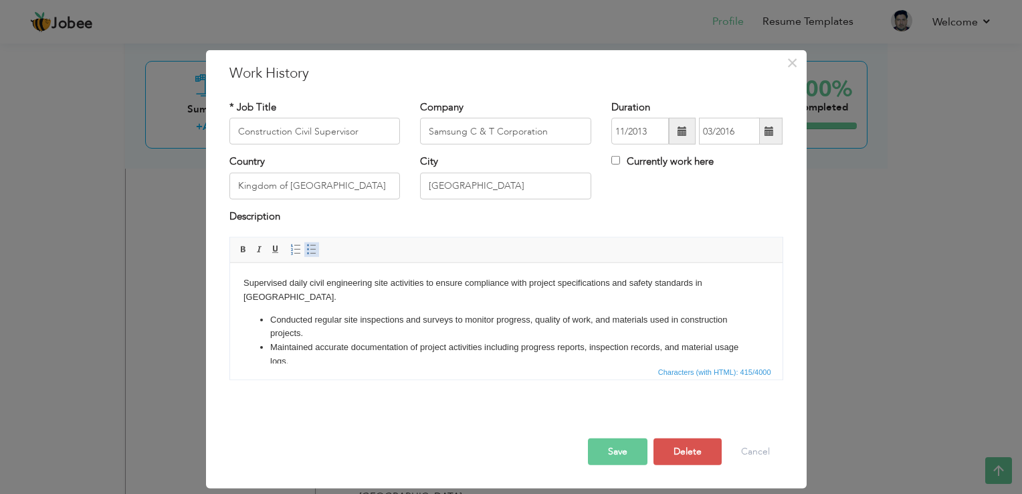
click at [309, 250] on span at bounding box center [311, 249] width 11 height 11
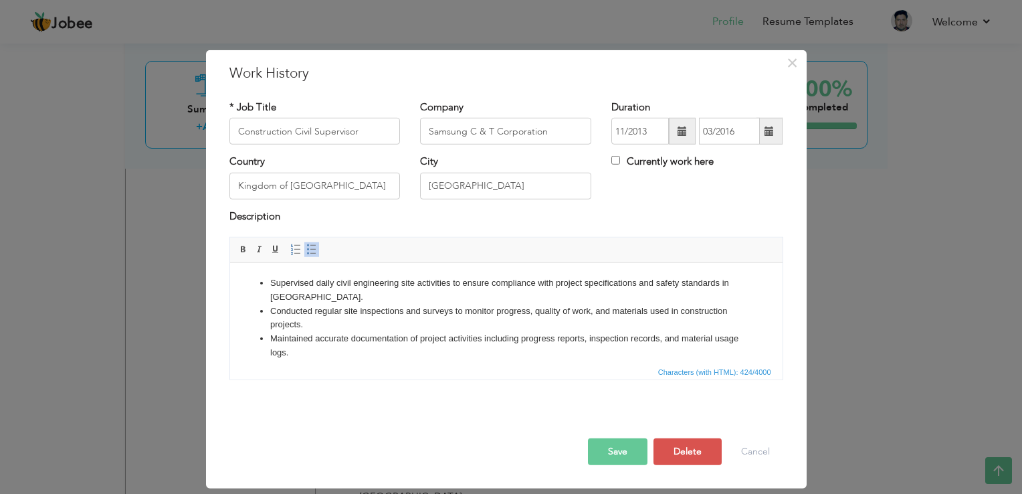
click at [604, 447] on button "Save" at bounding box center [618, 451] width 60 height 27
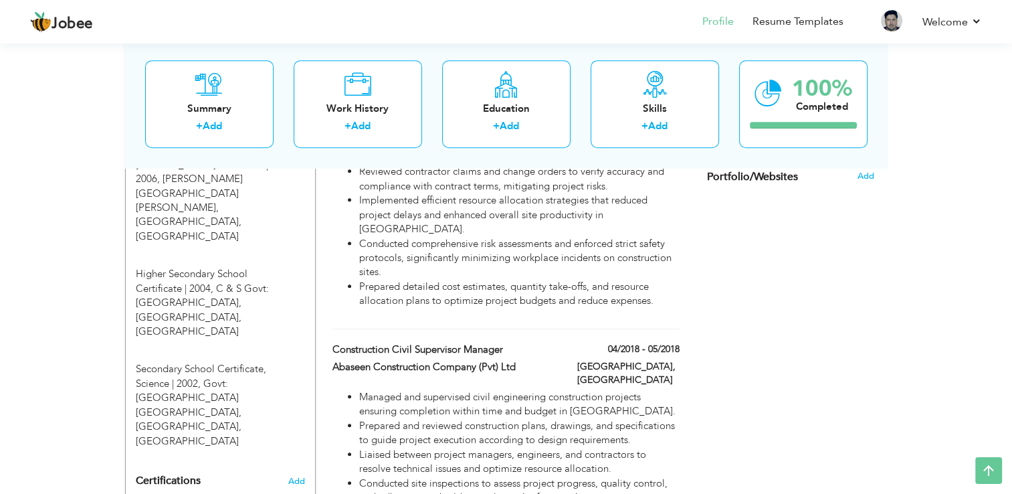
scroll to position [829, 0]
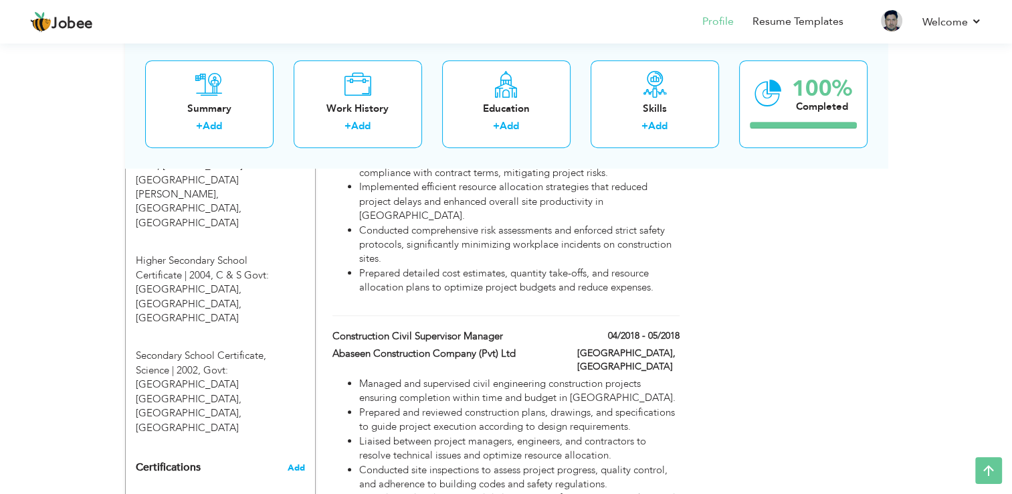
click at [292, 463] on span "Add" at bounding box center [296, 467] width 17 height 9
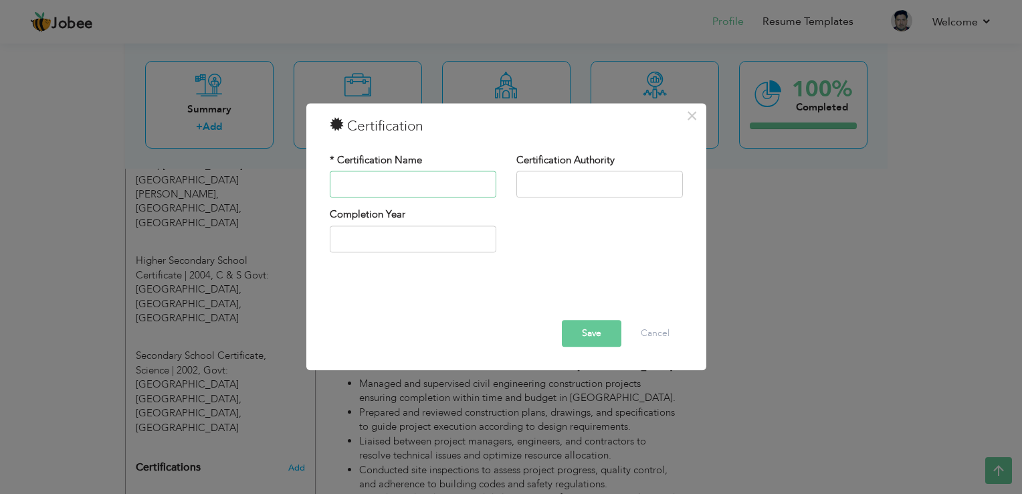
click at [429, 190] on input "text" at bounding box center [413, 184] width 167 height 27
type input "Quantity Surveying"
click at [579, 194] on input "text" at bounding box center [599, 184] width 167 height 27
type input "Skill Development Council [GEOGRAPHIC_DATA]"
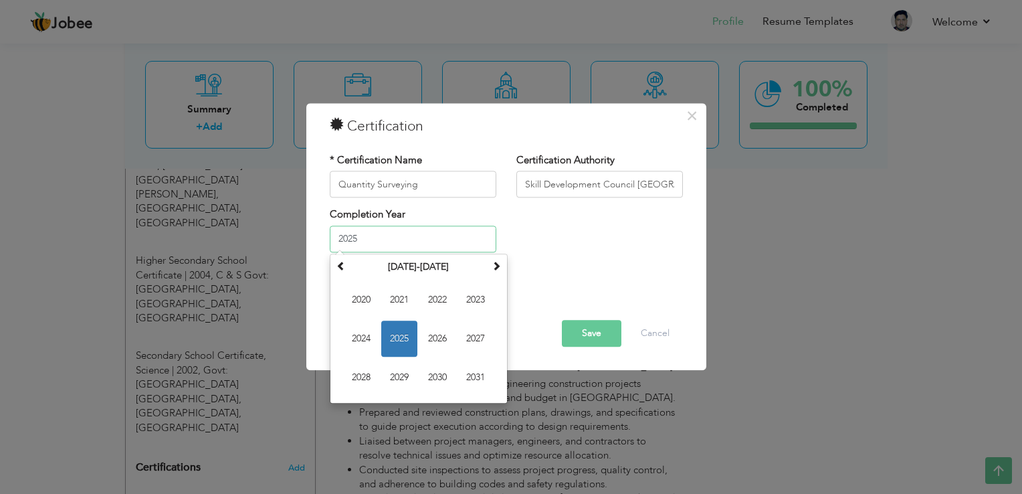
click at [399, 244] on input "2025" at bounding box center [413, 238] width 167 height 27
click at [345, 267] on span at bounding box center [340, 265] width 9 height 9
click at [481, 379] on span "2011" at bounding box center [476, 377] width 36 height 36
type input "2011"
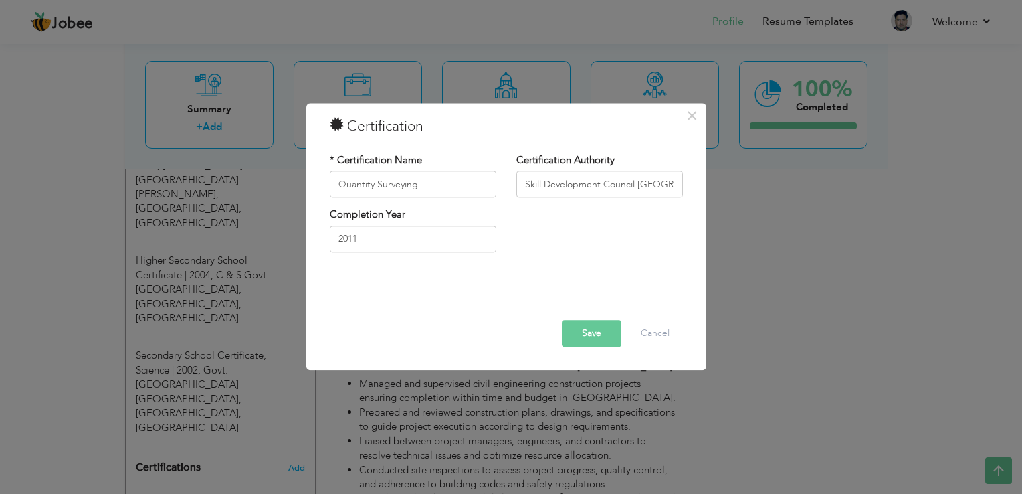
click at [586, 336] on button "Save" at bounding box center [592, 333] width 60 height 27
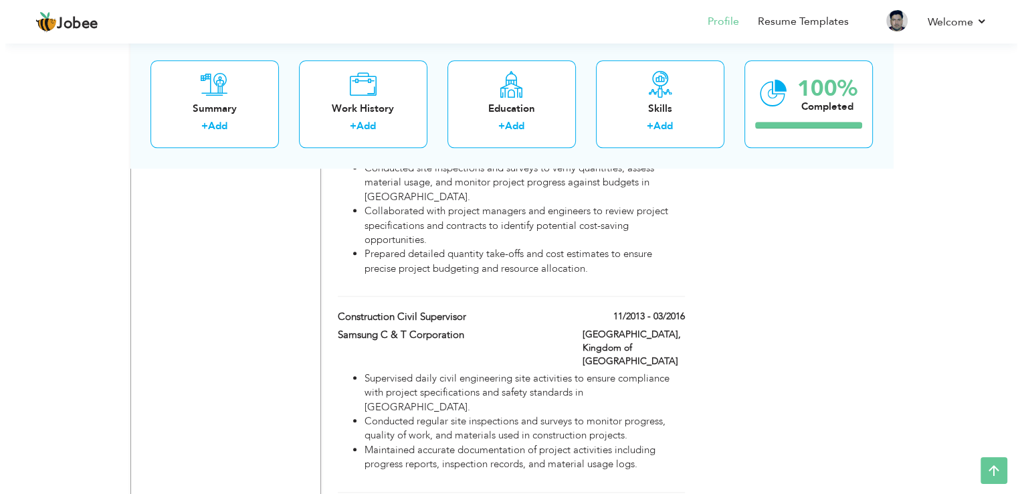
scroll to position [1418, 0]
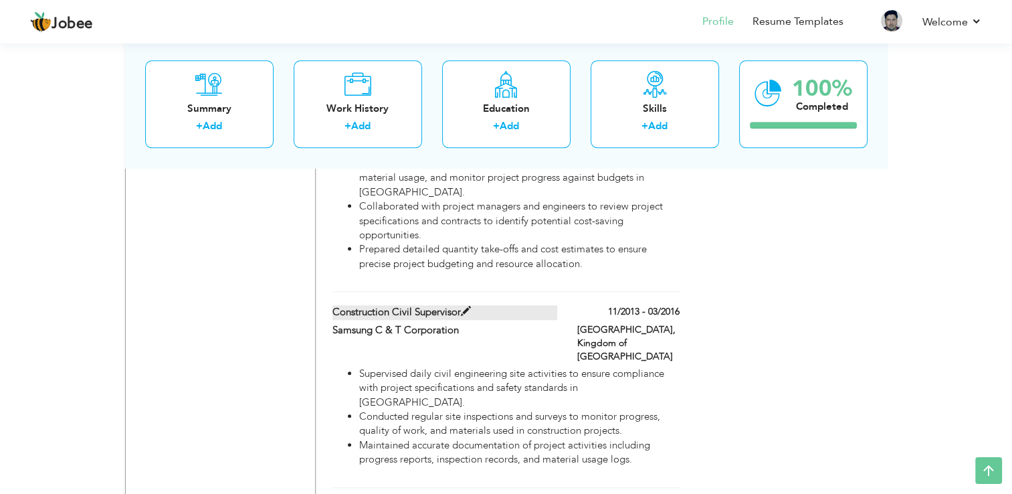
click at [464, 306] on span at bounding box center [466, 311] width 10 height 10
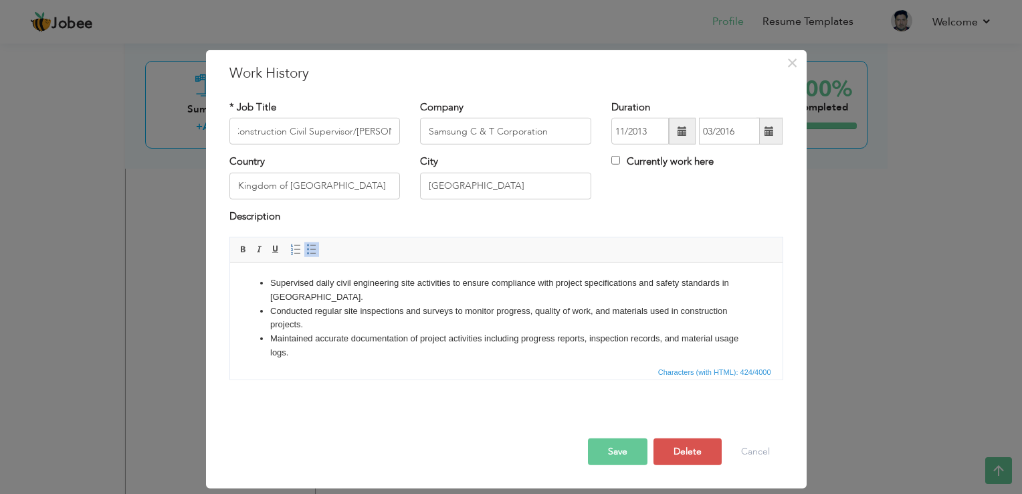
scroll to position [0, 0]
click at [321, 351] on li "Maintained accurate documentation of project activities including progress repo…" at bounding box center [506, 346] width 472 height 28
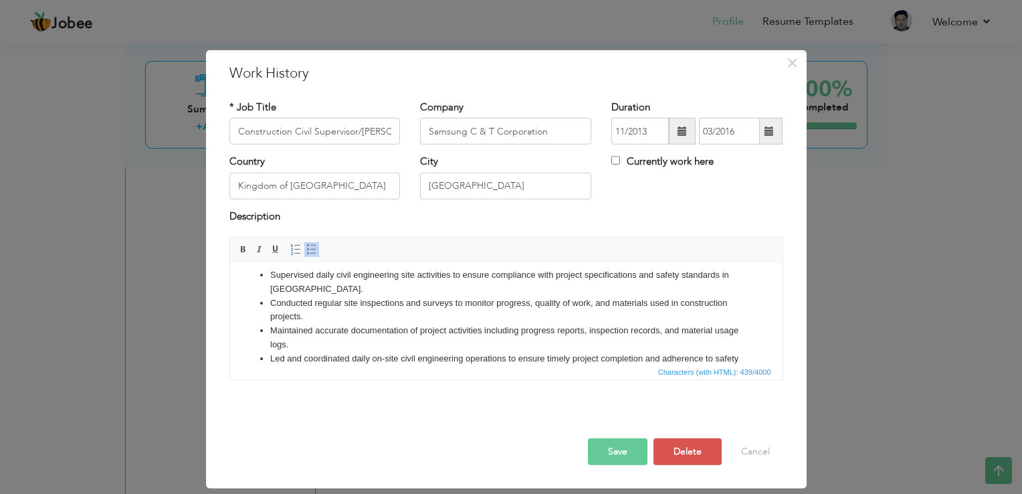
scroll to position [105, 0]
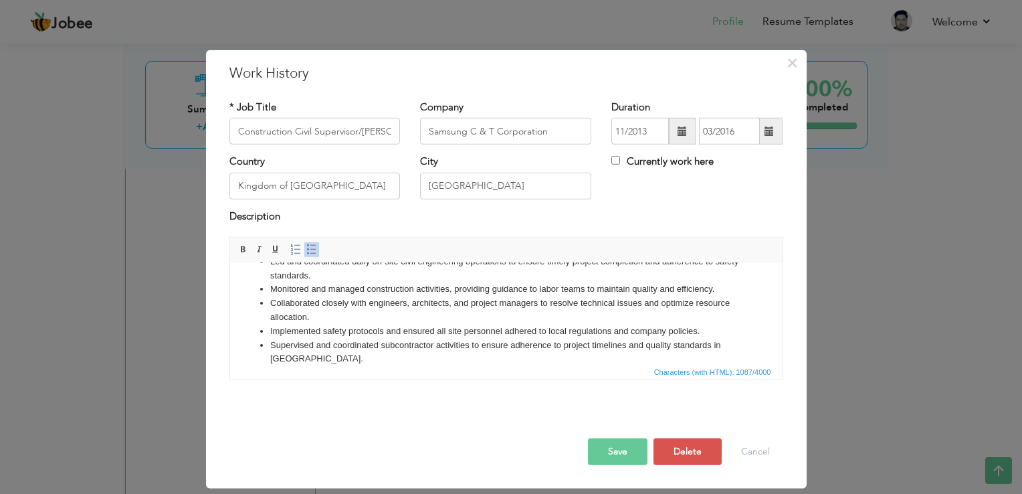
click at [359, 373] on span "Characters (with HTML): 1087/4000" at bounding box center [506, 371] width 553 height 16
click at [257, 323] on ul "Supervised daily civil engineering site activities to ensure compliance with pr…" at bounding box center [506, 268] width 526 height 195
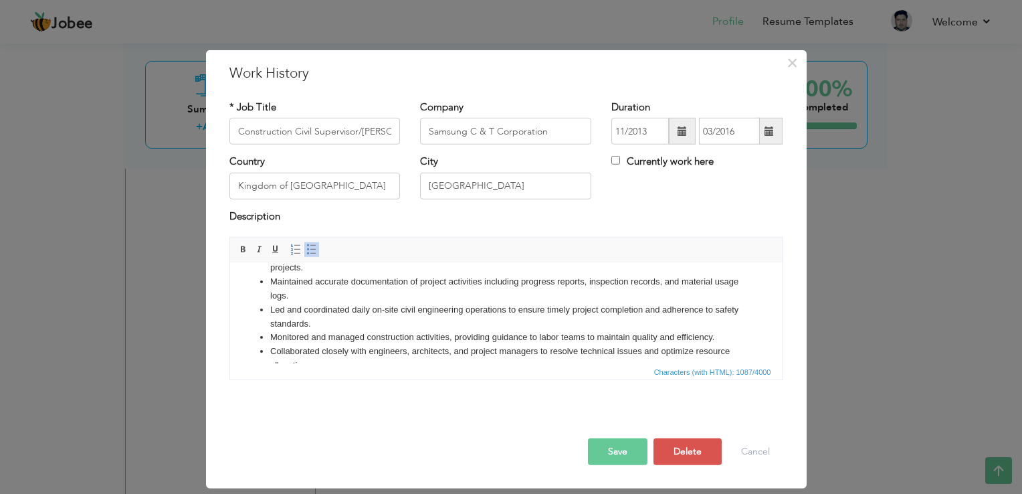
scroll to position [15, 0]
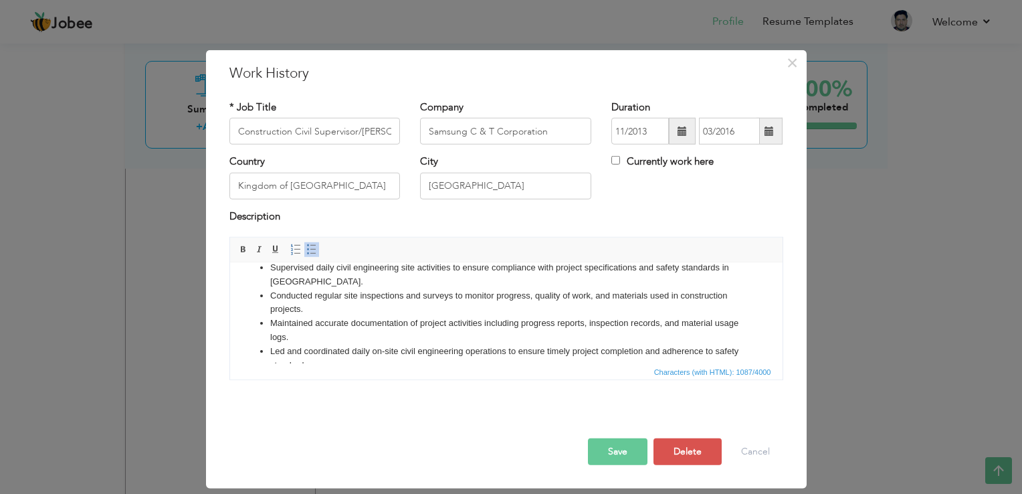
click at [625, 458] on button "Save" at bounding box center [618, 451] width 60 height 27
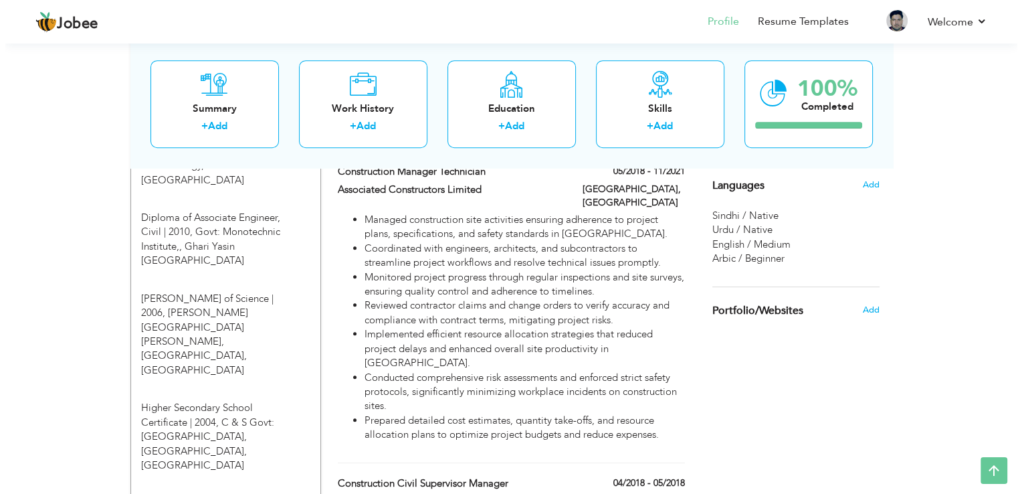
scroll to position [858, 0]
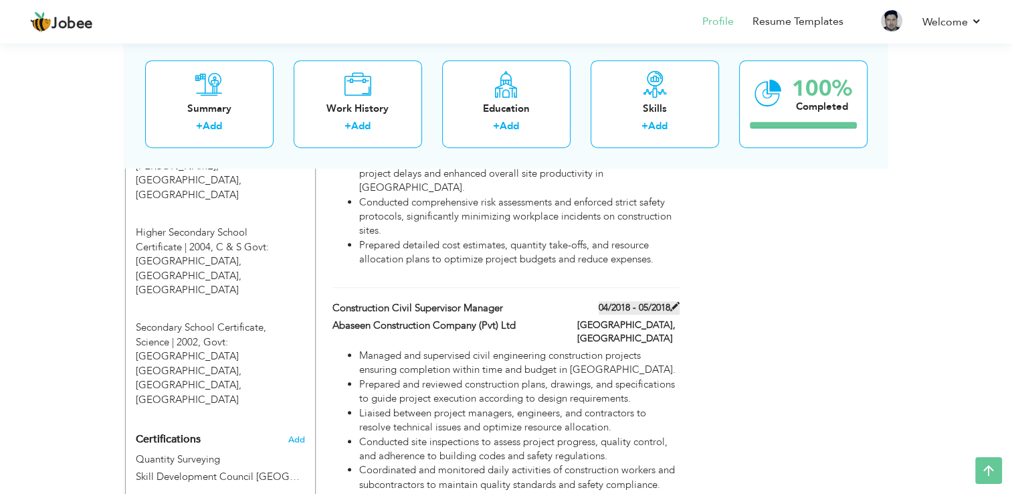
click at [612, 301] on label "04/2018 - 05/2018" at bounding box center [639, 307] width 81 height 13
type input "Construction Civil Supervisor Manager"
type input "Abaseen Construction Company (Pvt) Ltd"
type input "04/2018"
type input "05/2018"
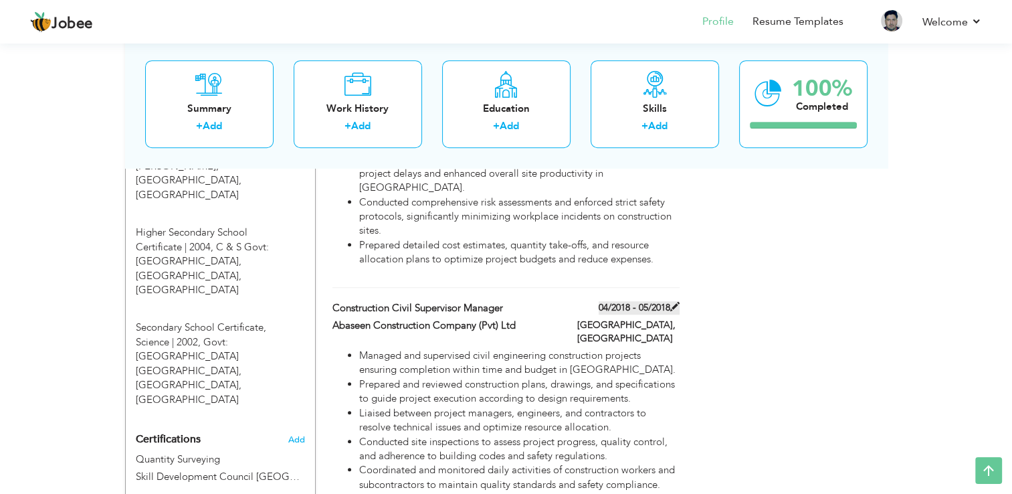
type input "[GEOGRAPHIC_DATA]"
type input "Karachi"
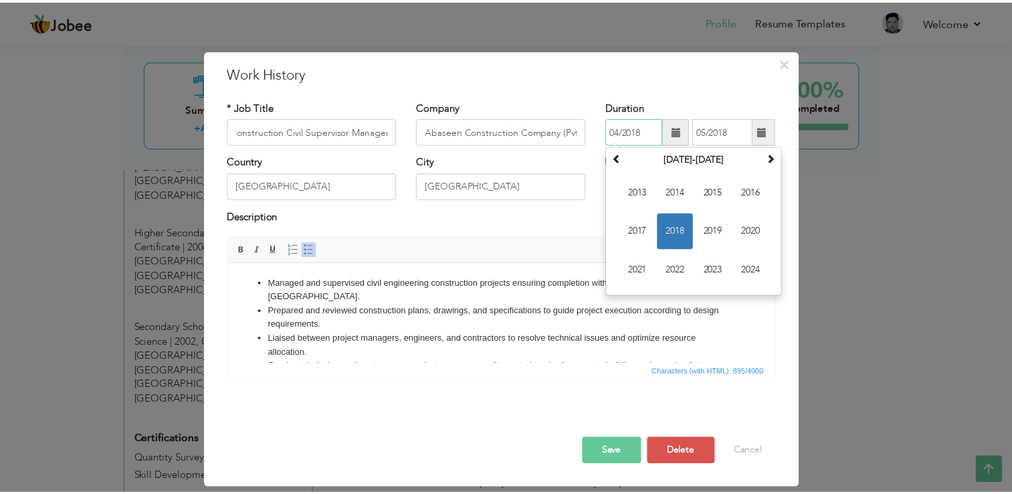
scroll to position [0, 0]
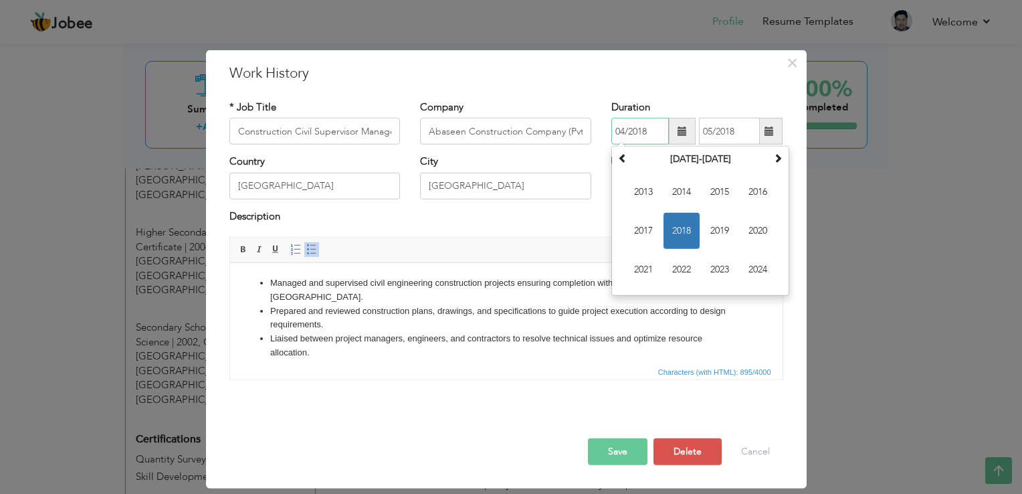
click at [656, 137] on input "04/2018" at bounding box center [640, 131] width 58 height 27
click at [646, 134] on input "04/2018" at bounding box center [640, 131] width 58 height 27
type input "04/2016"
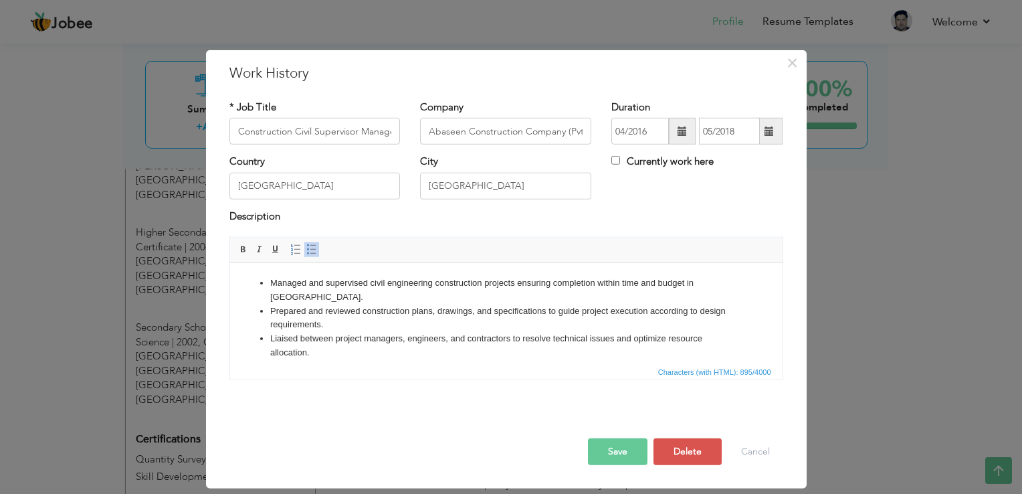
click at [524, 240] on span "Editor toolbars Basic Styles Bold Italic Underline Paragraph Insert/Remove Numb…" at bounding box center [506, 249] width 553 height 25
click at [629, 445] on button "Save" at bounding box center [618, 451] width 60 height 27
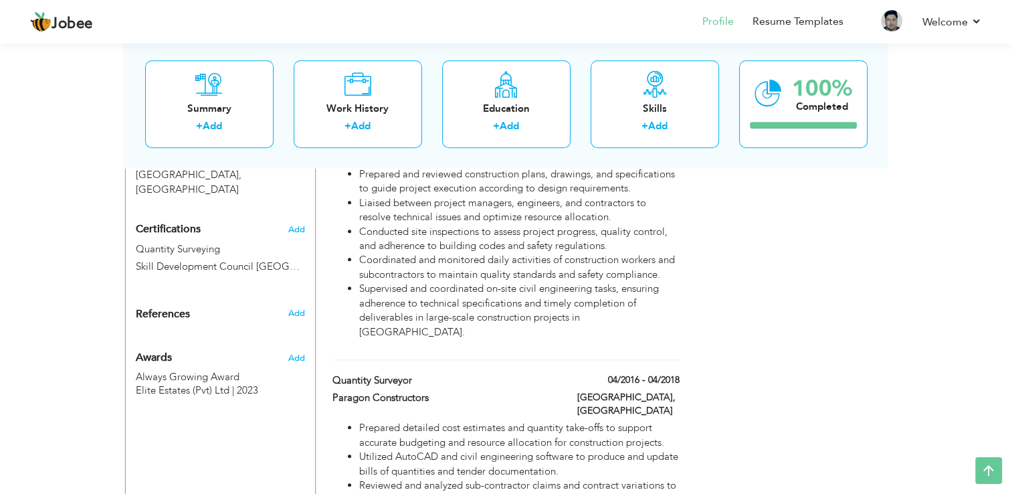
scroll to position [1072, 0]
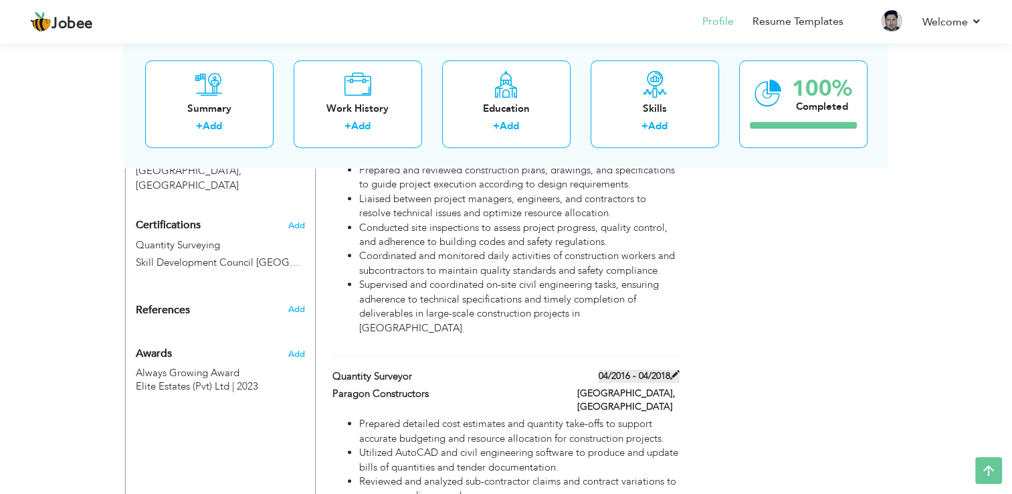
click at [656, 369] on label "04/2016 - 04/2018" at bounding box center [639, 375] width 81 height 13
type input "Quantity Surveyor"
type input "Paragon Constructors"
type input "04/2018"
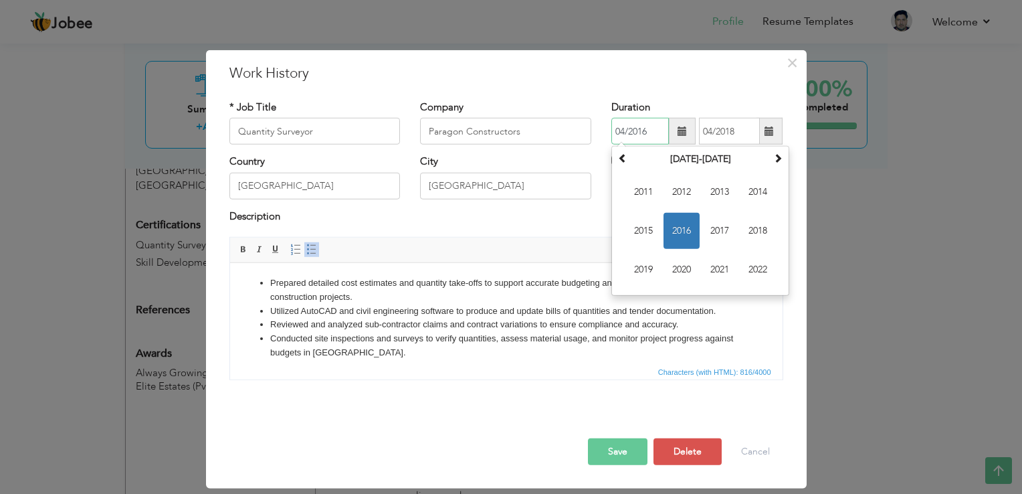
click at [653, 136] on input "04/2016" at bounding box center [640, 131] width 58 height 27
type input "04/2015"
click at [741, 134] on input "04/2018" at bounding box center [729, 131] width 61 height 27
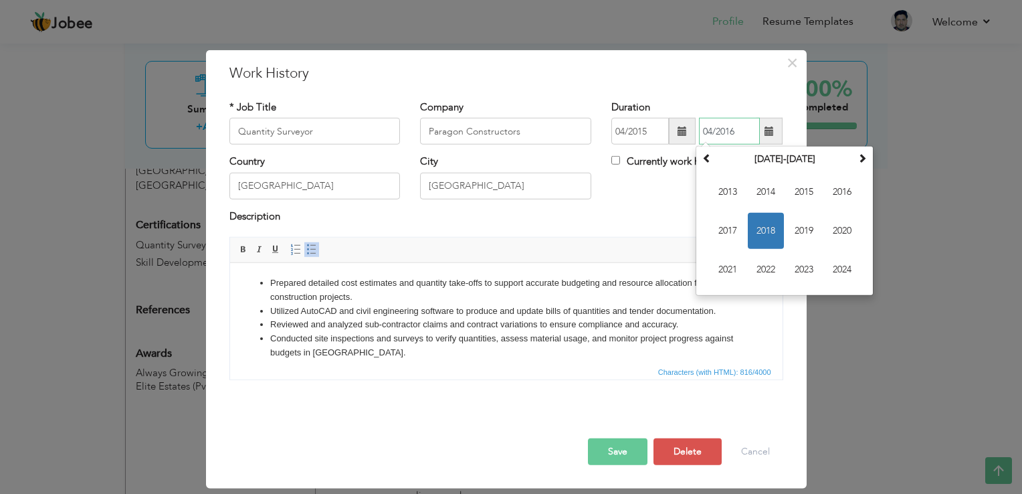
type input "04/2016"
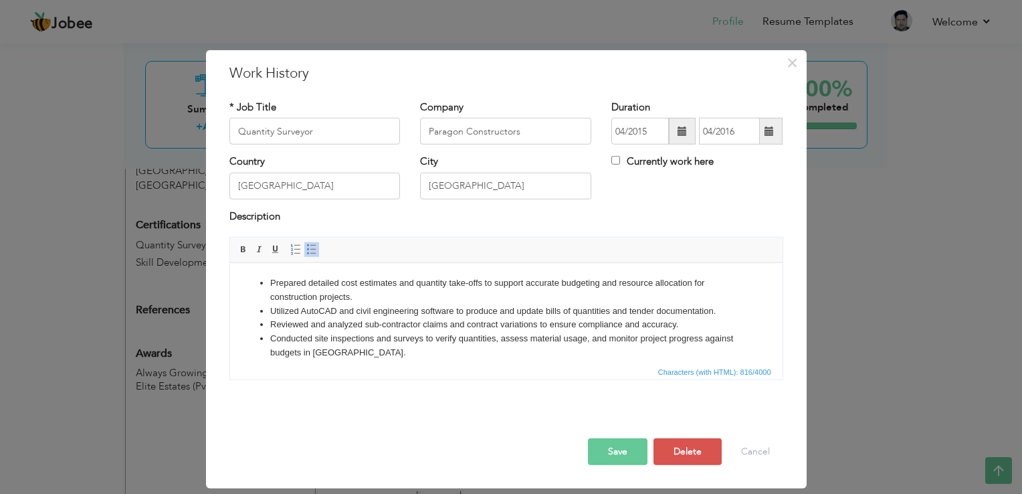
click at [664, 185] on div "Country Pakistan City Karachi Currently work here" at bounding box center [506, 182] width 574 height 54
click at [614, 449] on button "Save" at bounding box center [618, 451] width 60 height 27
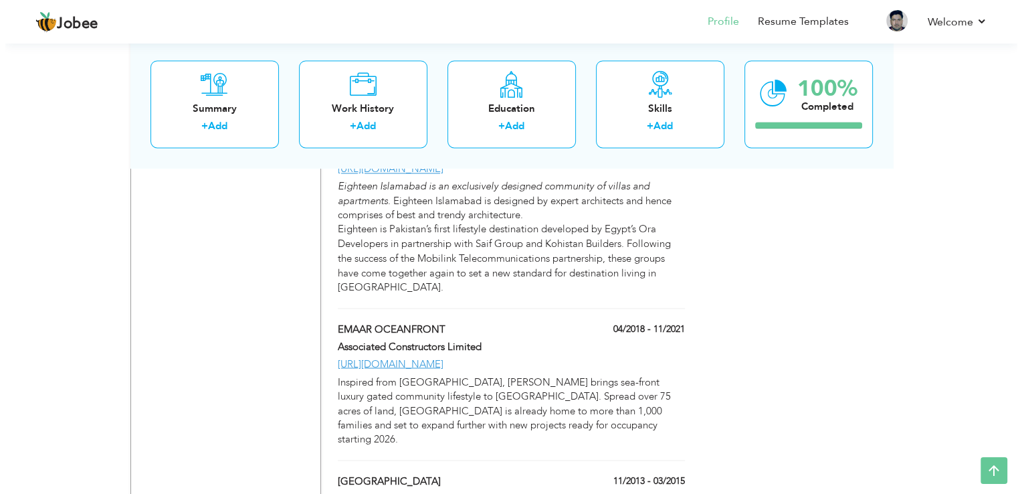
scroll to position [2302, 0]
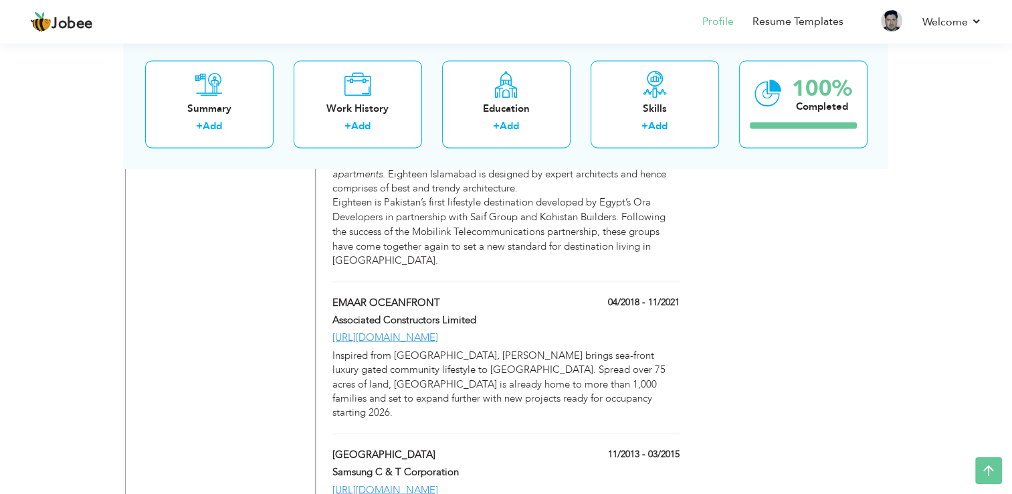
click at [398, 295] on div "EMAAR OCEANFRONT 04/2018 - 11/2021 EMAAR OCEANFRONT 04/2018 - 11/2021 Associate…" at bounding box center [505, 364] width 346 height 138
type input "EMAAR OCEANFRONT"
type input "Associated Constructors Limited"
type input "04/2018"
type input "11/2021"
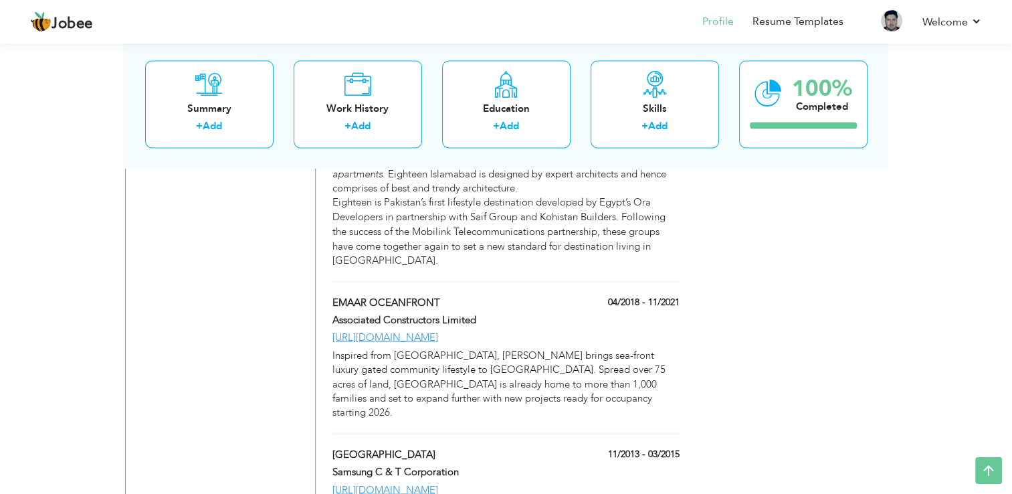
type input "[URL][DOMAIN_NAME]"
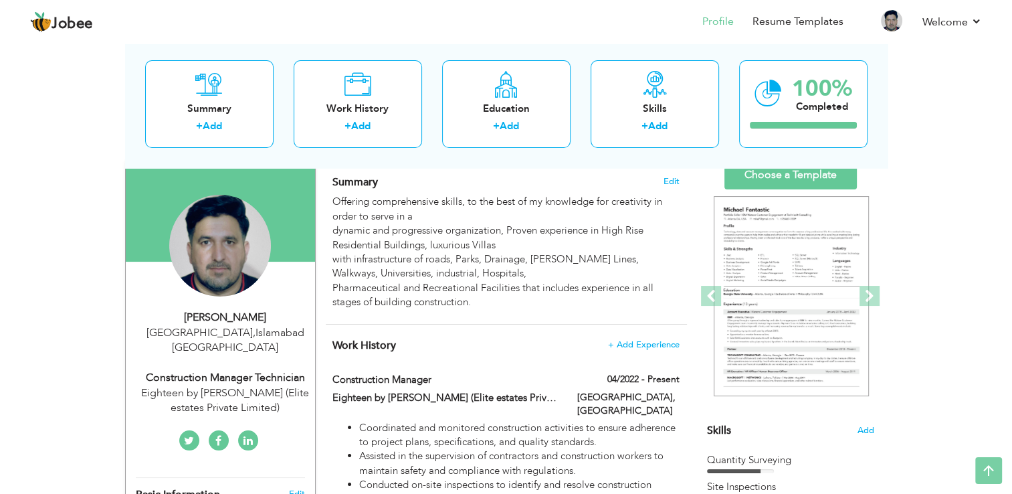
scroll to position [0, 0]
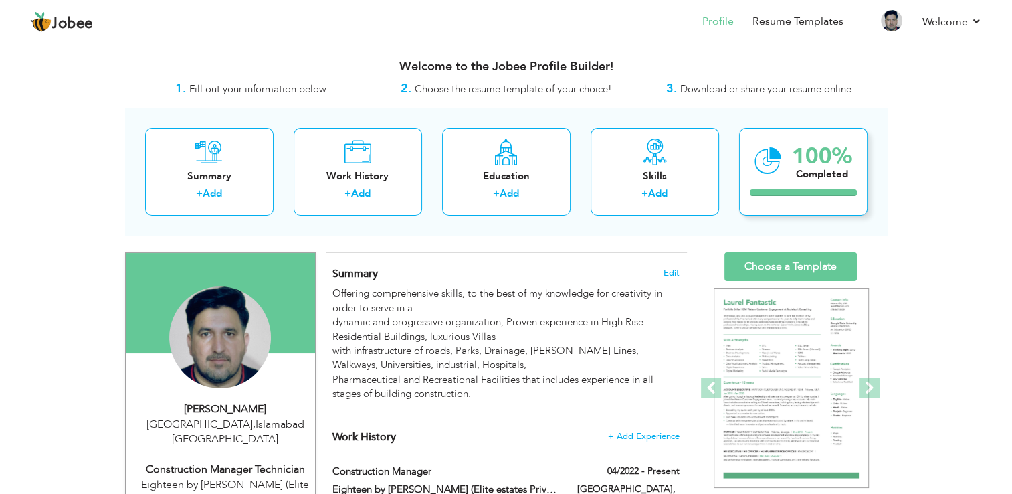
click at [811, 162] on div "100%" at bounding box center [822, 156] width 60 height 22
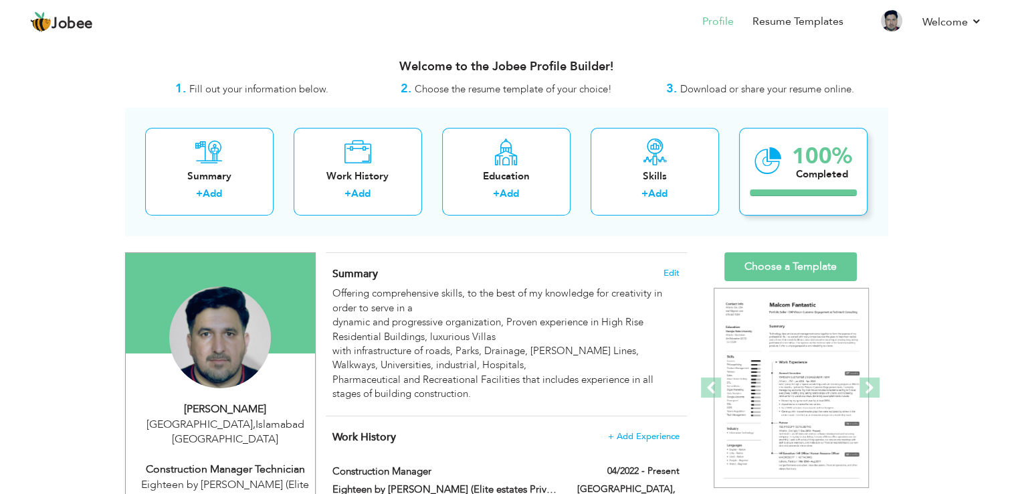
click at [811, 162] on div "100%" at bounding box center [822, 156] width 60 height 22
drag, startPoint x: 811, startPoint y: 162, endPoint x: 841, endPoint y: 178, distance: 34.1
click at [841, 178] on div "Completed" at bounding box center [822, 174] width 60 height 14
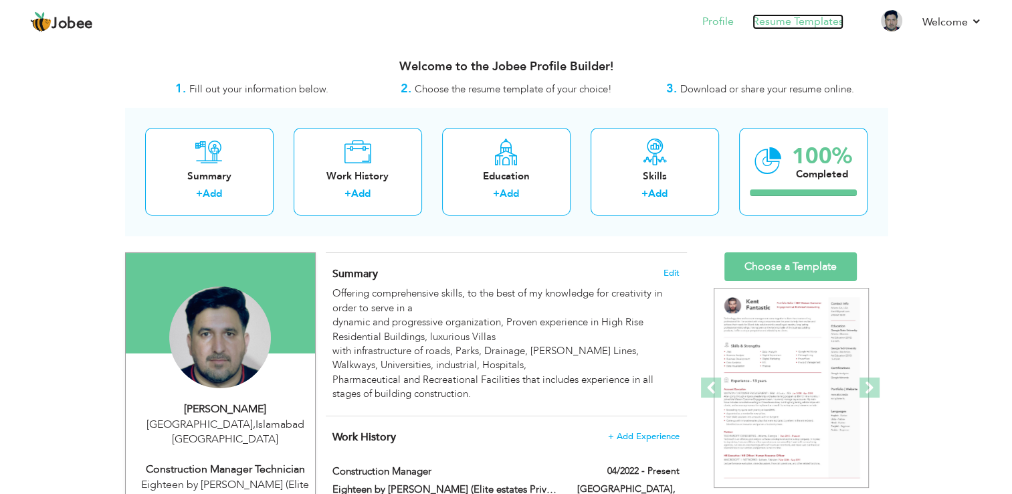
click at [819, 25] on link "Resume Templates" at bounding box center [798, 21] width 91 height 15
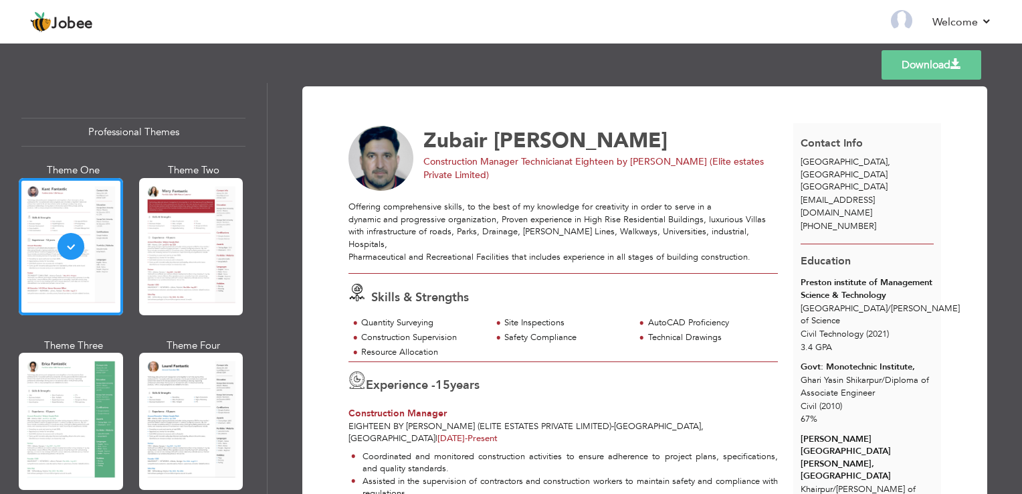
click at [912, 63] on link "Download" at bounding box center [932, 64] width 100 height 29
click at [993, 108] on div "Download Zubair Ahmed Construction Manager Technician at Eighteen by Ora (Elite…" at bounding box center [645, 288] width 755 height 411
click at [704, 15] on link "Back to Profile" at bounding box center [709, 21] width 70 height 15
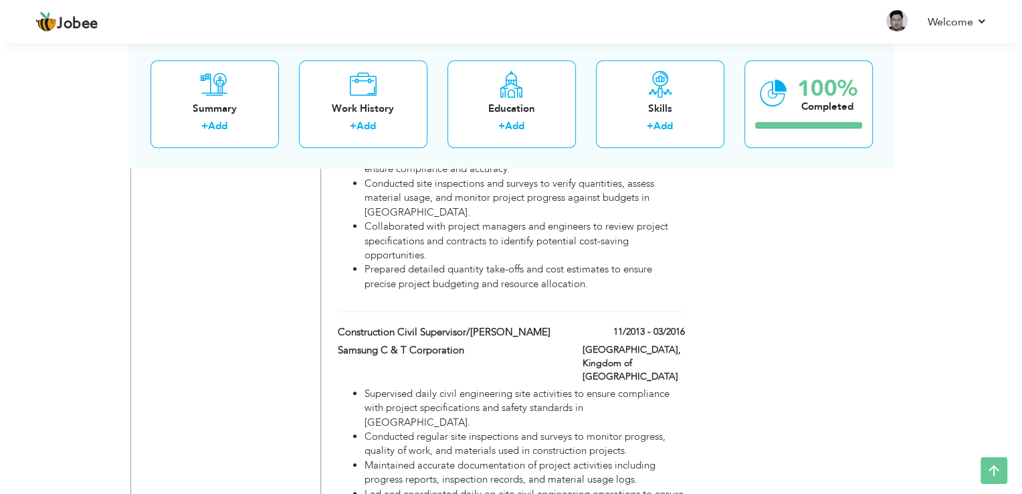
scroll to position [1391, 0]
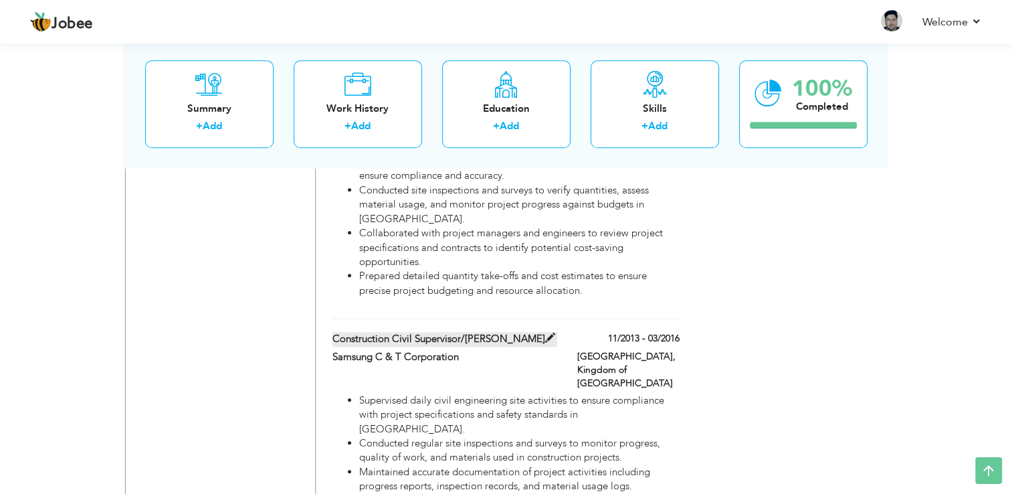
click at [545, 333] on span at bounding box center [550, 338] width 10 height 10
type input "Construction Civil Supervisor/[PERSON_NAME]"
type input "Samsung C & T Corporation"
type input "11/2013"
type input "03/2016"
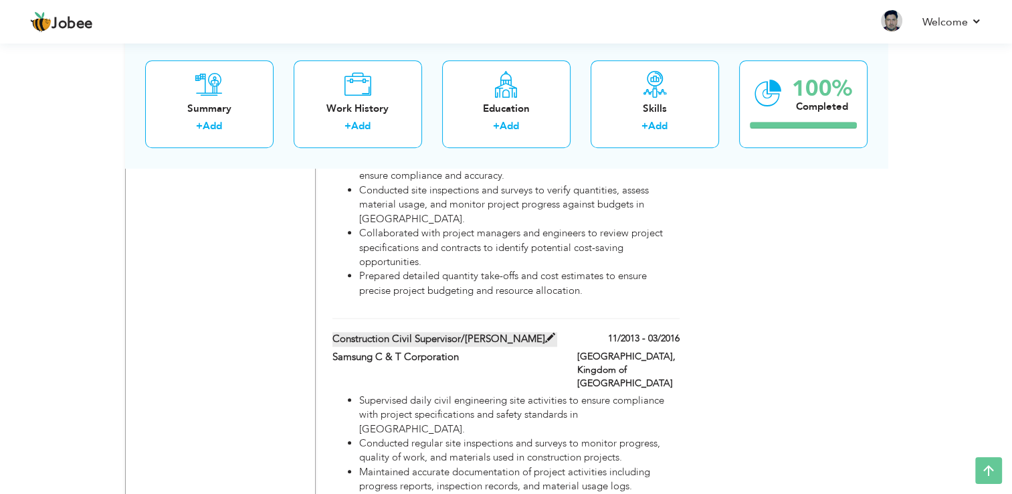
type input "Kingdom of [GEOGRAPHIC_DATA]"
type input "[GEOGRAPHIC_DATA]"
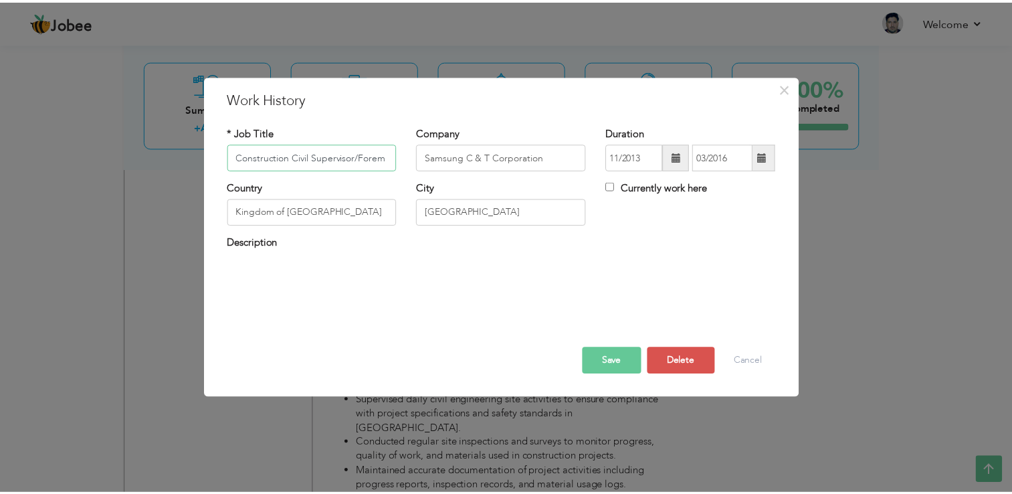
scroll to position [0, 0]
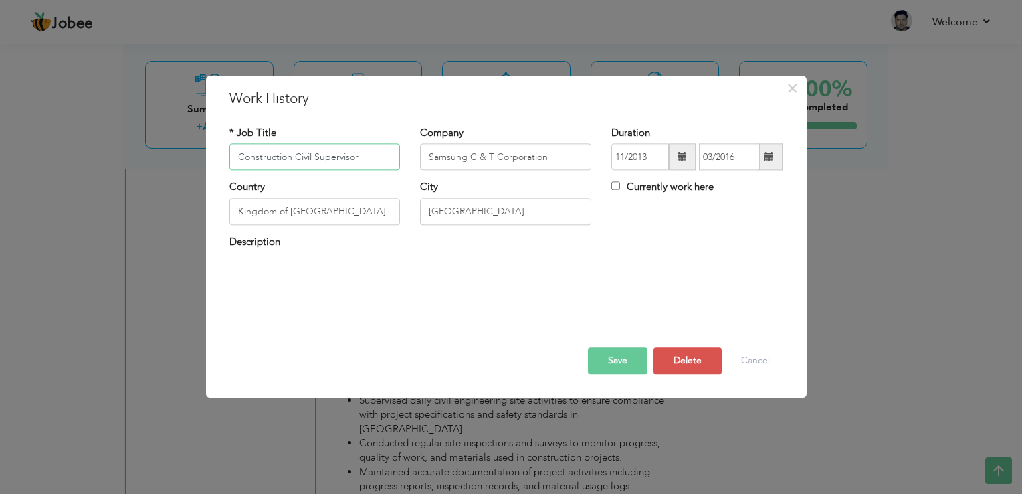
type input "Construction Civil Supervisor"
click at [613, 367] on button "Save" at bounding box center [618, 361] width 60 height 27
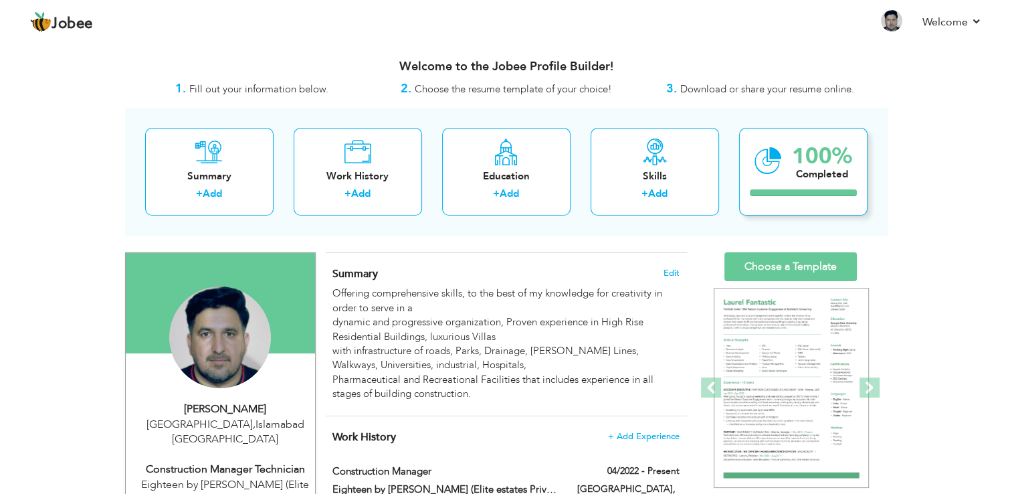
click at [820, 154] on div "100%" at bounding box center [822, 156] width 60 height 22
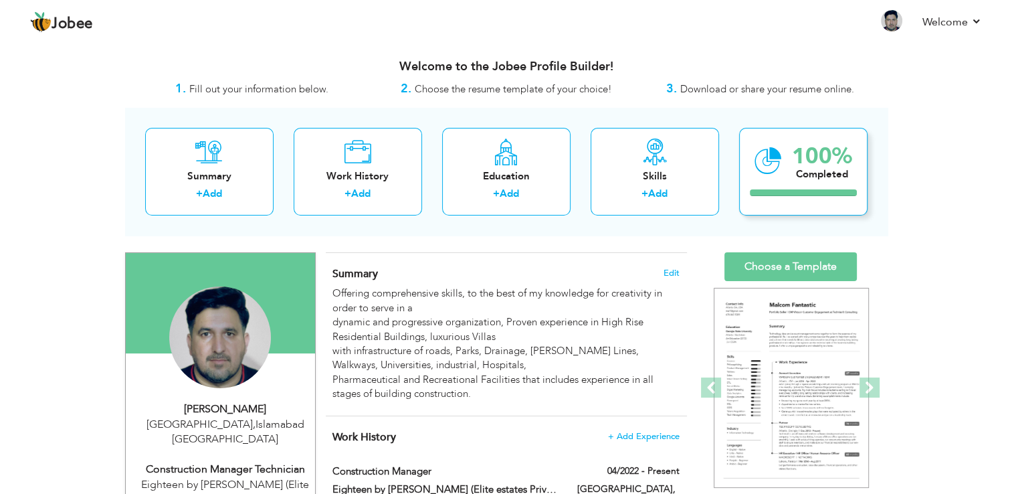
click at [798, 176] on div "Completed" at bounding box center [822, 174] width 60 height 14
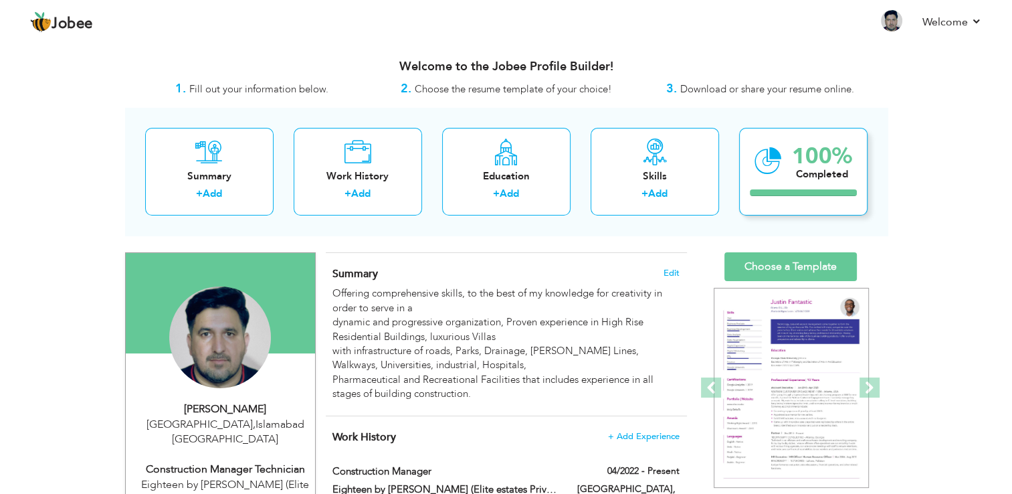
click at [796, 153] on div "100%" at bounding box center [822, 156] width 60 height 22
click at [777, 148] on icon at bounding box center [768, 160] width 27 height 45
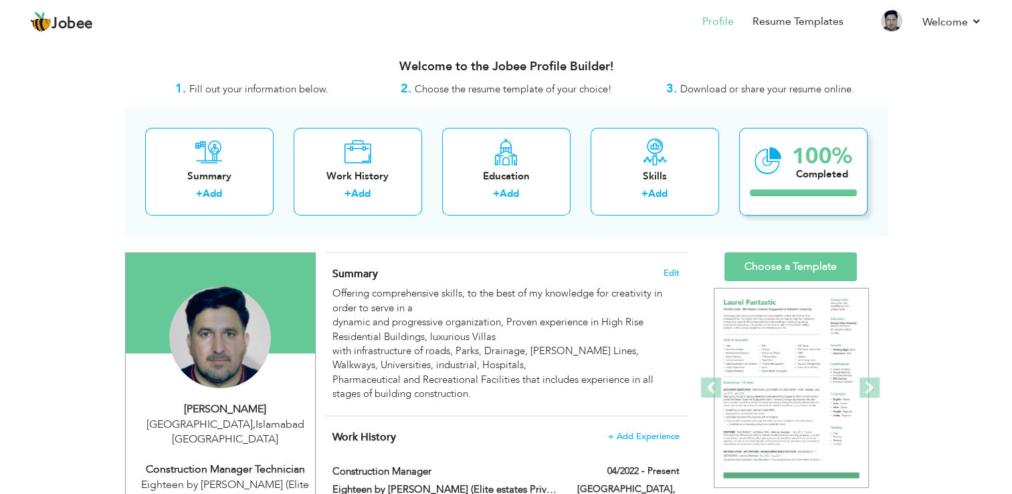
click at [782, 160] on div "100% Completed" at bounding box center [803, 172] width 128 height 88
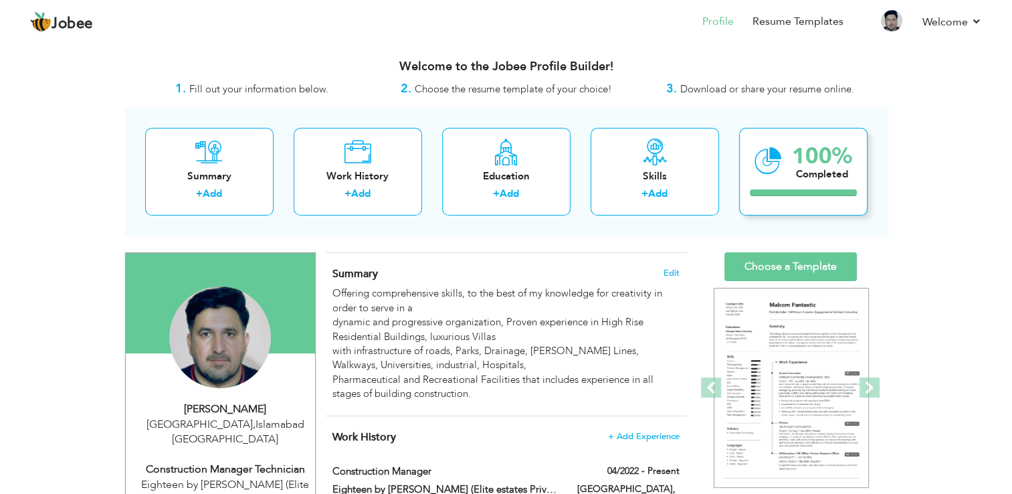
click at [805, 181] on div "100% Completed" at bounding box center [822, 160] width 60 height 45
click at [805, 183] on div "100% Completed" at bounding box center [803, 172] width 128 height 88
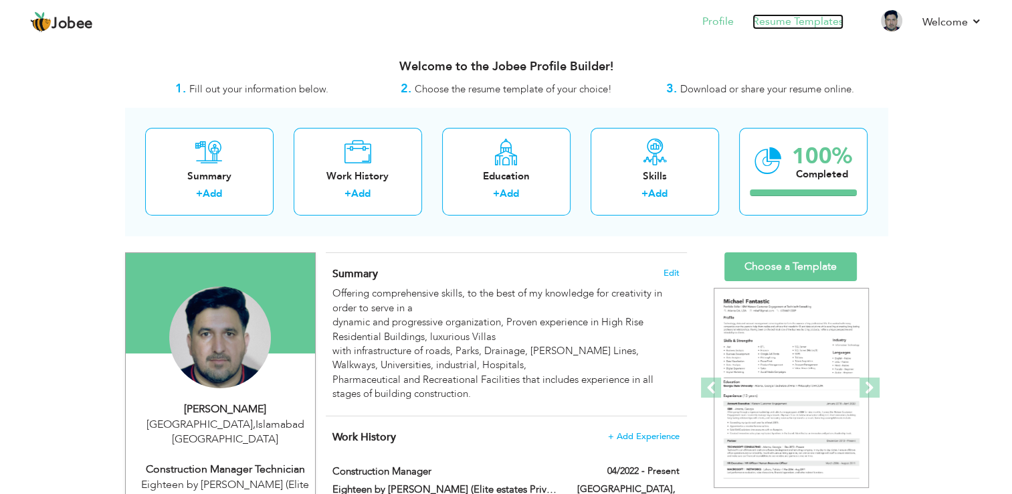
click at [795, 28] on link "Resume Templates" at bounding box center [798, 21] width 91 height 15
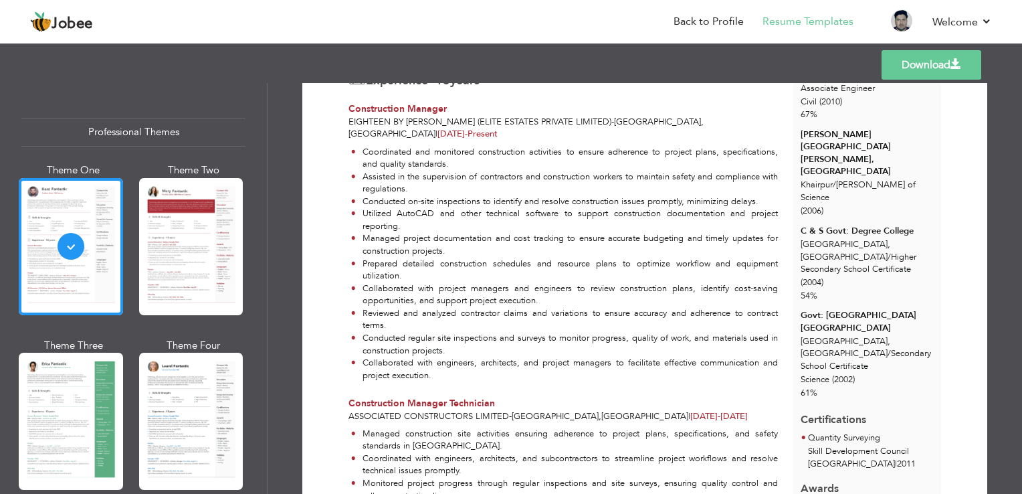
scroll to position [289, 0]
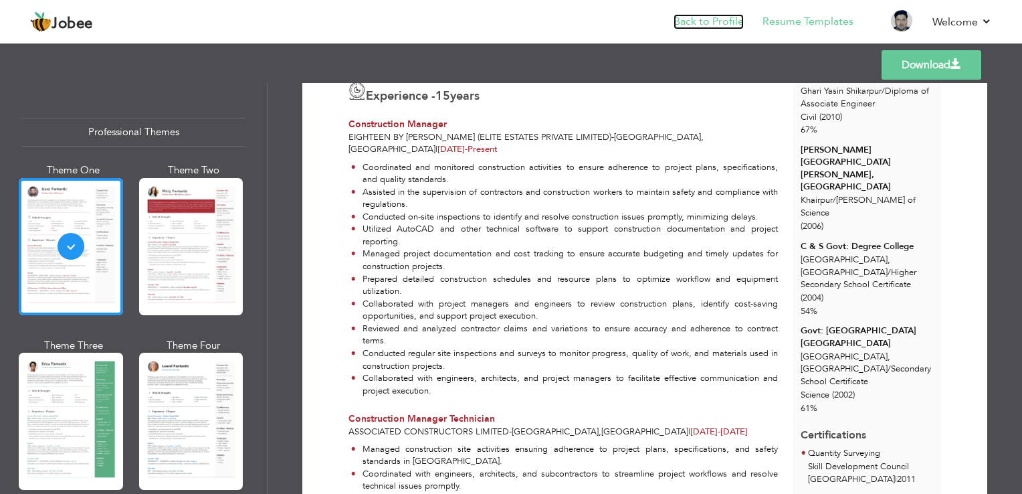
click at [725, 23] on link "Back to Profile" at bounding box center [709, 21] width 70 height 15
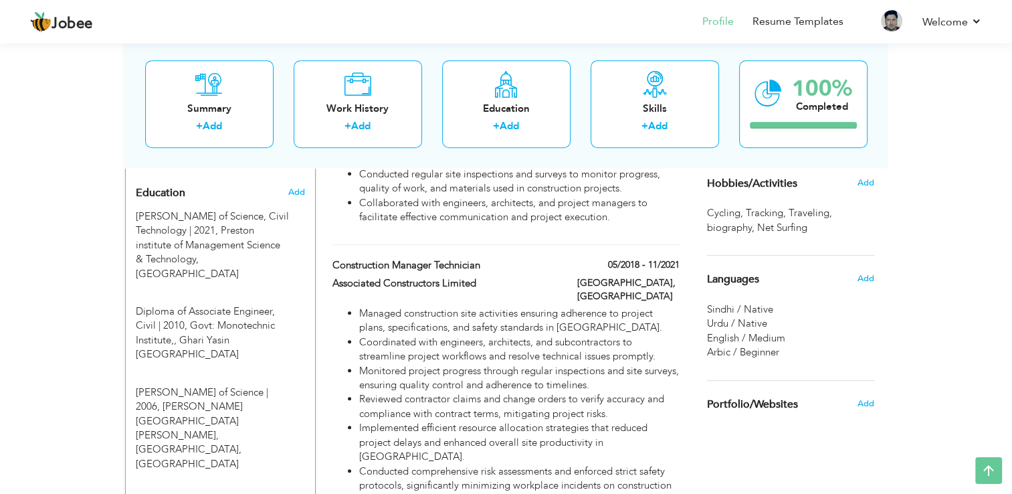
scroll to position [615, 0]
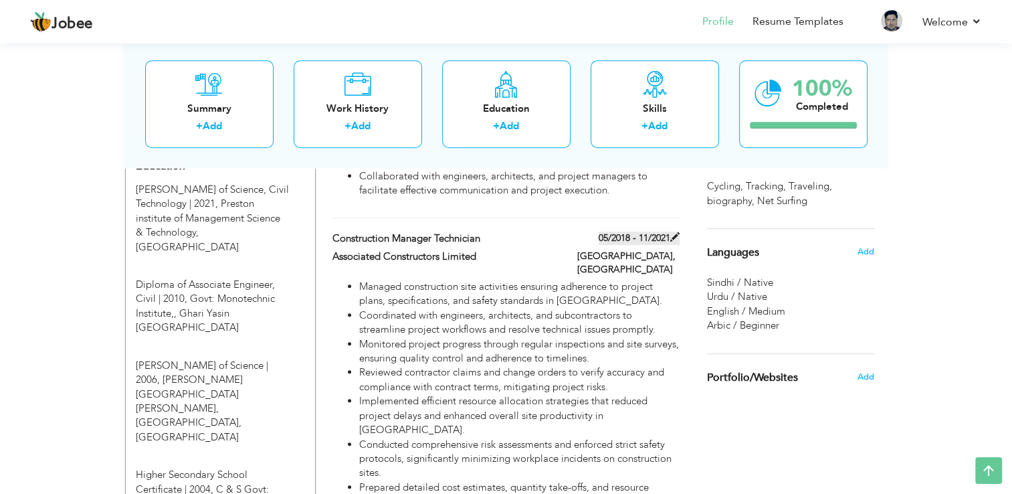
click at [599, 231] on label "05/2018 - 11/2021" at bounding box center [639, 237] width 81 height 13
type input "Construction Manager Technician"
type input "Associated Constructors Limited"
type input "05/2018"
type input "11/2021"
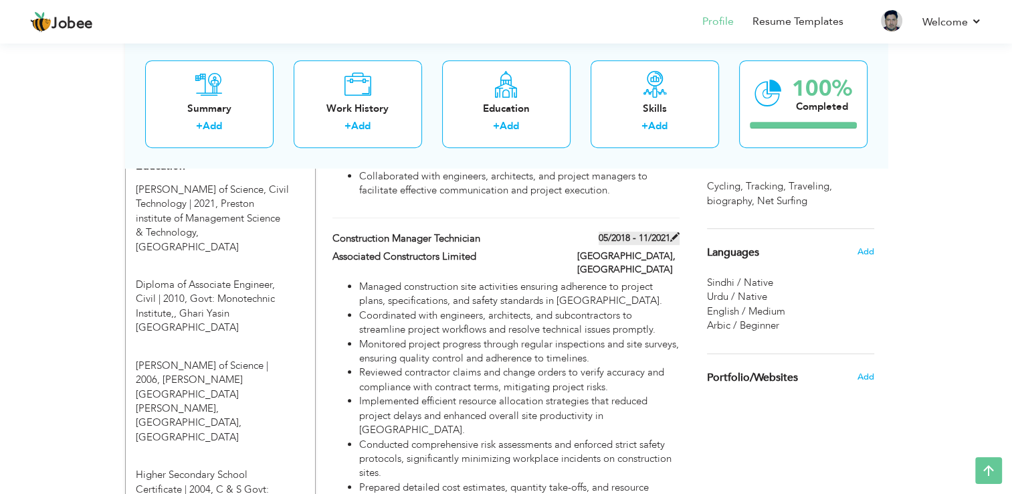
type input "[GEOGRAPHIC_DATA]"
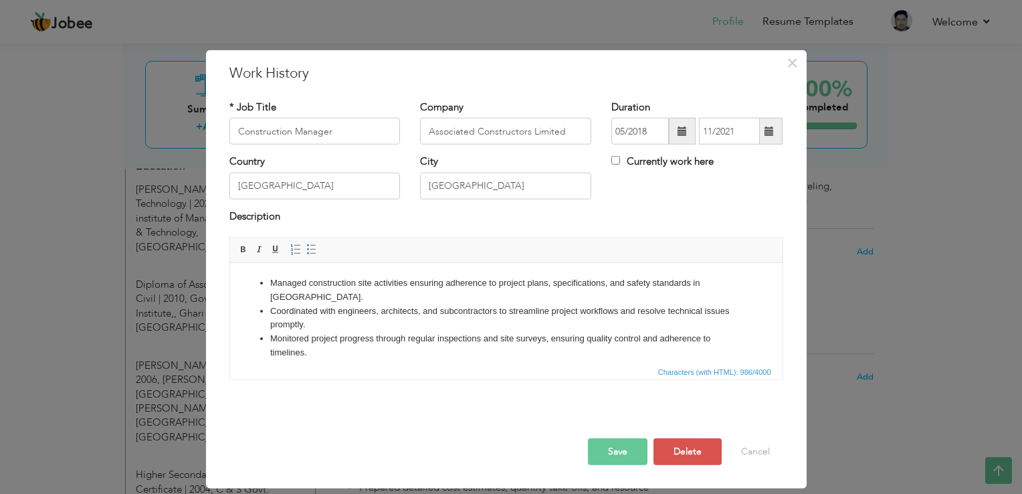
click at [594, 442] on button "Save" at bounding box center [618, 451] width 60 height 27
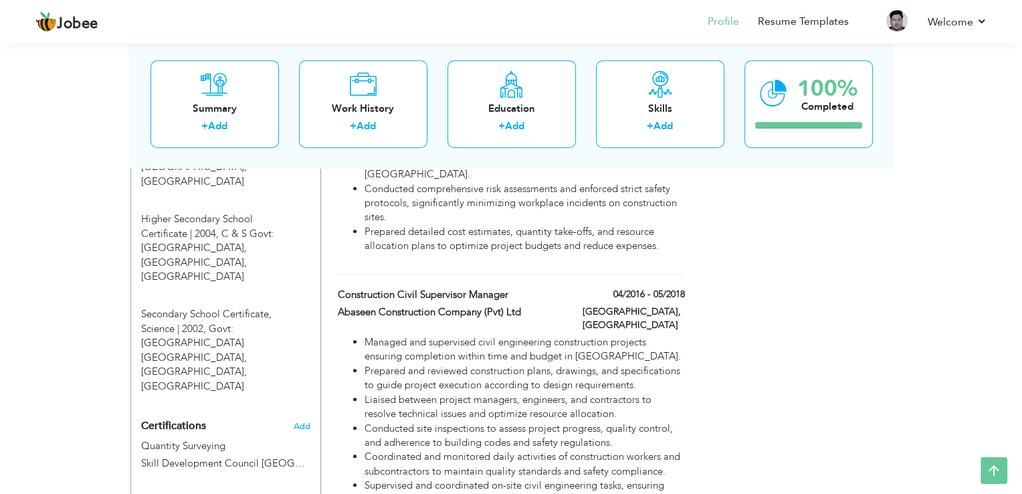
scroll to position [883, 0]
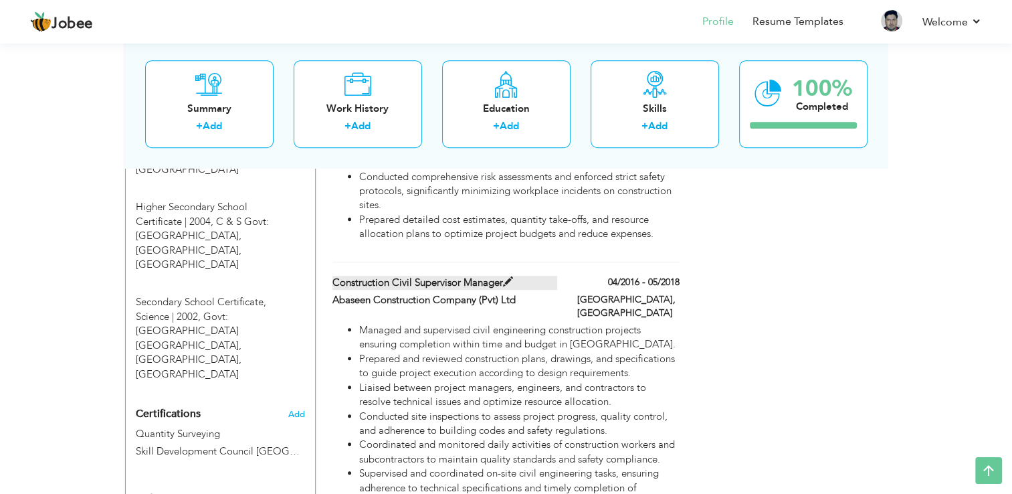
click at [506, 277] on span at bounding box center [508, 282] width 10 height 10
type input "Construction Civil Supervisor Manager"
type input "Abaseen Construction Company (Pvt) Ltd"
type input "04/2016"
type input "05/2018"
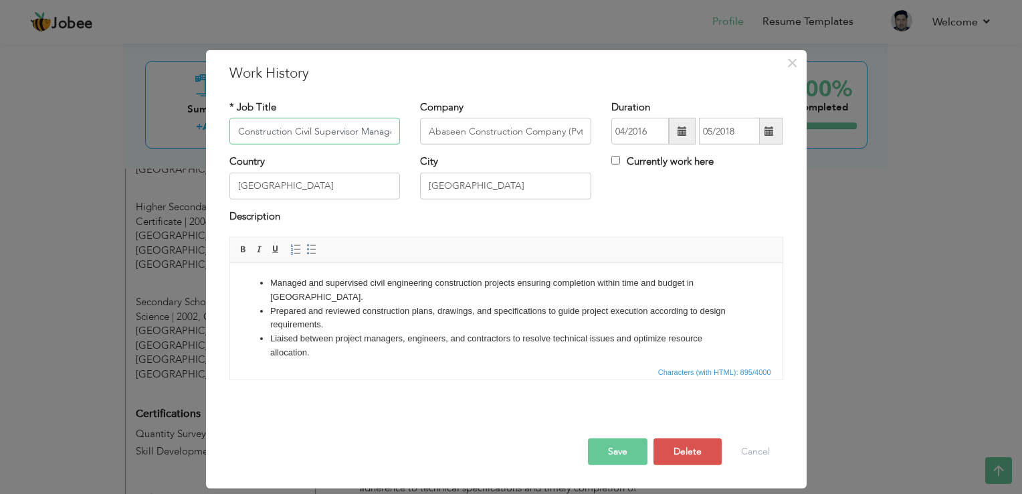
scroll to position [0, 5]
click at [353, 130] on input "Construction Civil Supervisor Manager" at bounding box center [314, 131] width 171 height 27
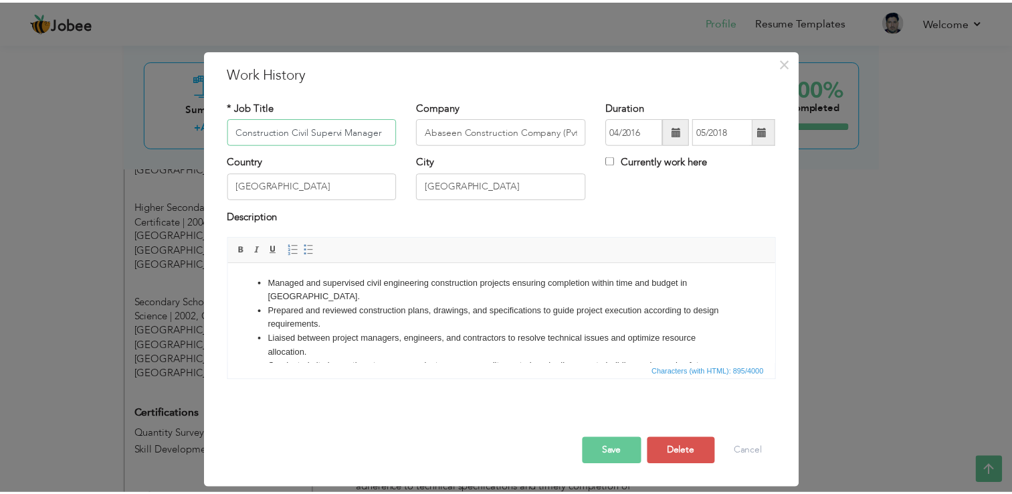
scroll to position [0, 0]
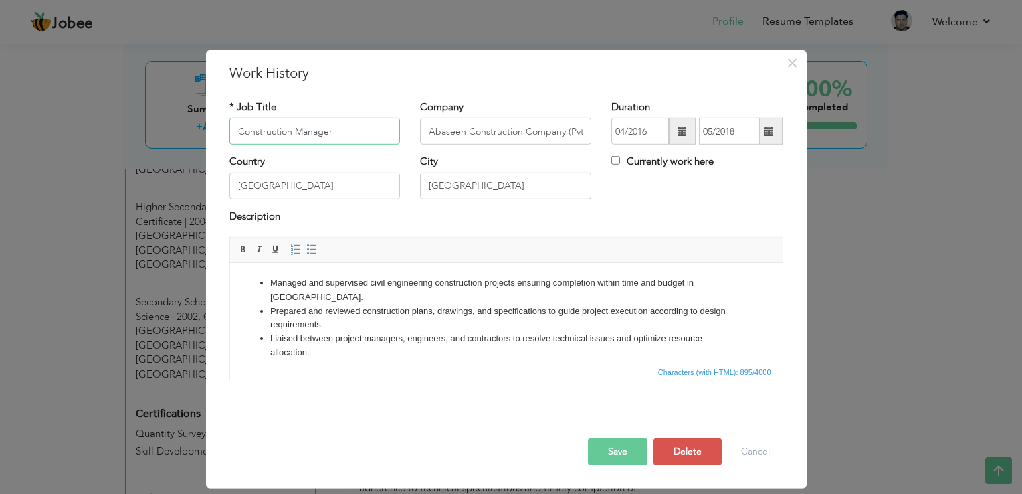
click at [353, 130] on input "Construction Manager" at bounding box center [314, 131] width 171 height 27
type input "Construction Manager Civil"
click at [631, 441] on button "Save" at bounding box center [618, 451] width 60 height 27
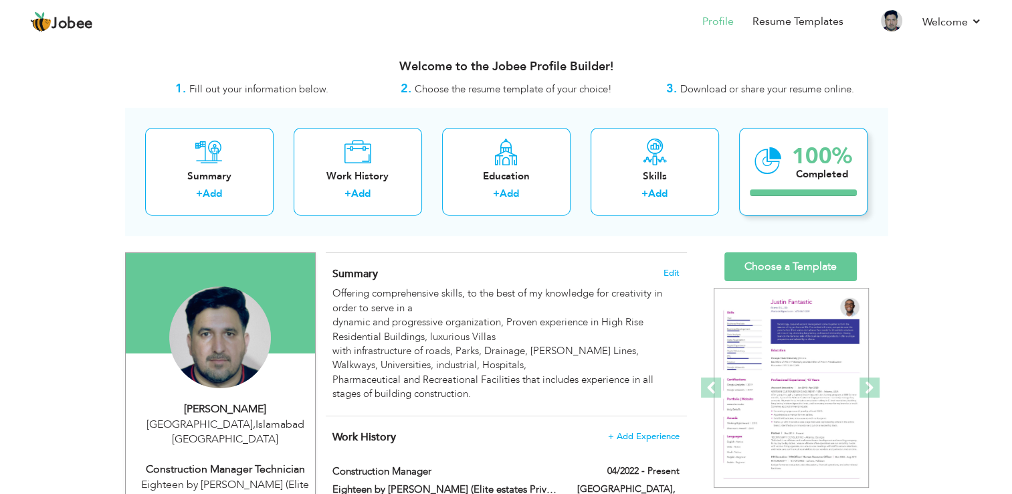
click at [816, 176] on div "Completed" at bounding box center [822, 174] width 60 height 14
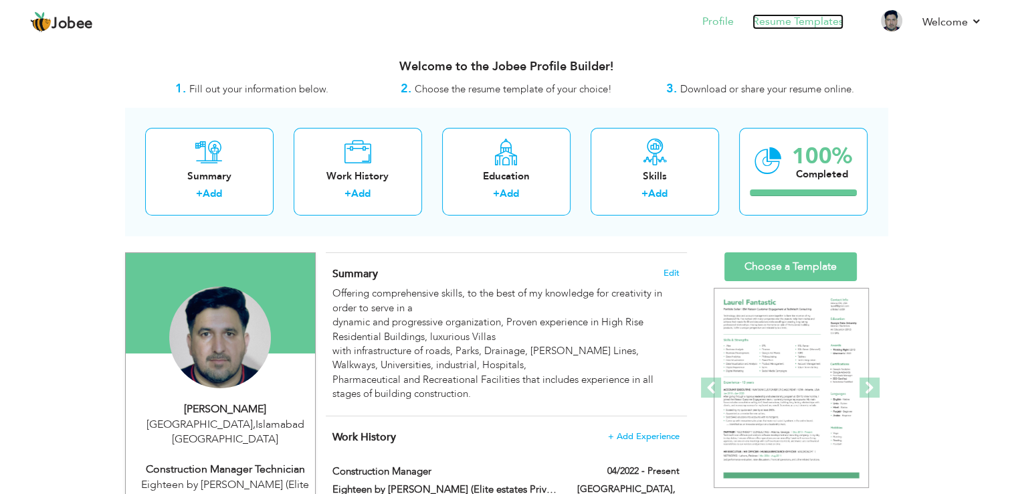
click at [801, 23] on link "Resume Templates" at bounding box center [798, 21] width 91 height 15
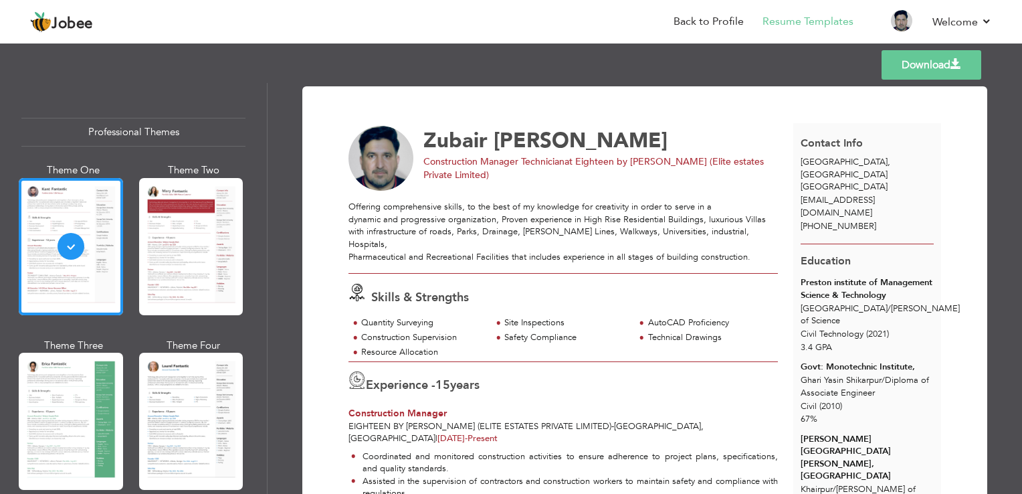
click at [937, 243] on div "Education Preston institute of Management Science & Technology [GEOGRAPHIC_DATA…" at bounding box center [867, 474] width 148 height 463
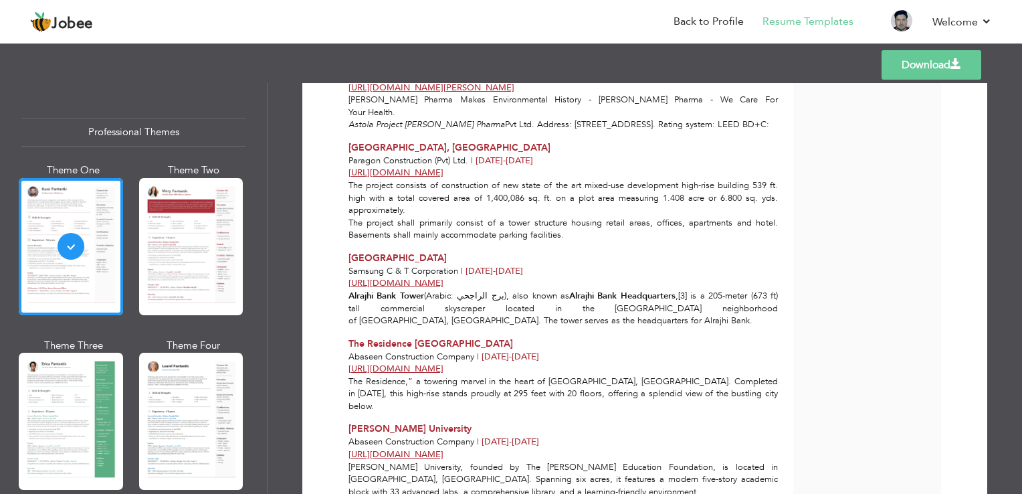
scroll to position [1921, 0]
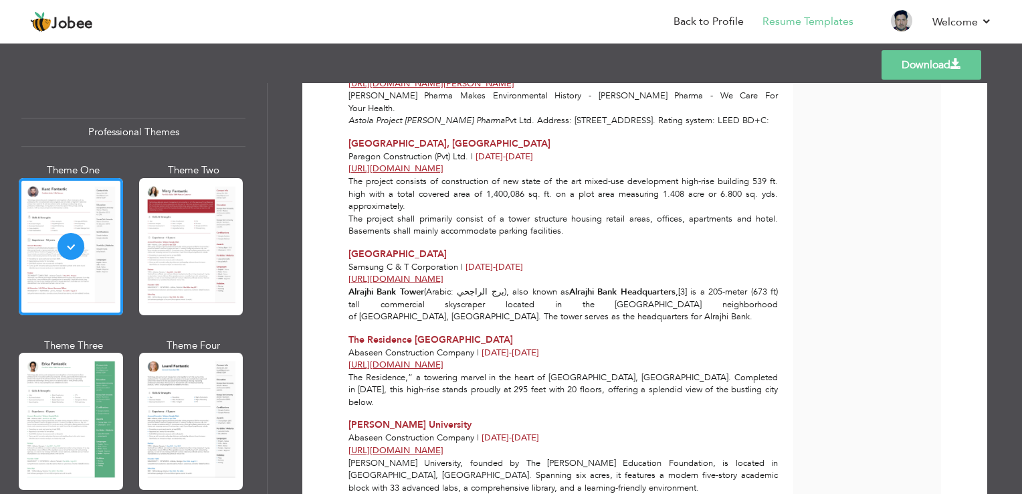
click at [942, 60] on link "Download" at bounding box center [932, 64] width 100 height 29
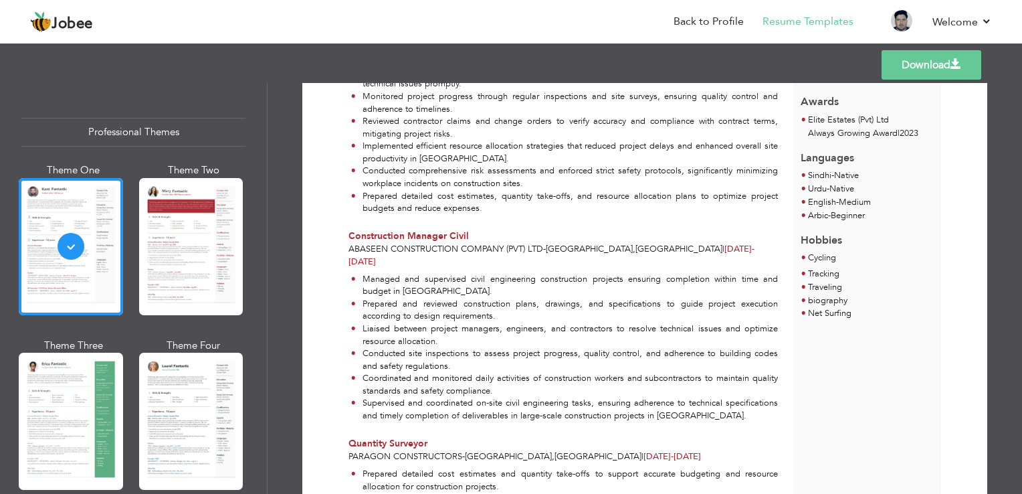
scroll to position [610, 0]
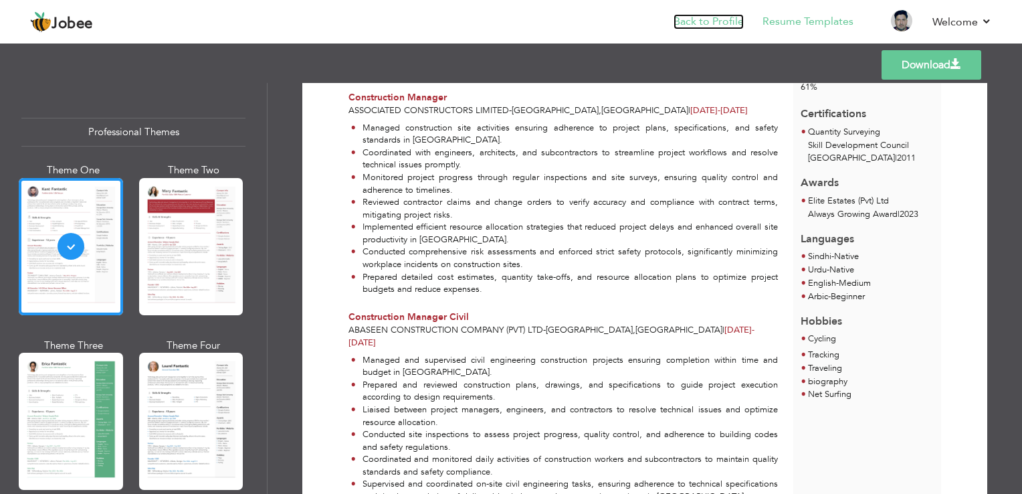
click at [691, 23] on link "Back to Profile" at bounding box center [709, 21] width 70 height 15
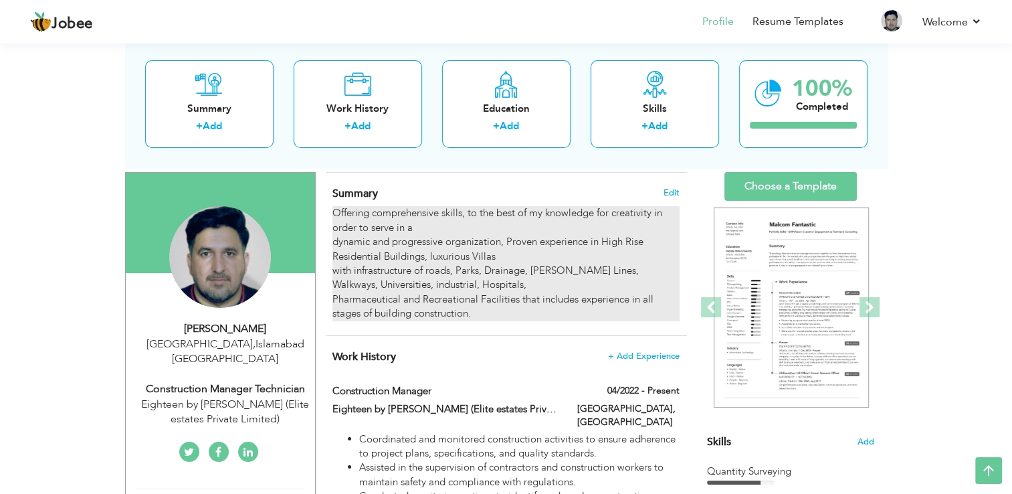
scroll to position [54, 0]
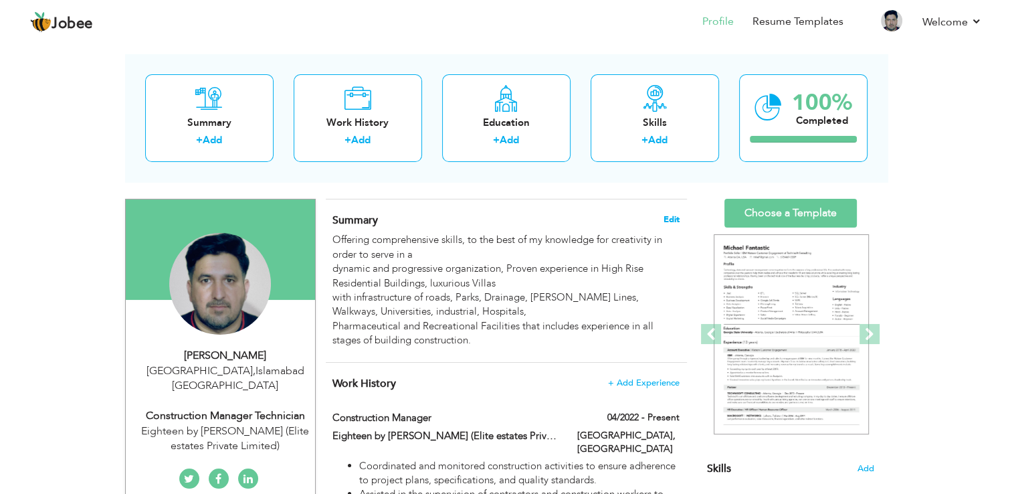
click at [674, 221] on span "Edit" at bounding box center [672, 219] width 16 height 9
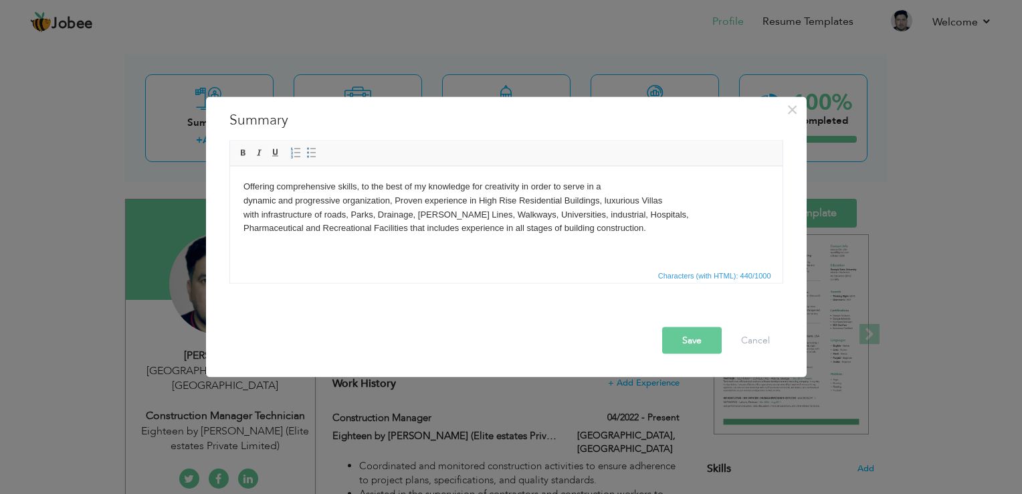
click at [405, 229] on body "Offering comprehensive skills, to the best of my knowledge for creativity in or…" at bounding box center [506, 207] width 526 height 56
click at [686, 340] on button "Save" at bounding box center [692, 340] width 60 height 27
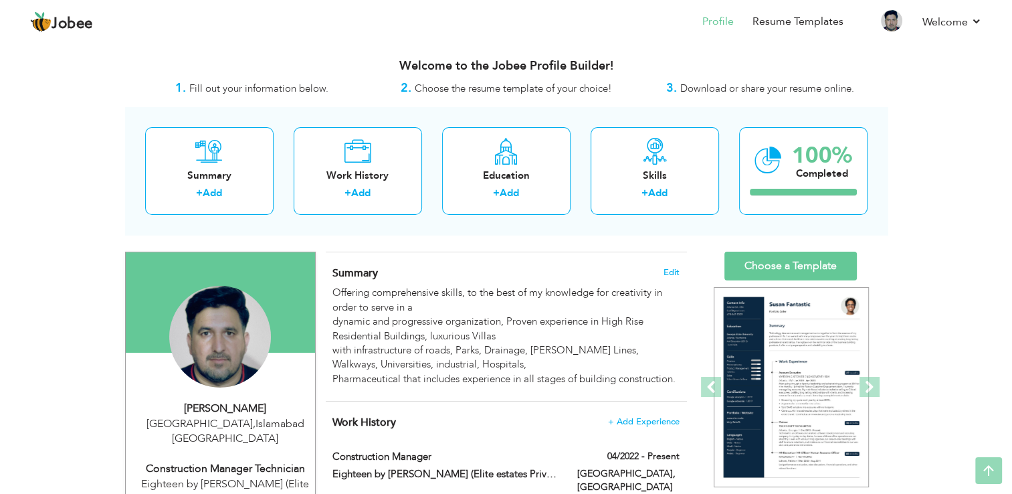
scroll to position [0, 0]
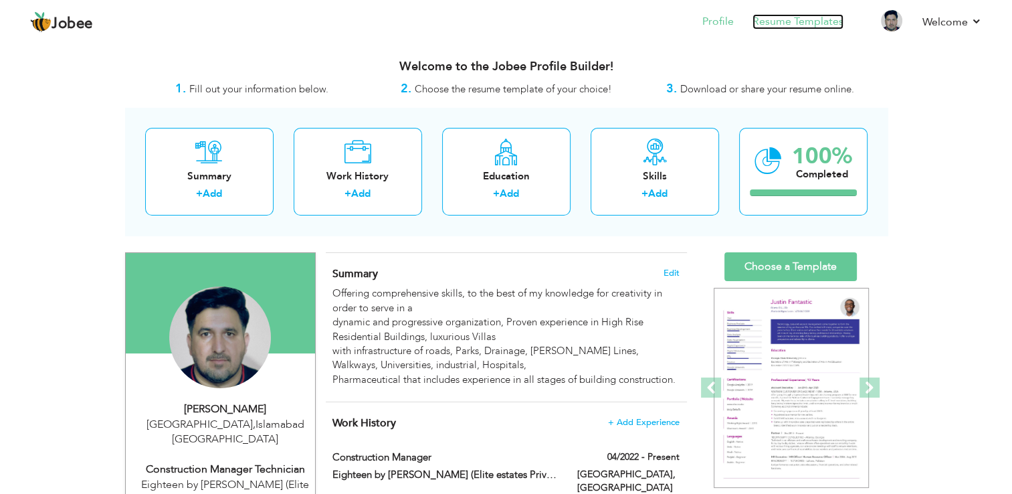
click at [772, 20] on link "Resume Templates" at bounding box center [798, 21] width 91 height 15
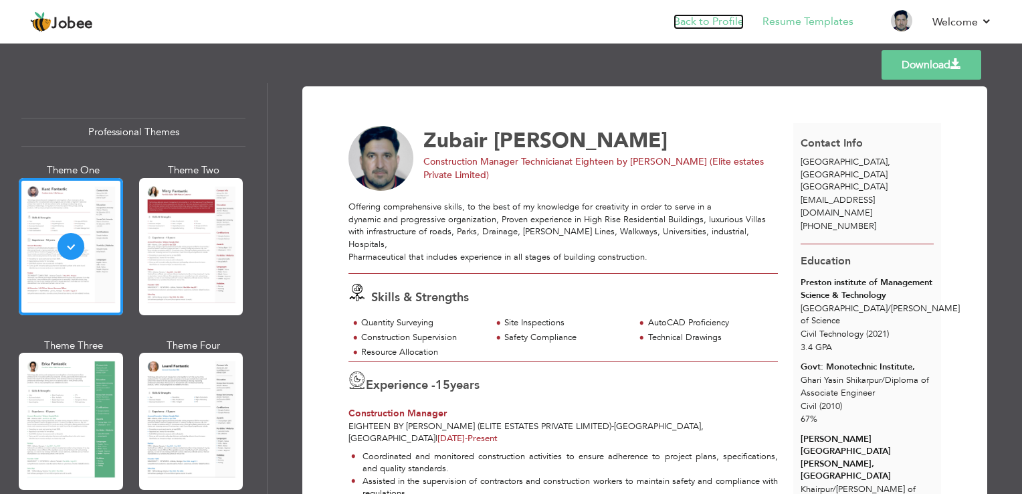
click at [704, 24] on link "Back to Profile" at bounding box center [709, 21] width 70 height 15
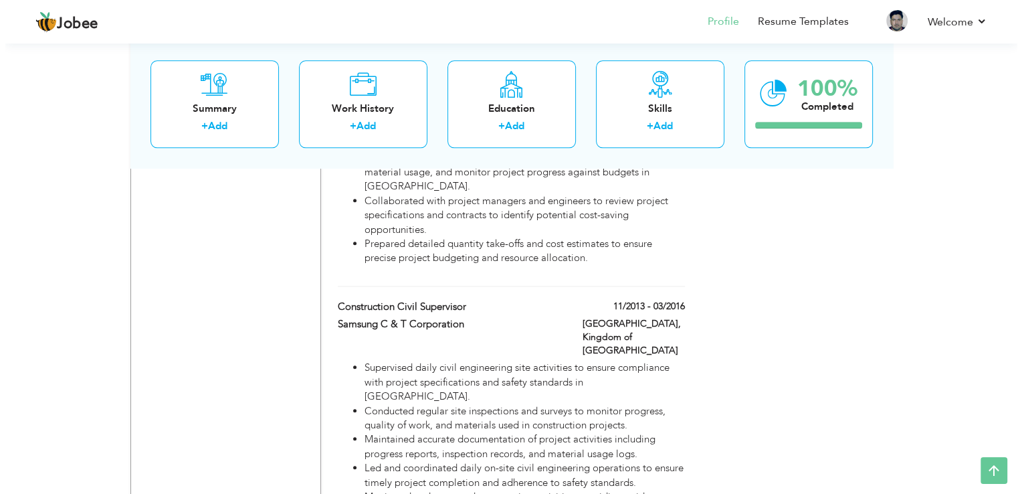
scroll to position [1391, 0]
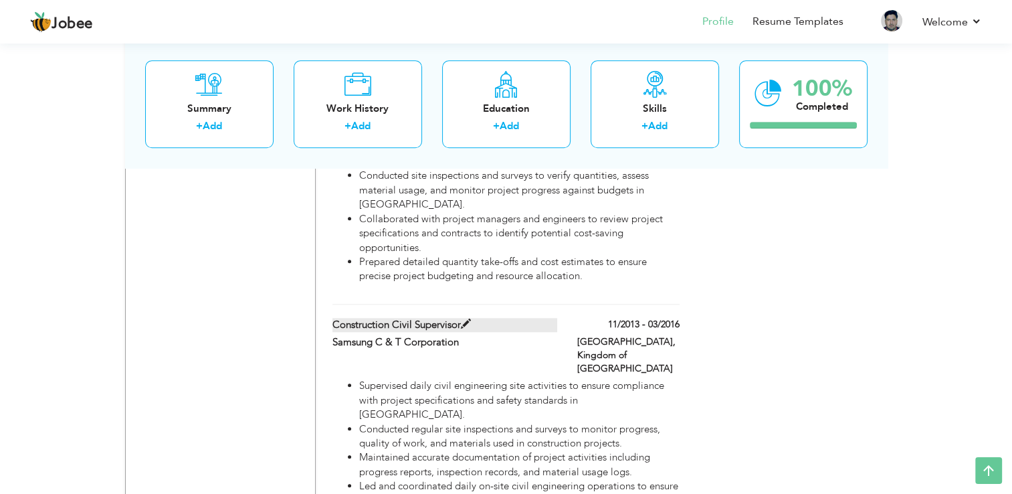
click at [466, 319] on span at bounding box center [466, 324] width 10 height 10
type input "Construction Civil Supervisor"
type input "Samsung C & T Corporation"
type input "11/2013"
type input "03/2016"
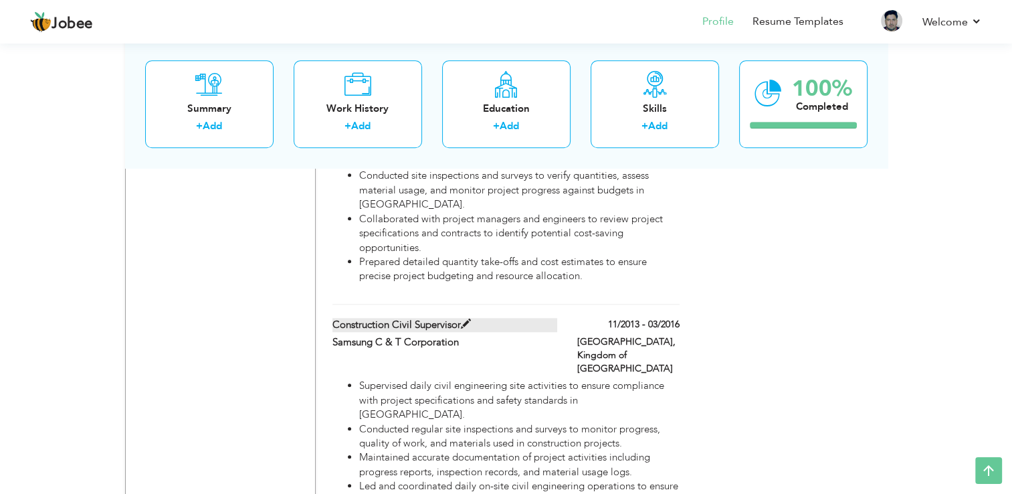
type input "Kingdom of [GEOGRAPHIC_DATA]"
type input "[GEOGRAPHIC_DATA]"
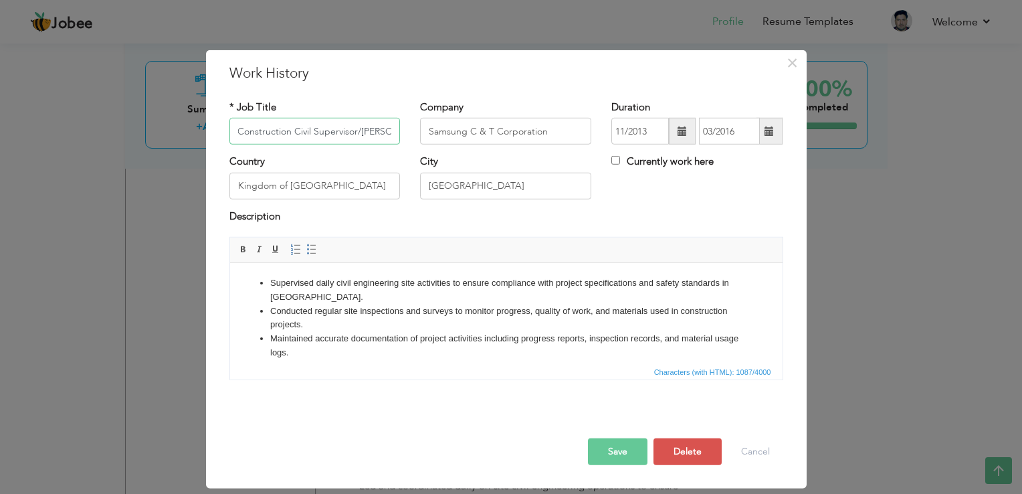
scroll to position [0, 5]
type input "Construction Civil Supervisor/[PERSON_NAME]"
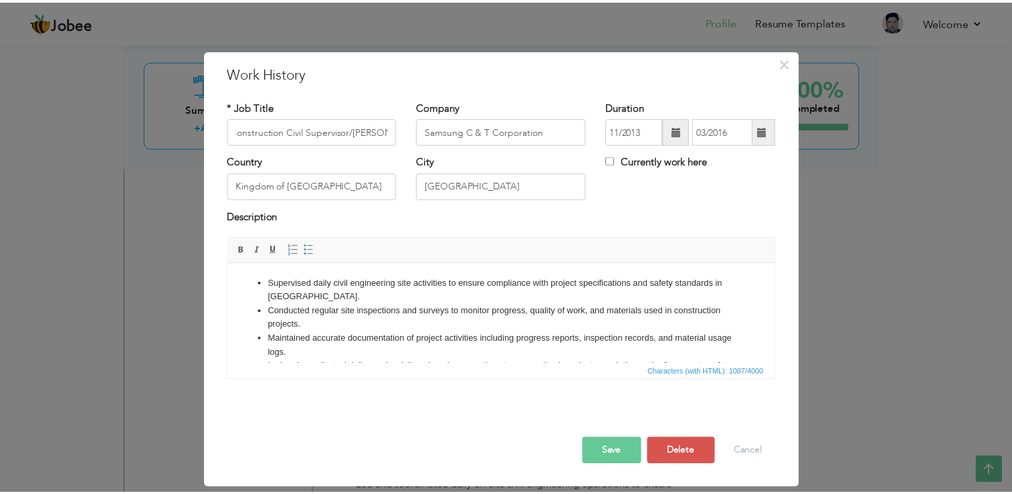
scroll to position [0, 0]
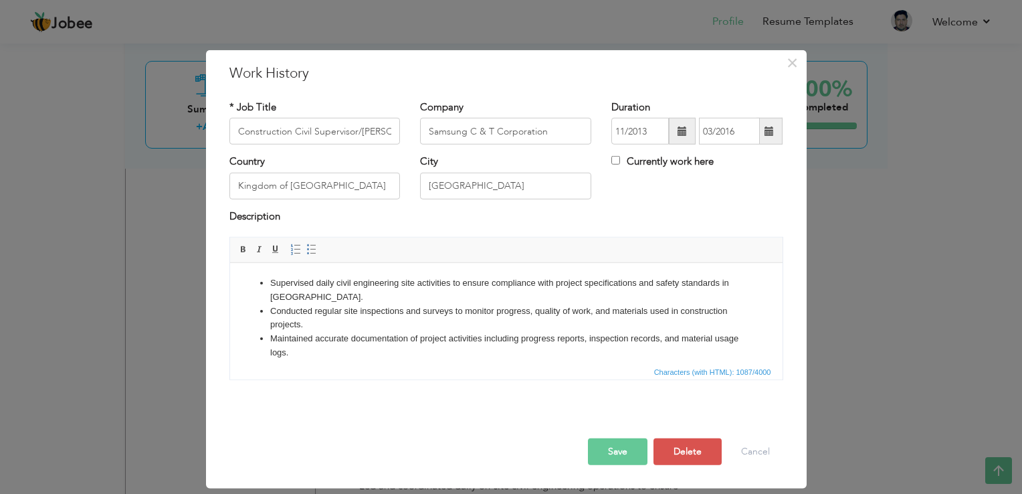
click at [629, 456] on button "Save" at bounding box center [618, 451] width 60 height 27
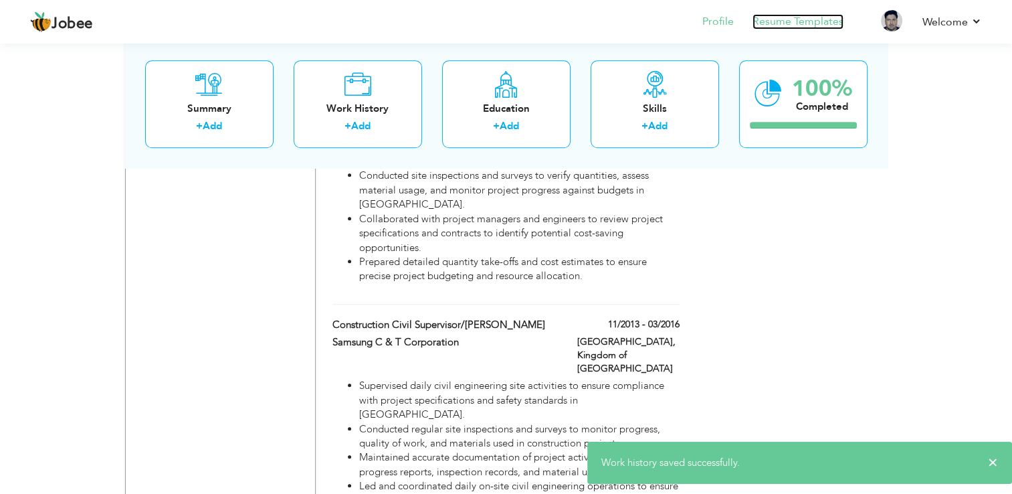
click at [783, 17] on link "Resume Templates" at bounding box center [798, 21] width 91 height 15
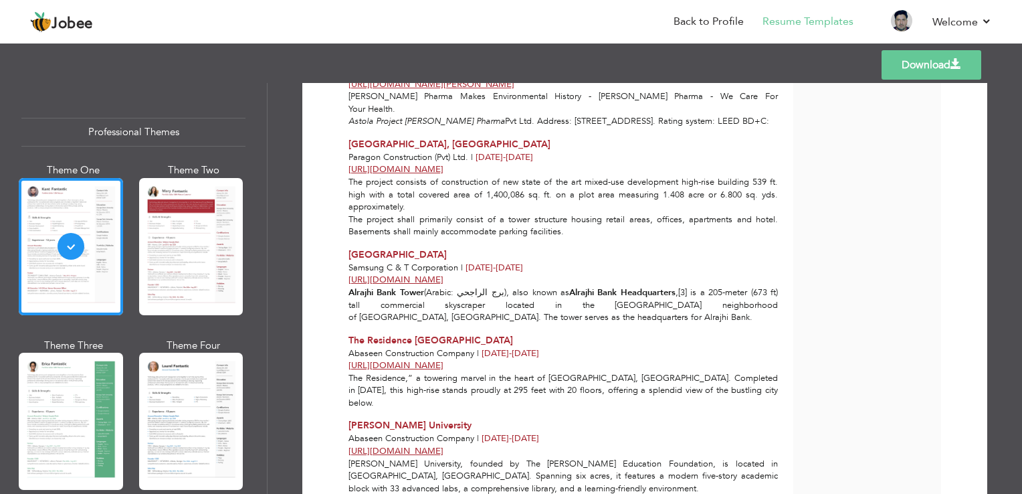
scroll to position [1921, 0]
click at [717, 25] on link "Back to Profile" at bounding box center [709, 21] width 70 height 15
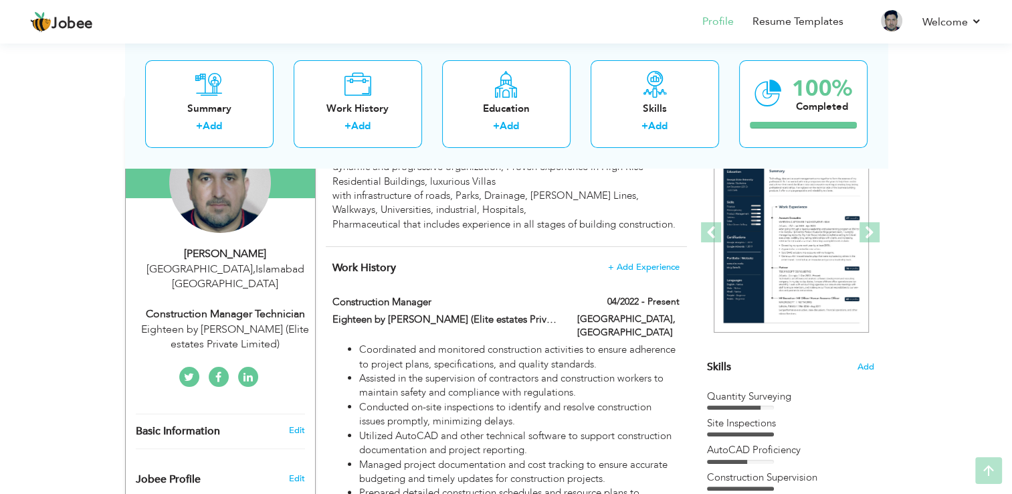
scroll to position [187, 0]
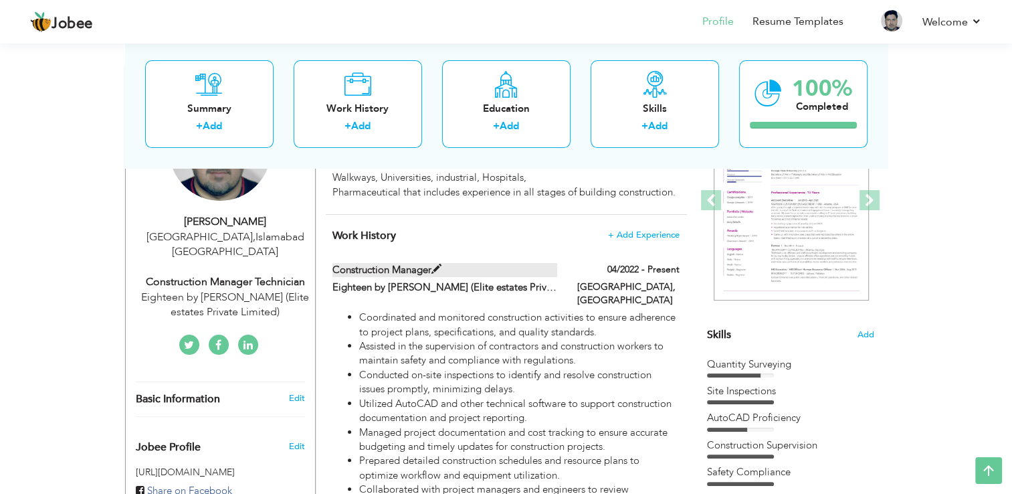
click at [439, 270] on span at bounding box center [436, 269] width 10 height 10
type input "Construction Manager"
type input "Eighteen by [PERSON_NAME] (Elite estates Private Limited)"
type input "04/2022"
type input "[GEOGRAPHIC_DATA]"
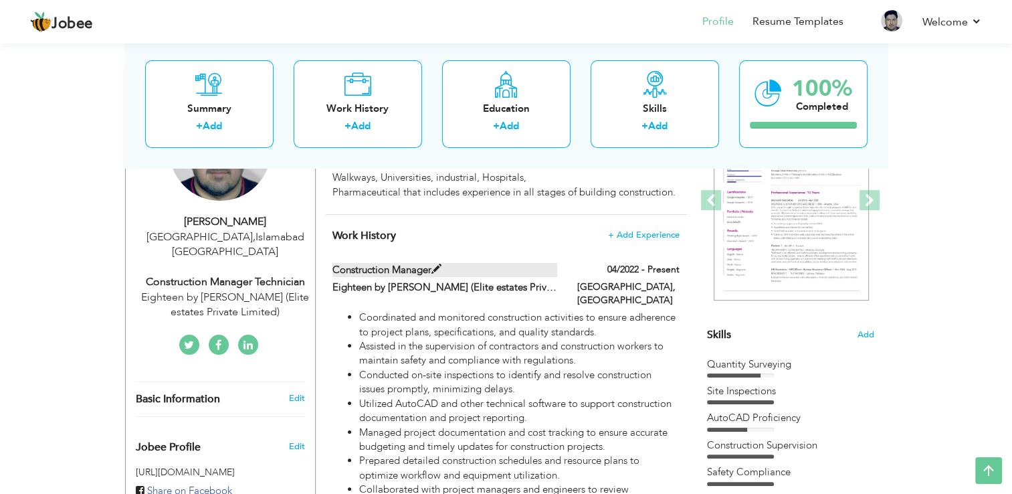
type input "[GEOGRAPHIC_DATA]"
checkbox input "true"
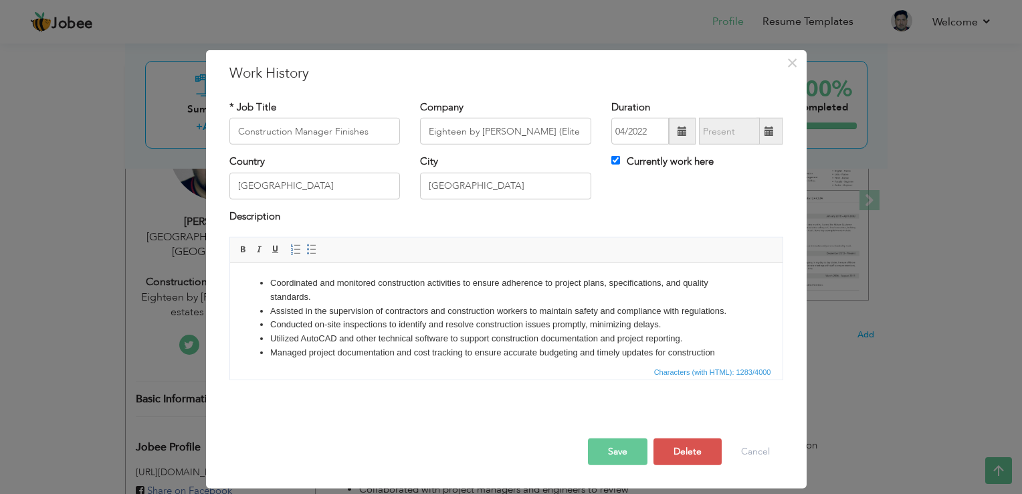
click at [612, 454] on button "Save" at bounding box center [618, 451] width 60 height 27
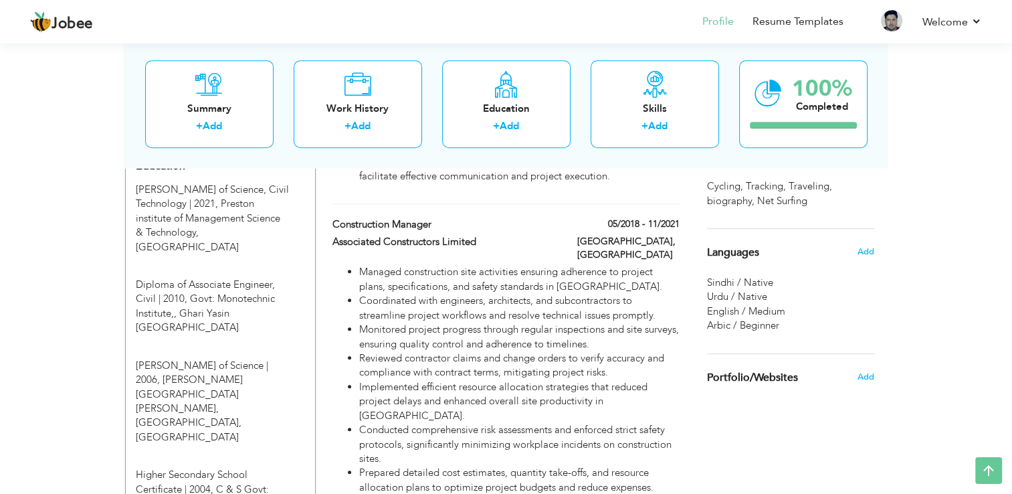
scroll to position [589, 0]
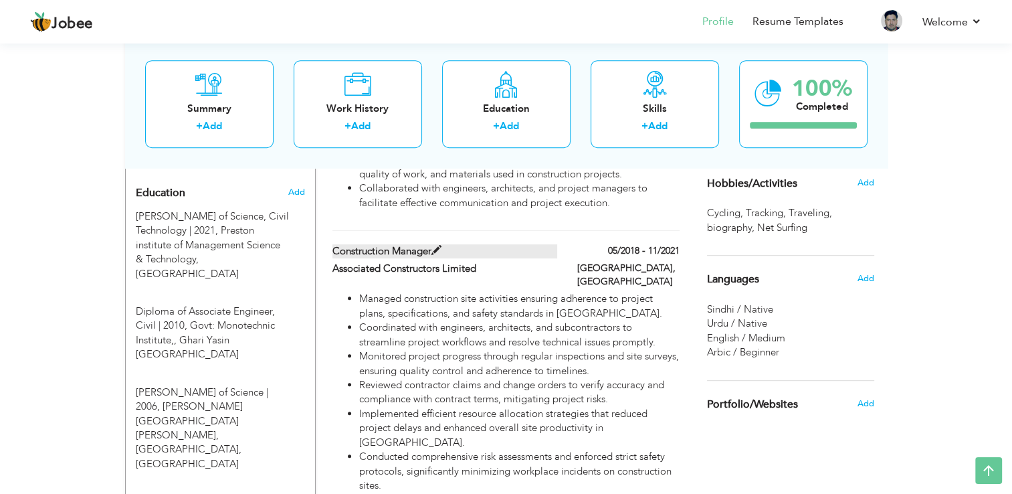
click at [438, 245] on span at bounding box center [436, 250] width 10 height 10
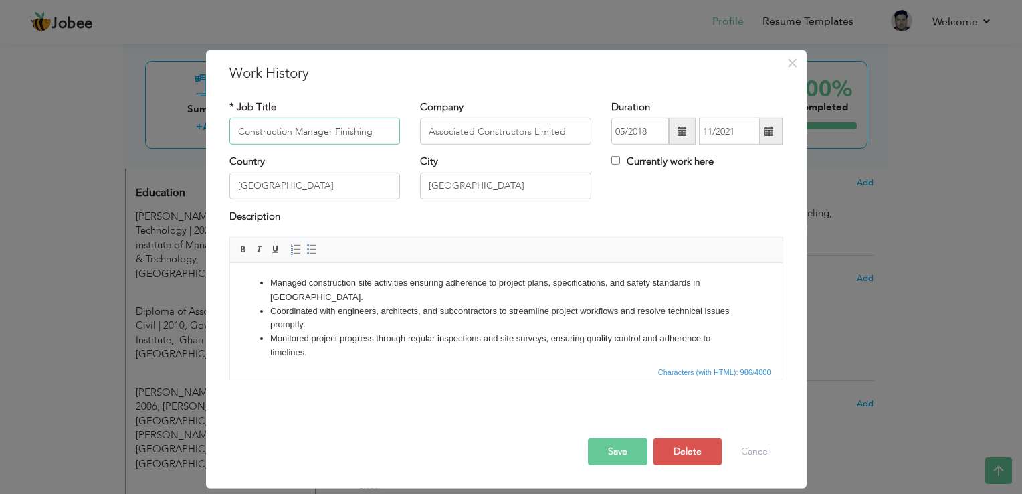
type input "Construction Manager Finishing"
click at [415, 224] on div "Description" at bounding box center [506, 217] width 554 height 17
click at [625, 450] on button "Save" at bounding box center [618, 451] width 60 height 27
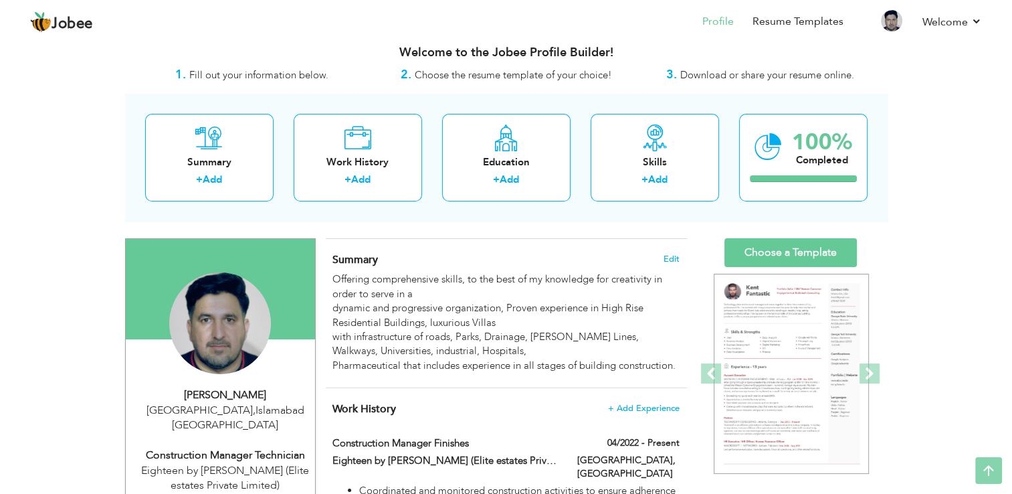
scroll to position [0, 0]
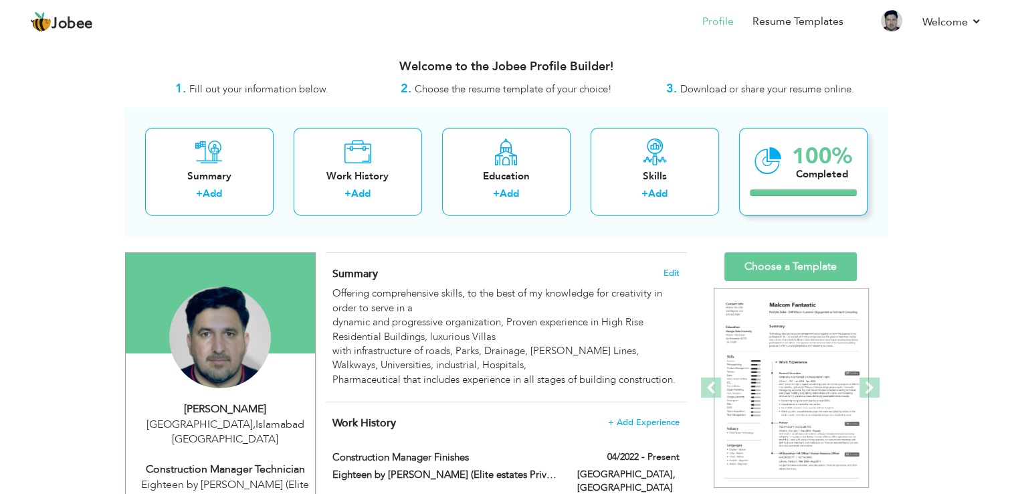
click at [796, 197] on div "100% Completed" at bounding box center [803, 172] width 128 height 88
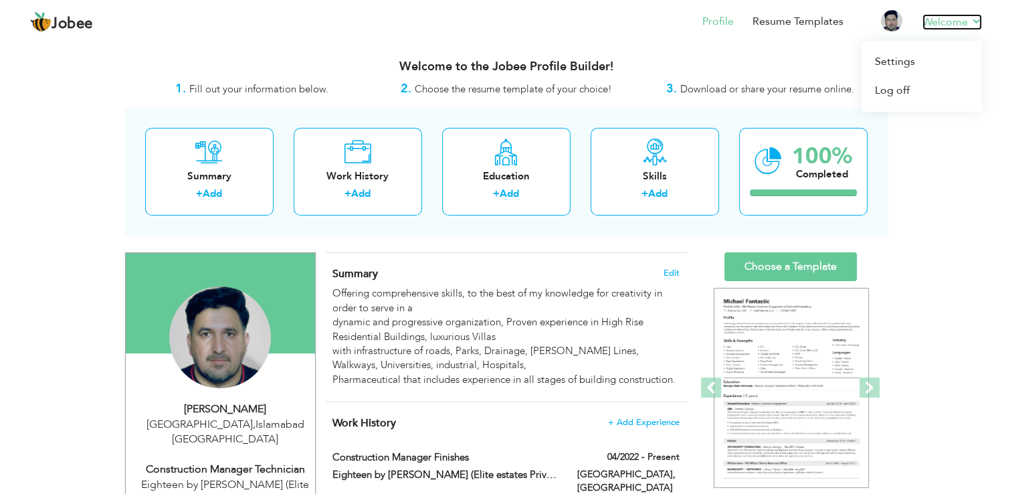
click at [975, 23] on link "Welcome" at bounding box center [952, 22] width 60 height 16
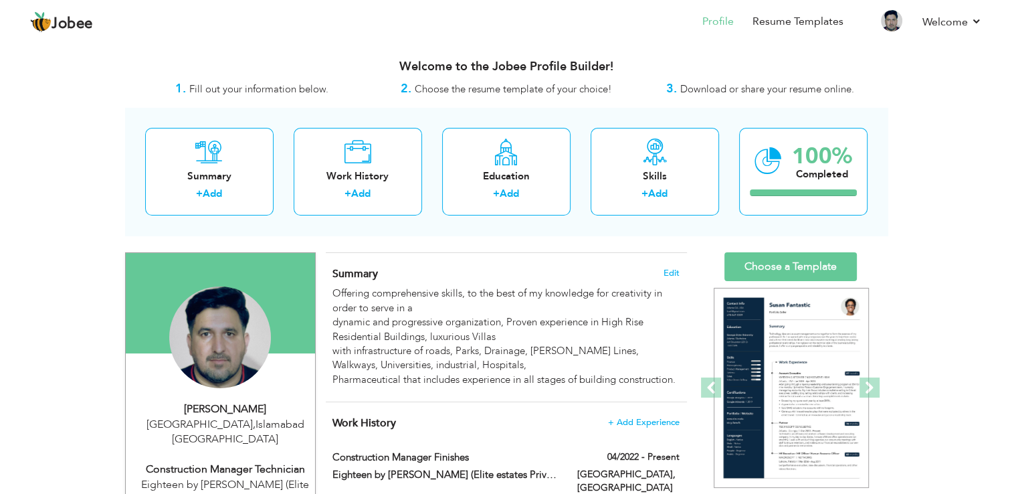
click at [773, 49] on div "Welcome to the Jobee Profile Builder!" at bounding box center [506, 63] width 763 height 33
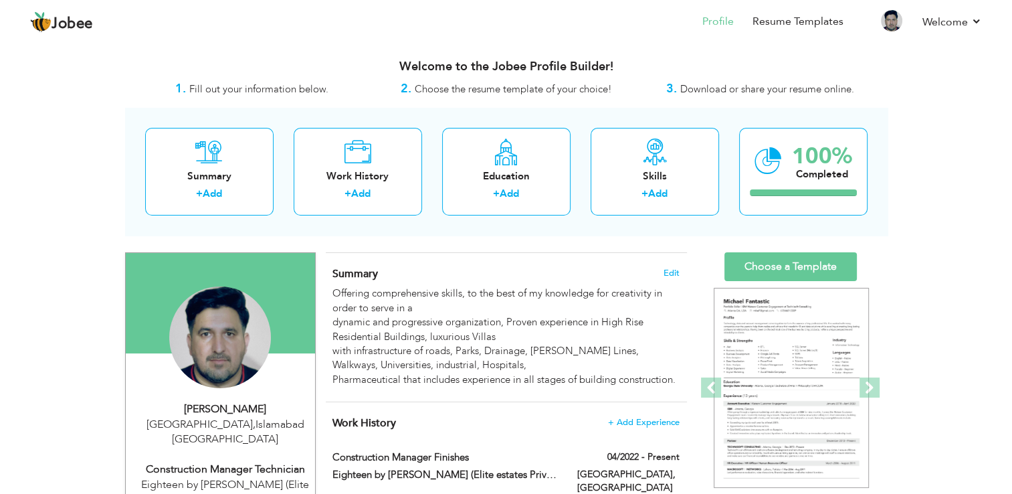
click at [773, 264] on link "Choose a Template" at bounding box center [790, 266] width 132 height 29
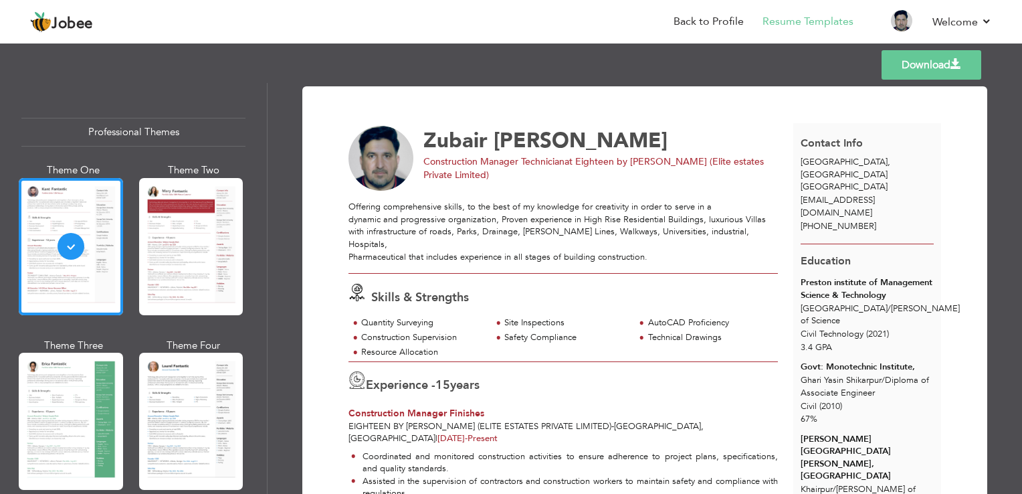
click at [268, 308] on div "Download [PERSON_NAME] Construction Manager Technician at Eighteen by [PERSON_N…" at bounding box center [645, 288] width 755 height 411
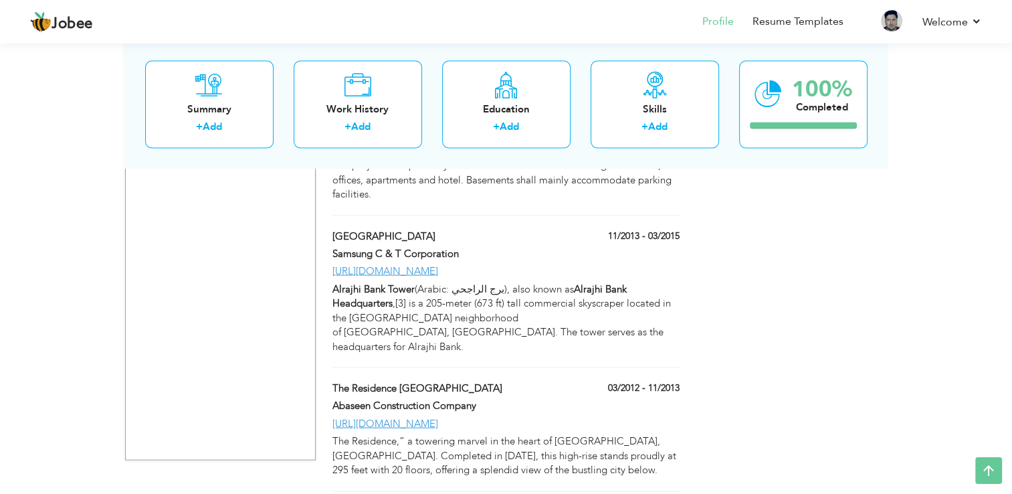
scroll to position [2826, 0]
click at [829, 98] on div "100%" at bounding box center [822, 89] width 60 height 22
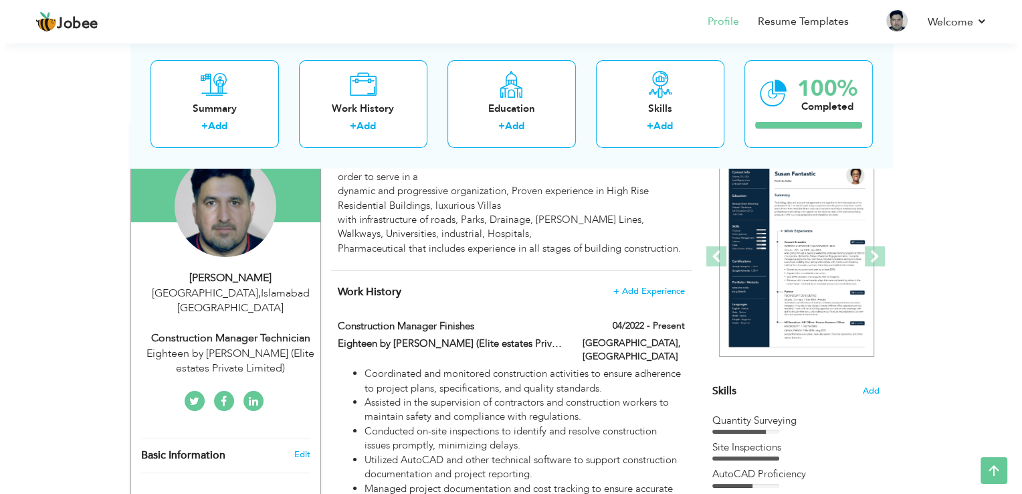
scroll to position [134, 0]
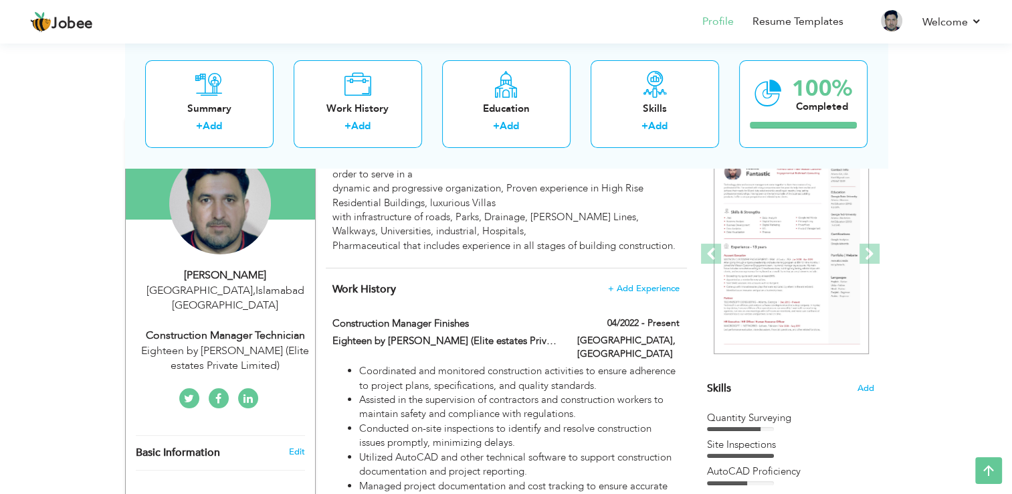
drag, startPoint x: 303, startPoint y: 288, endPoint x: 205, endPoint y: 308, distance: 99.7
click at [205, 308] on div "[PERSON_NAME] [GEOGRAPHIC_DATA] , [GEOGRAPHIC_DATA] [GEOGRAPHIC_DATA] Construct…" at bounding box center [220, 321] width 189 height 106
type input "Zubair"
type input "[PERSON_NAME]"
type input "[PHONE_NUMBER]"
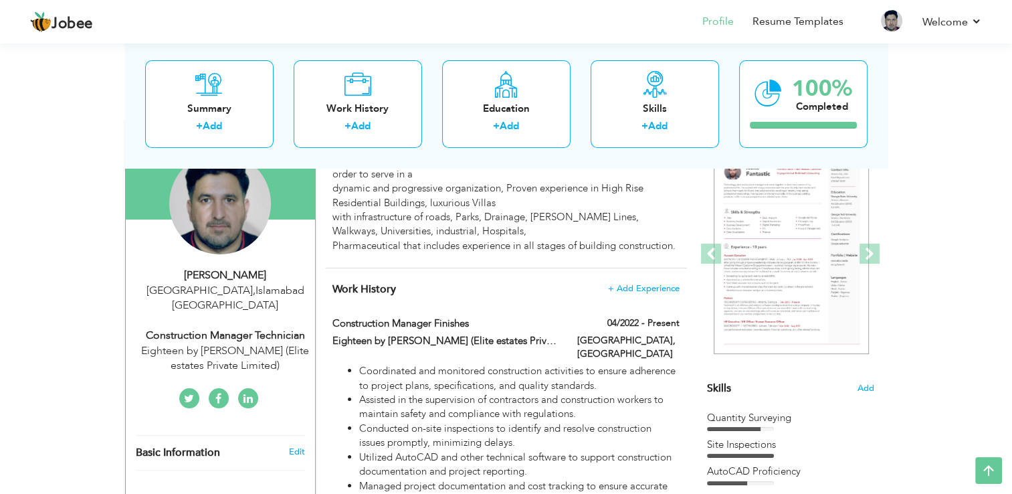
select select "number:166"
type input "[GEOGRAPHIC_DATA]"
select select "number:17"
type input "Eighteen by [PERSON_NAME] (Elite estates Private Limited)"
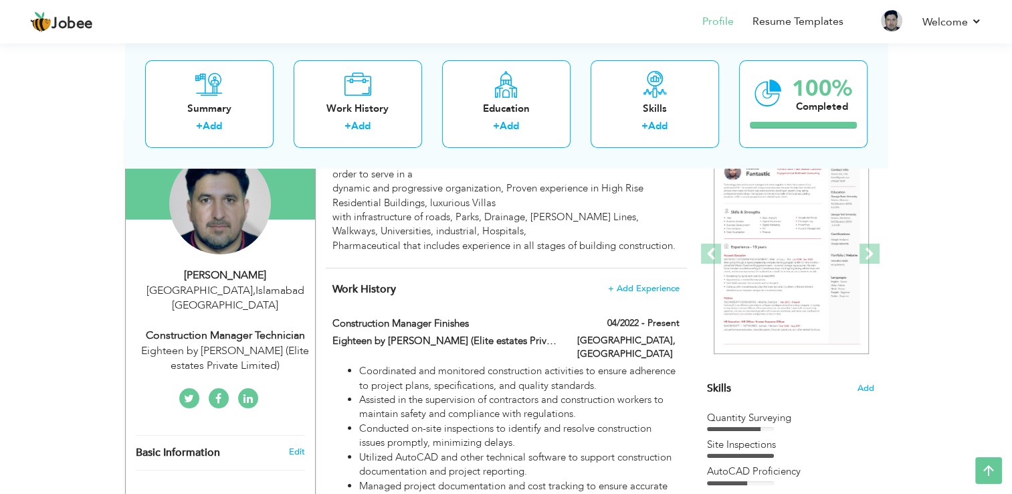
type input "Construction Manager Technician"
type input "[URL][DOMAIN_NAME][PERSON_NAME]"
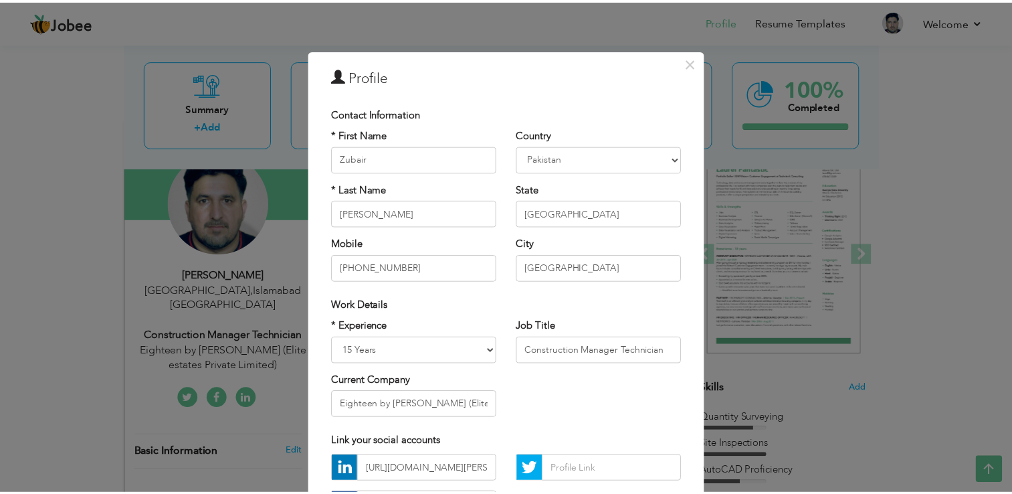
scroll to position [116, 0]
